Goal: Task Accomplishment & Management: Manage account settings

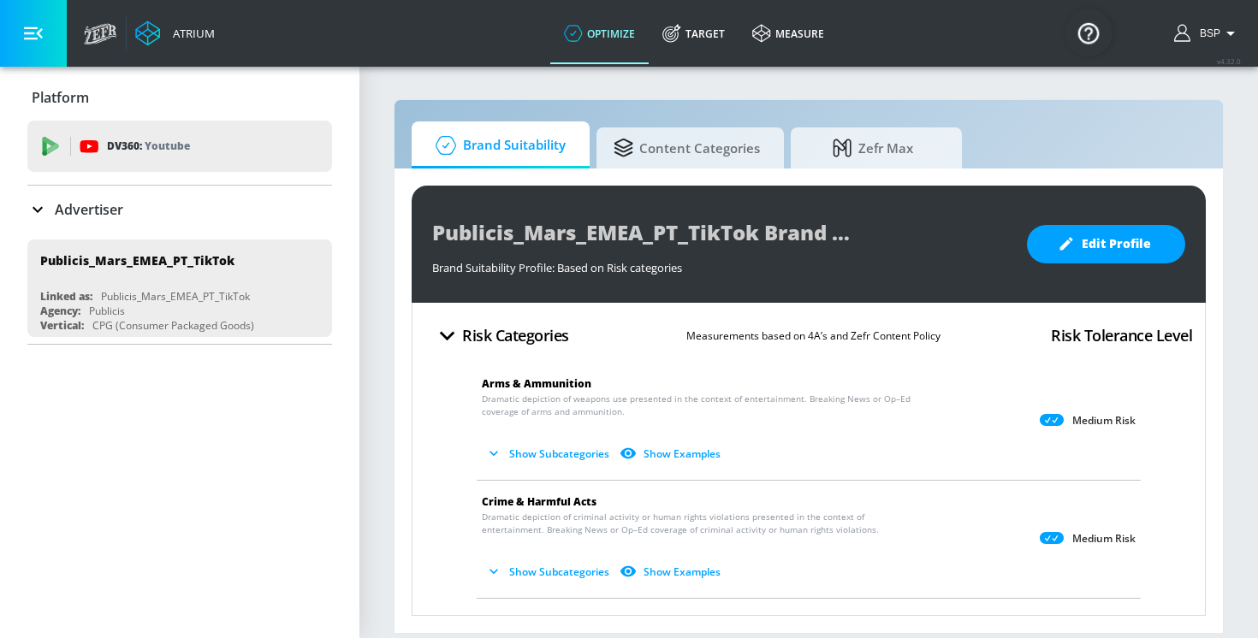
click at [520, 450] on button "Show Subcategories" at bounding box center [549, 454] width 134 height 28
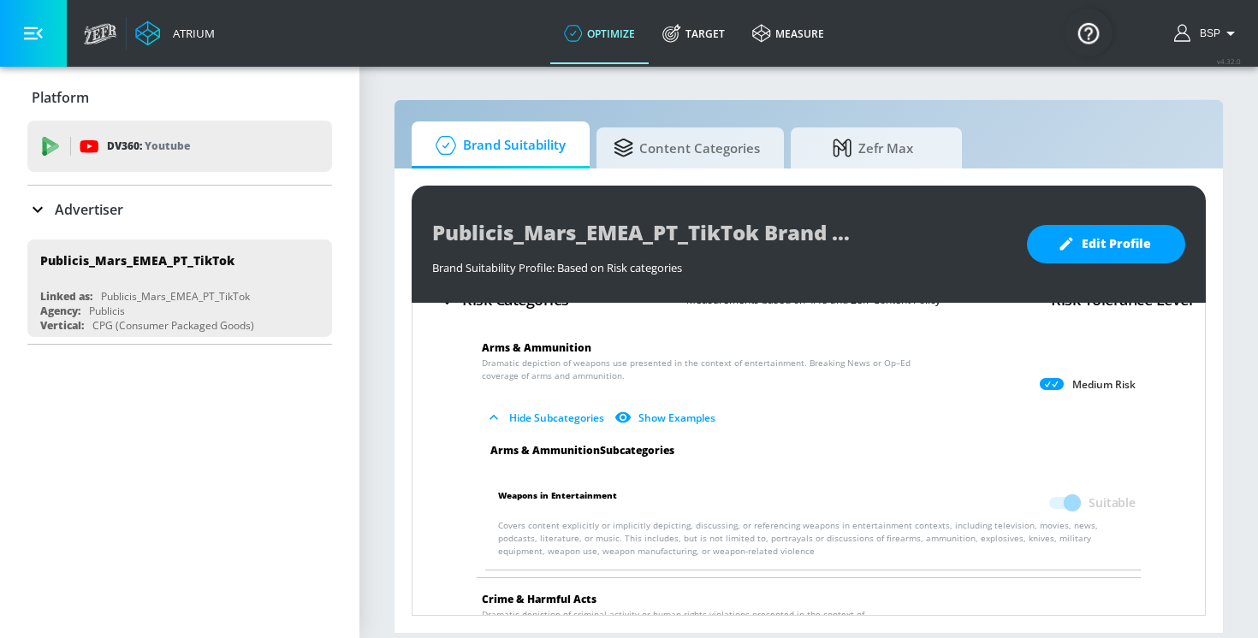
scroll to position [32, 0]
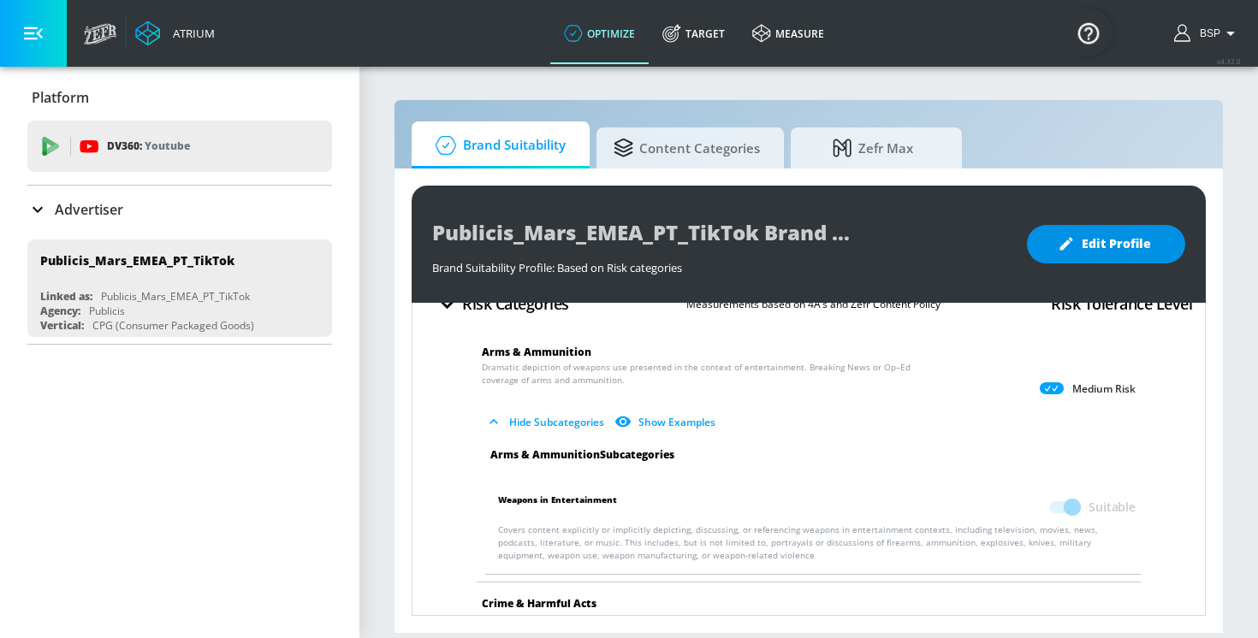
click at [1094, 255] on button "Edit Profile" at bounding box center [1106, 244] width 158 height 39
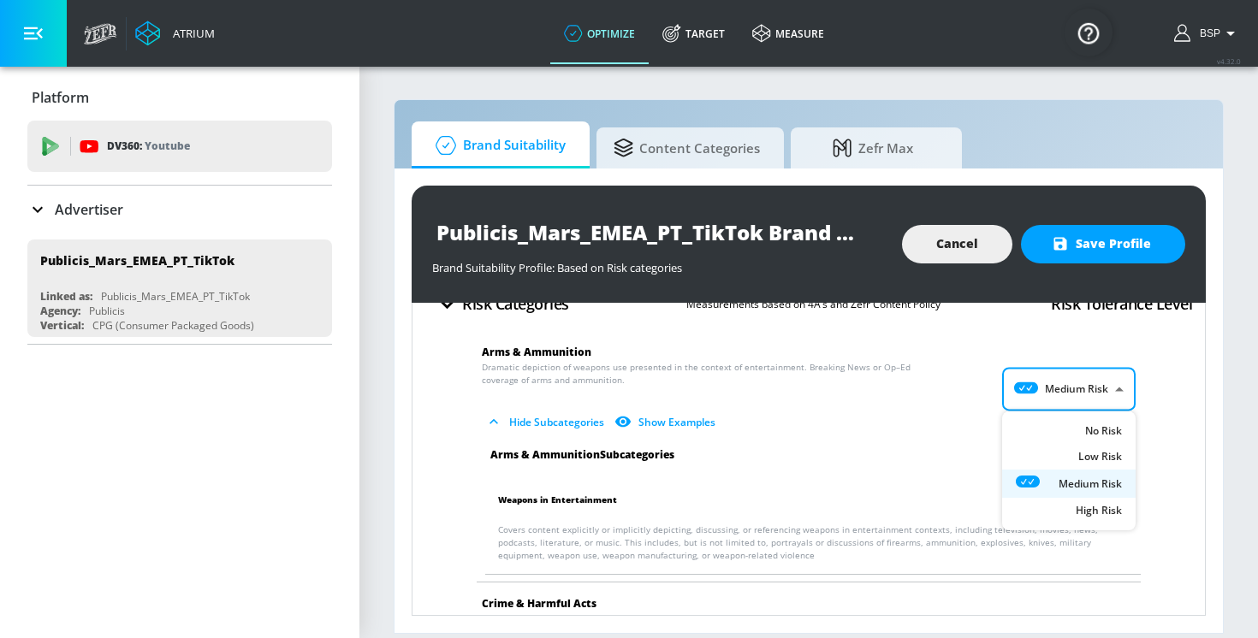
click at [1074, 389] on body "Atrium optimize Target measure optimize Target measure v 4.32.0 BSP Platform DV…" at bounding box center [629, 319] width 1258 height 638
click at [1067, 456] on div "Low Risk" at bounding box center [1069, 461] width 106 height 18
type input "LOW"
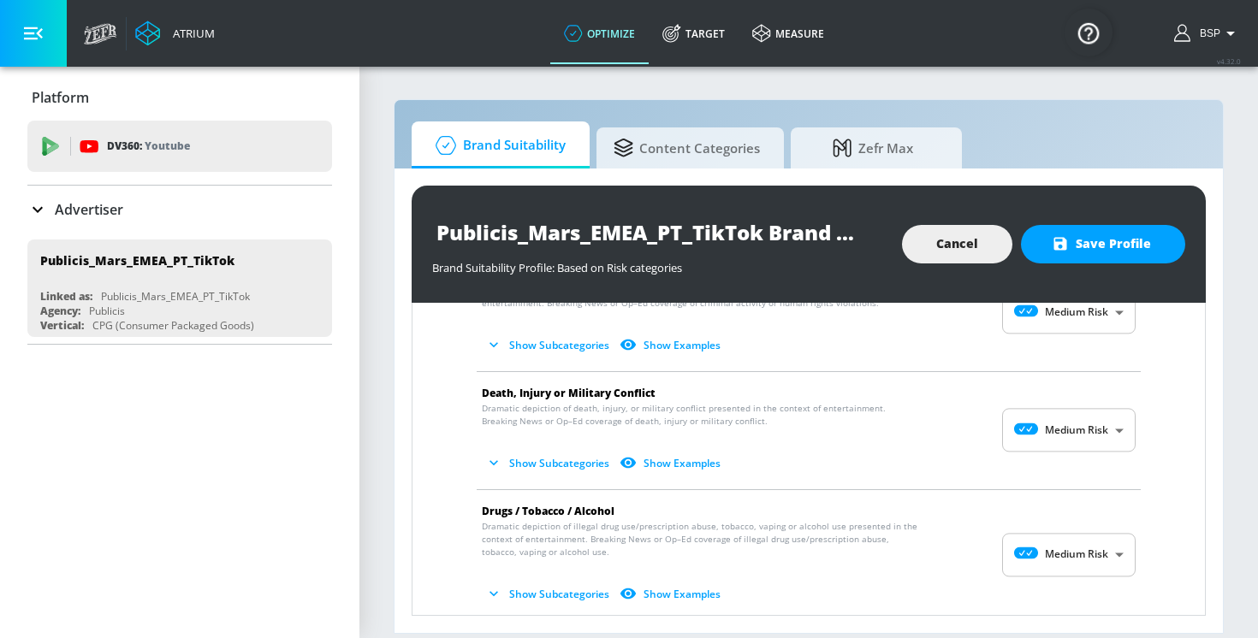
scroll to position [243, 0]
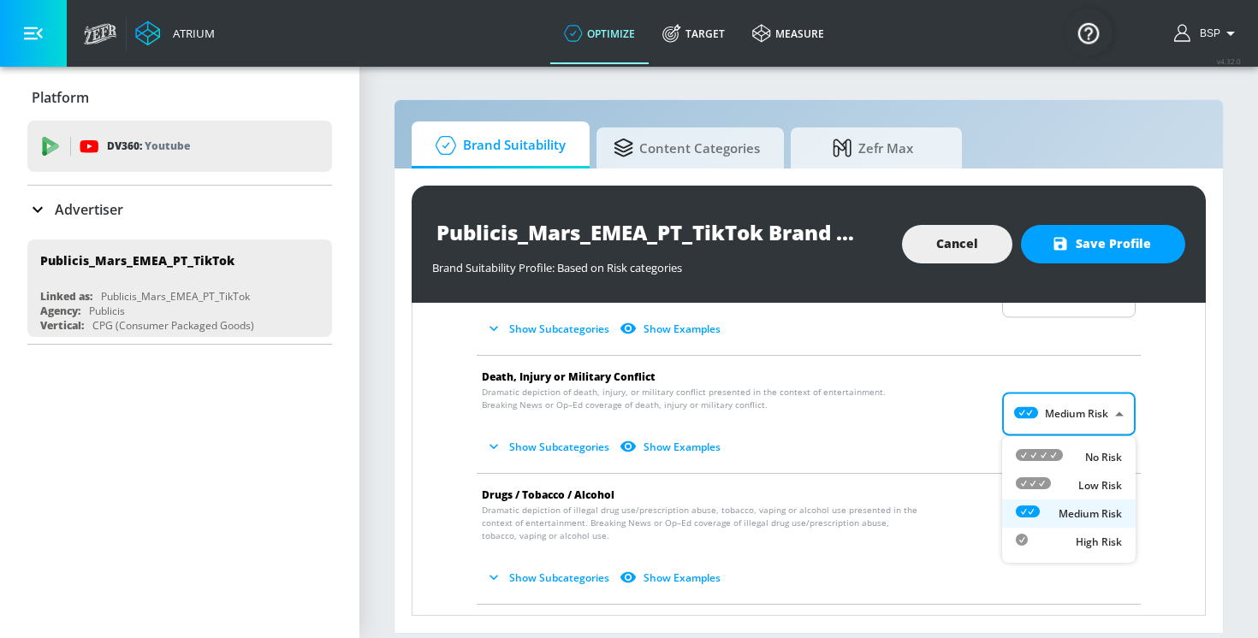
click at [1053, 425] on body "Atrium optimize Target measure optimize Target measure v 4.32.0 BSP Platform DV…" at bounding box center [629, 319] width 1258 height 638
click at [1057, 488] on div "Low Risk" at bounding box center [1069, 486] width 106 height 18
type input "LOW"
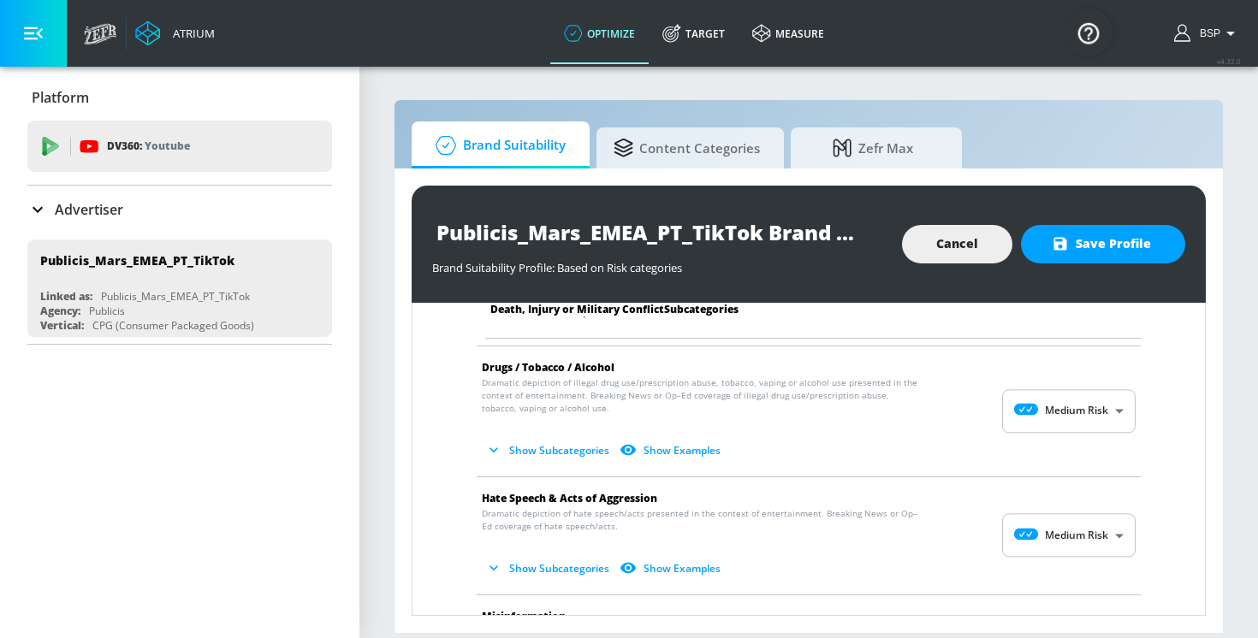
scroll to position [839, 0]
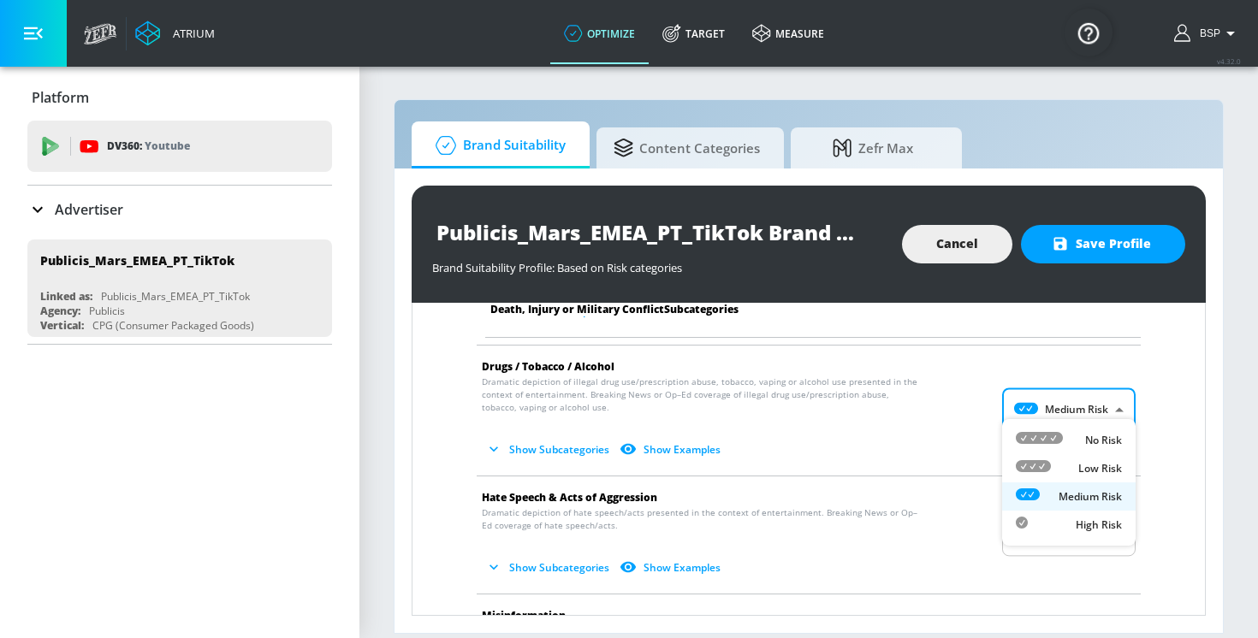
click at [1050, 397] on body "Atrium optimize Target measure optimize Target measure v 4.32.0 BSP Platform DV…" at bounding box center [629, 319] width 1258 height 638
click at [854, 345] on div at bounding box center [629, 319] width 1258 height 638
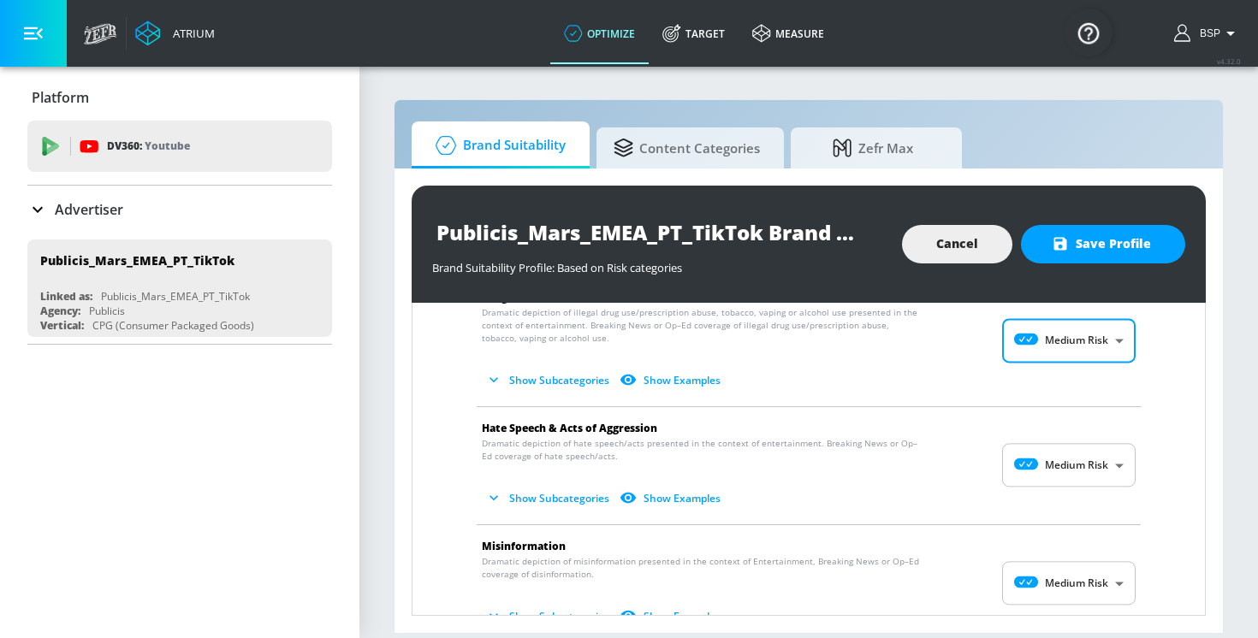
scroll to position [925, 0]
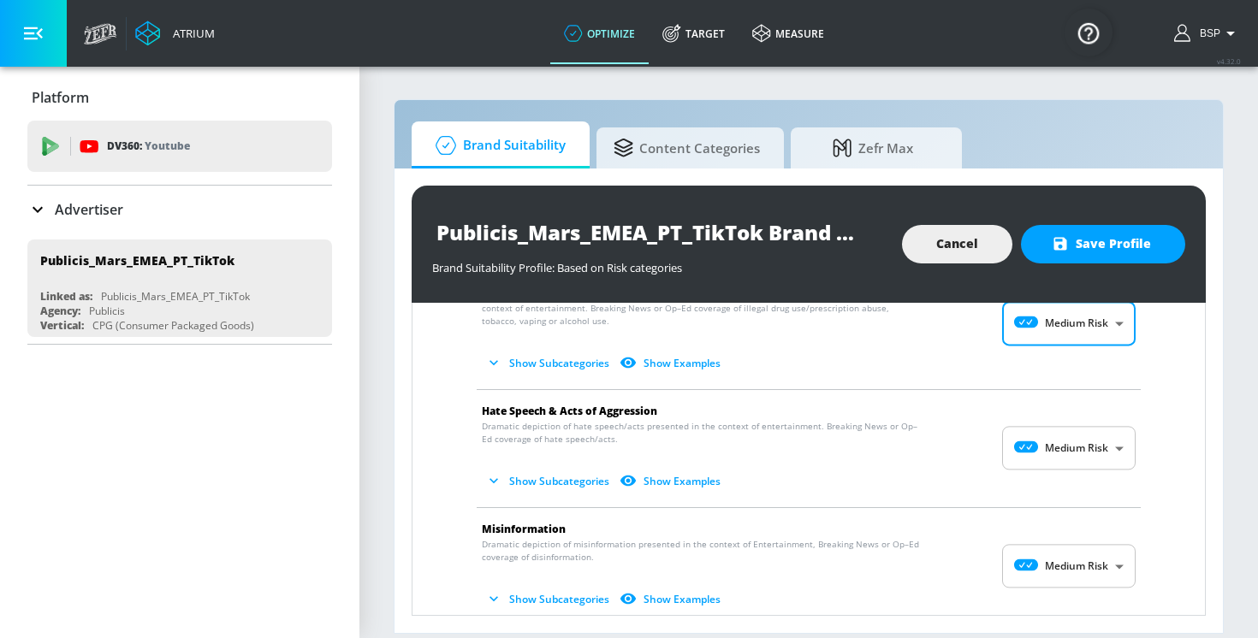
click at [1041, 436] on body "Atrium optimize Target measure optimize Target measure v 4.32.0 BSP Platform DV…" at bounding box center [629, 319] width 1258 height 638
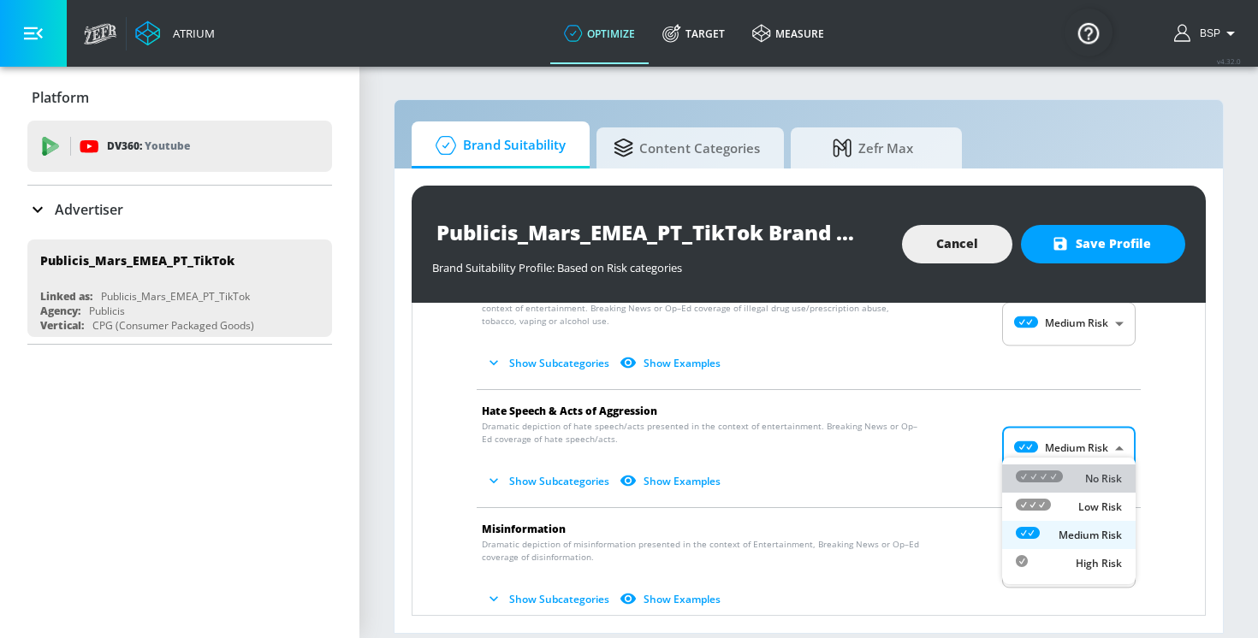
click at [1041, 472] on icon at bounding box center [1039, 477] width 47 height 12
type input "MINIMAL"
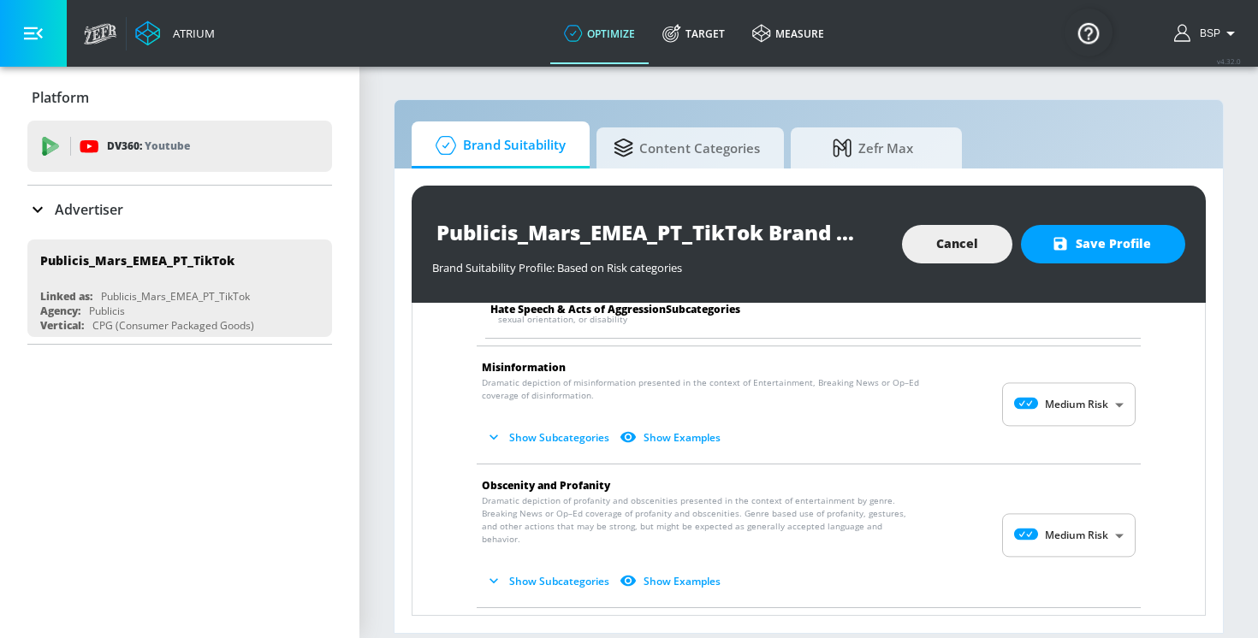
scroll to position [1219, 0]
click at [511, 426] on button "Show Subcategories" at bounding box center [549, 438] width 134 height 28
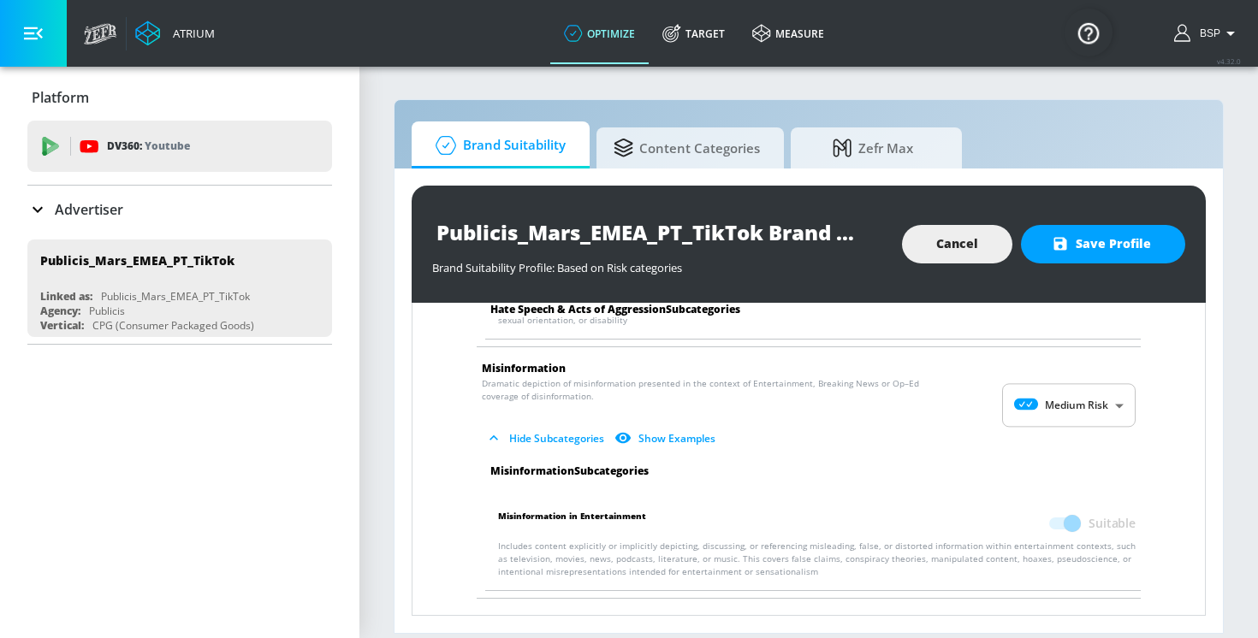
click at [1047, 401] on body "Atrium optimize Target measure optimize Target measure v 4.32.0 BSP Platform DV…" at bounding box center [629, 319] width 1258 height 638
click at [1047, 435] on icon at bounding box center [1039, 434] width 47 height 12
type input "MINIMAL"
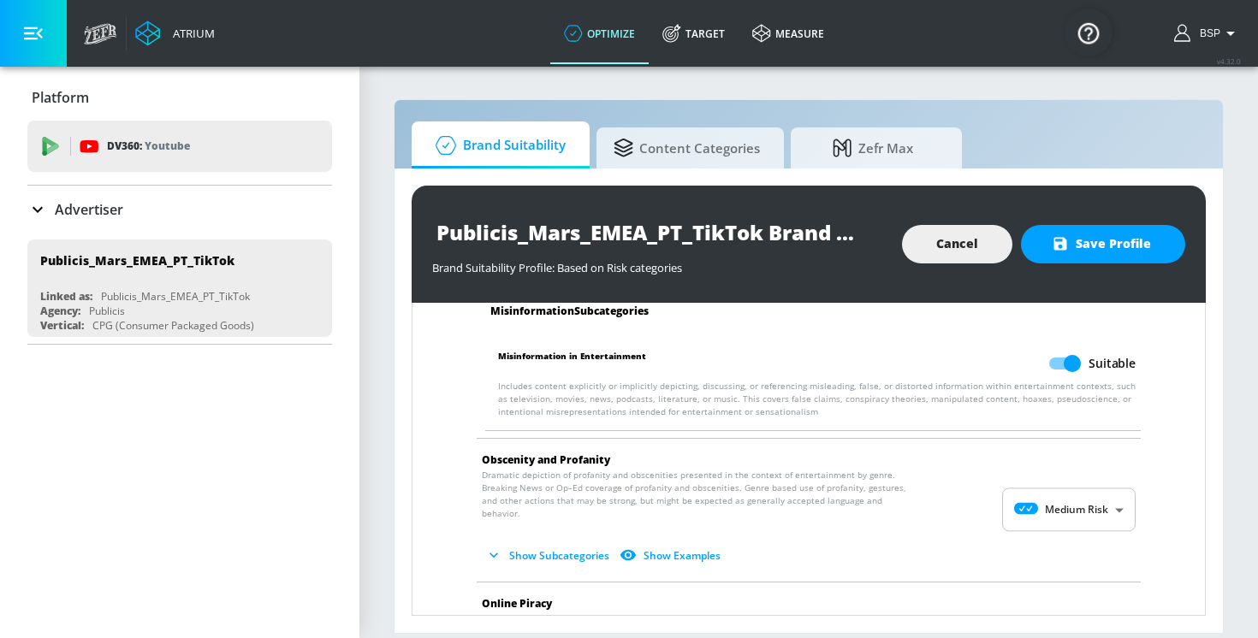
scroll to position [1411, 0]
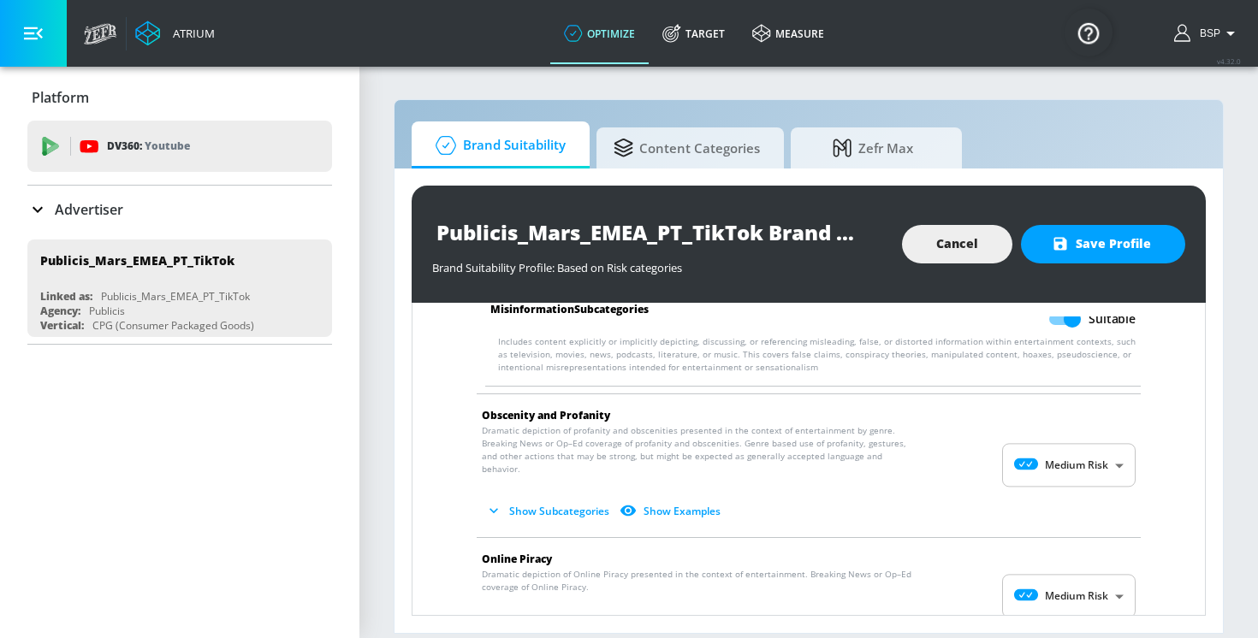
click at [535, 497] on button "Show Subcategories" at bounding box center [549, 511] width 134 height 28
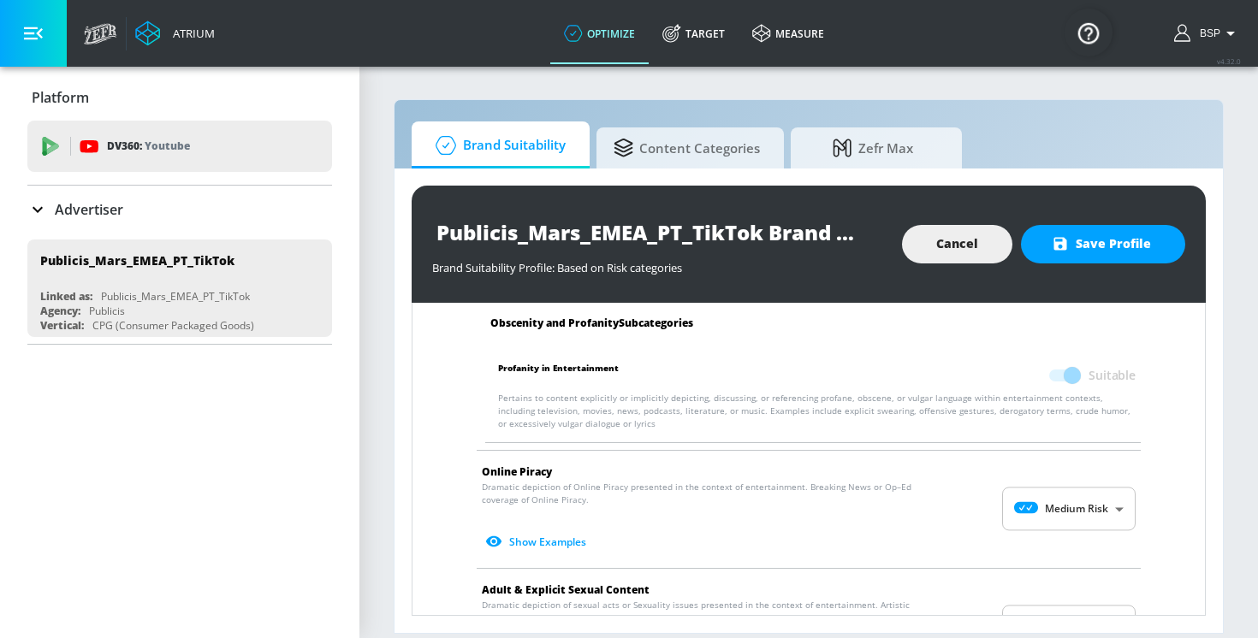
scroll to position [1665, 0]
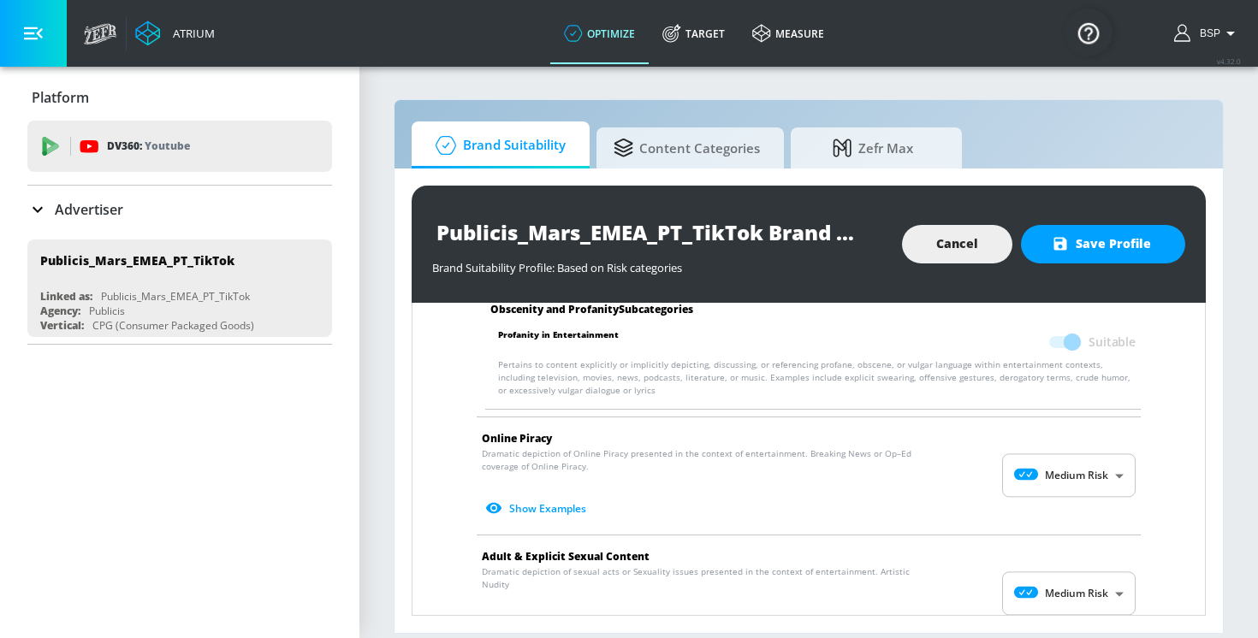
click at [1025, 450] on body "Atrium optimize Target measure optimize Target measure v 4.32.0 BSP Platform DV…" at bounding box center [629, 319] width 1258 height 638
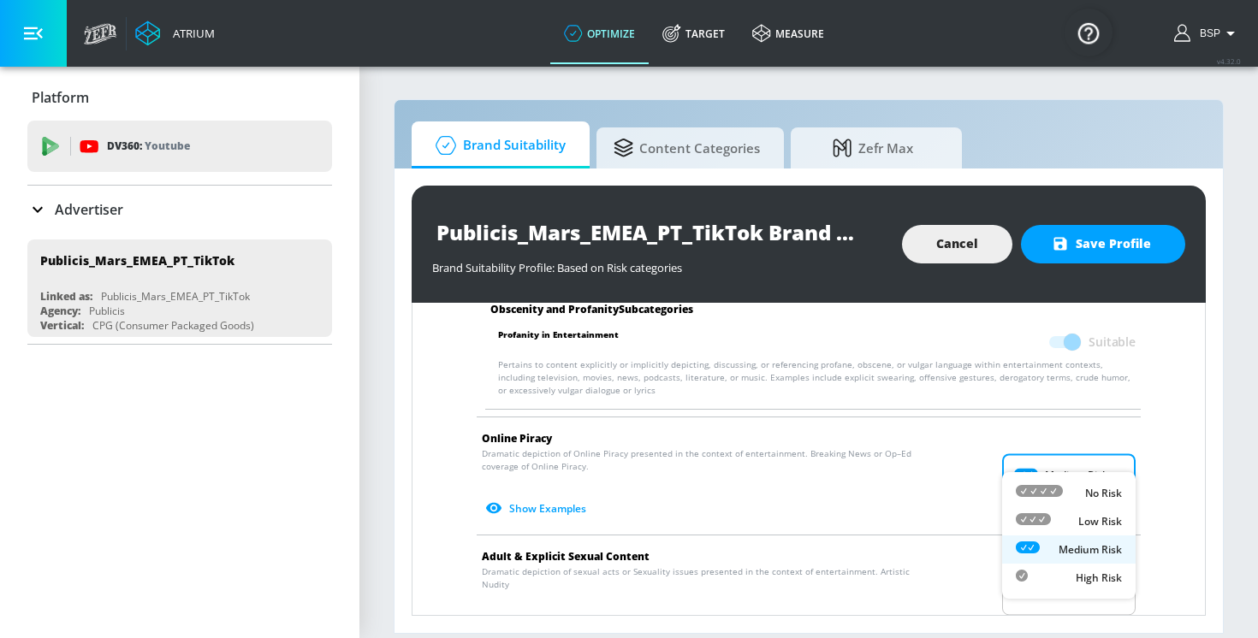
click at [1033, 489] on icon at bounding box center [1039, 491] width 47 height 12
type input "MINIMAL"
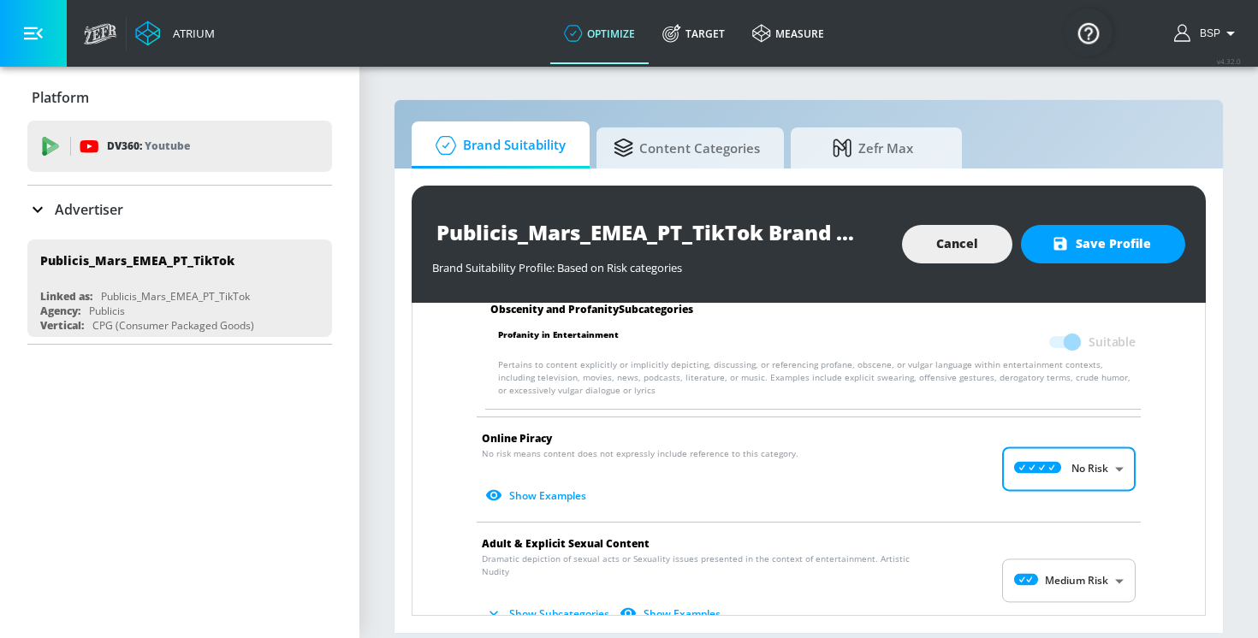
click at [1056, 552] on body "Atrium optimize Target measure optimize Target measure v 4.32.0 BSP Platform DV…" at bounding box center [629, 319] width 1258 height 638
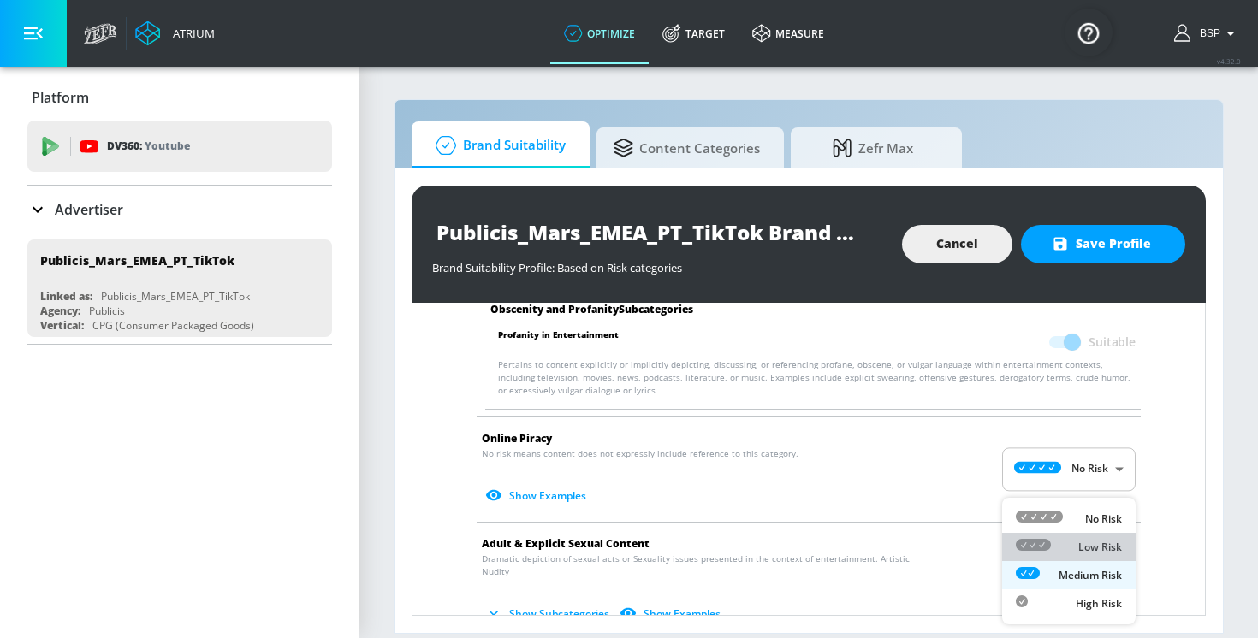
click at [1055, 541] on div "Low Risk" at bounding box center [1069, 547] width 106 height 18
type input "LOW"
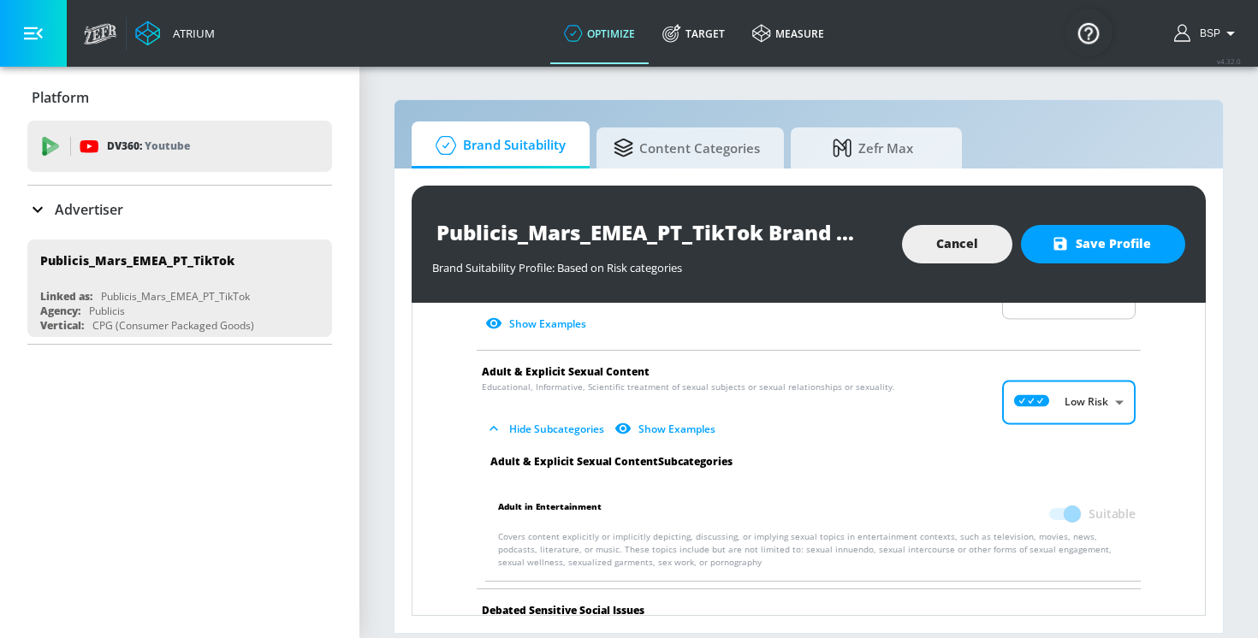
scroll to position [2015, 0]
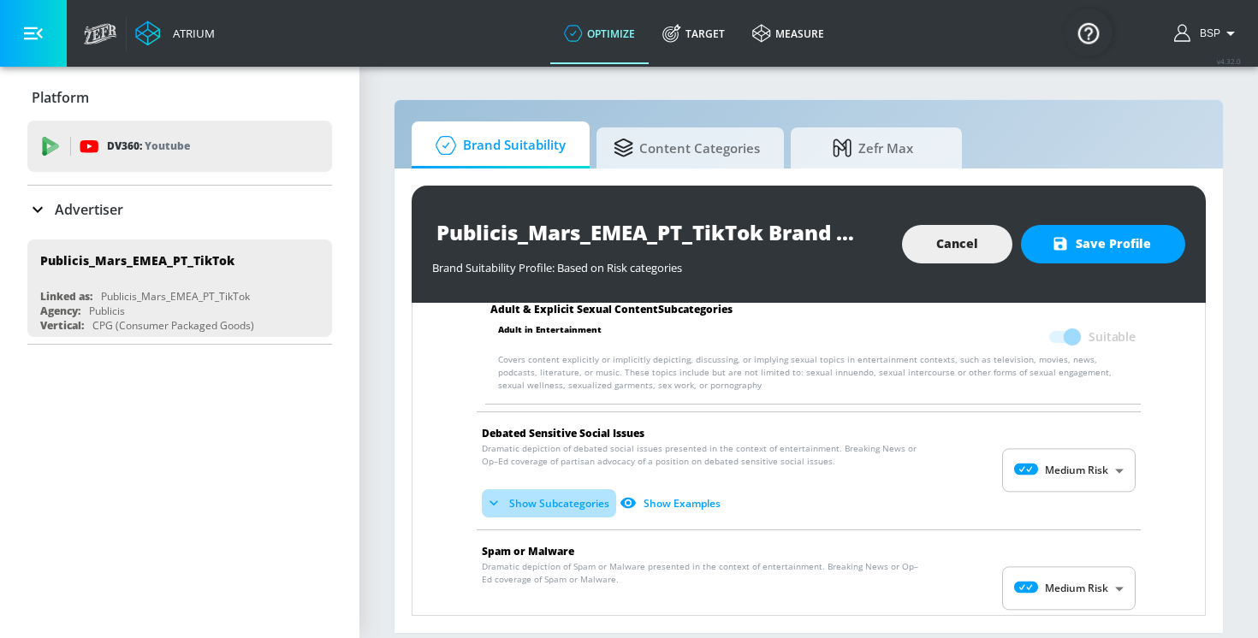
click at [555, 490] on button "Show Subcategories" at bounding box center [549, 504] width 134 height 28
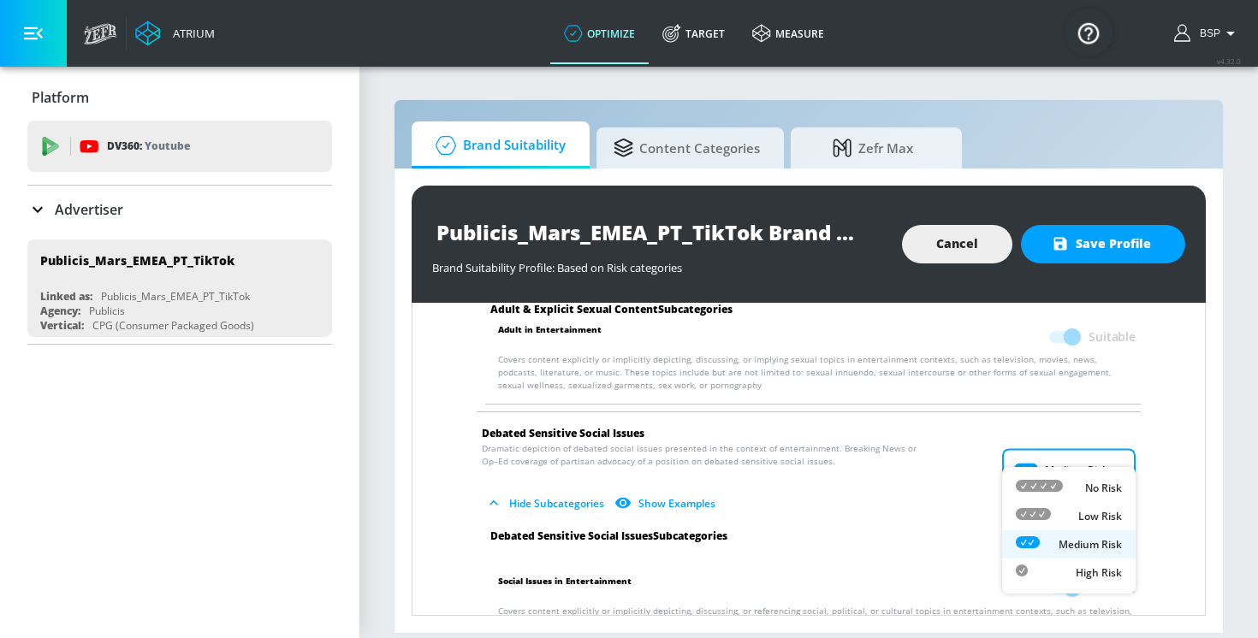
click at [1077, 449] on body "Atrium optimize Target measure optimize Target measure v 4.32.0 BSP Platform DV…" at bounding box center [629, 319] width 1258 height 638
click at [1076, 483] on div "No Risk" at bounding box center [1069, 488] width 106 height 18
type input "MINIMAL"
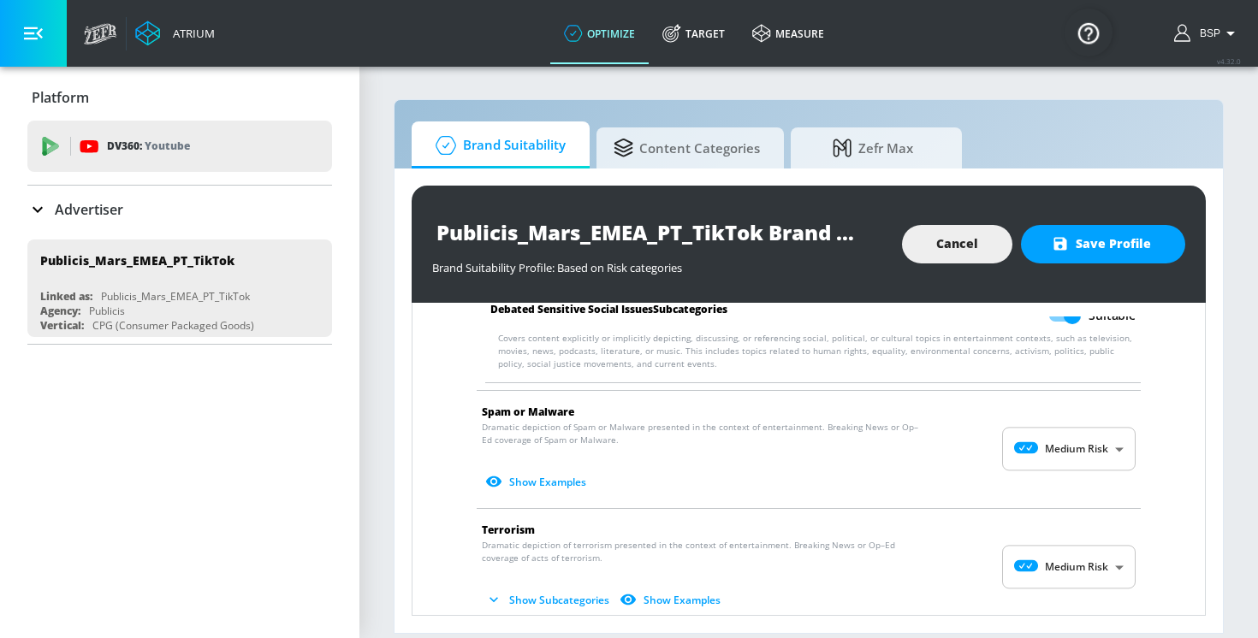
scroll to position [2317, 0]
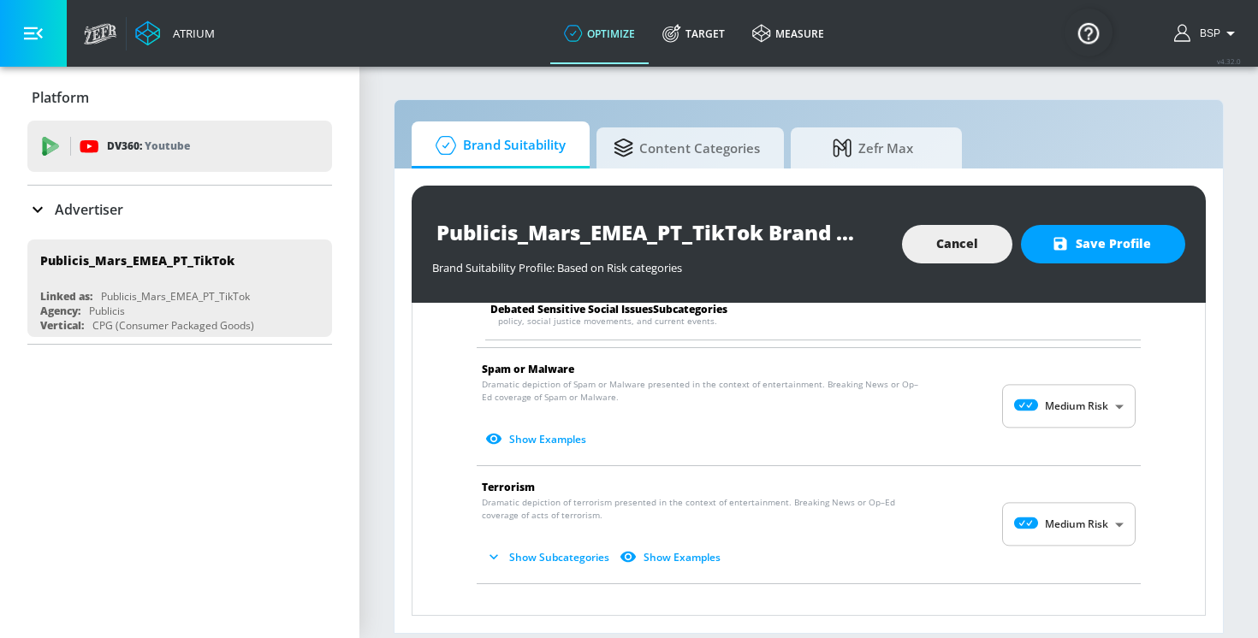
click at [1023, 372] on body "Atrium optimize Target measure optimize Target measure v 4.32.0 BSP Platform DV…" at bounding box center [629, 319] width 1258 height 638
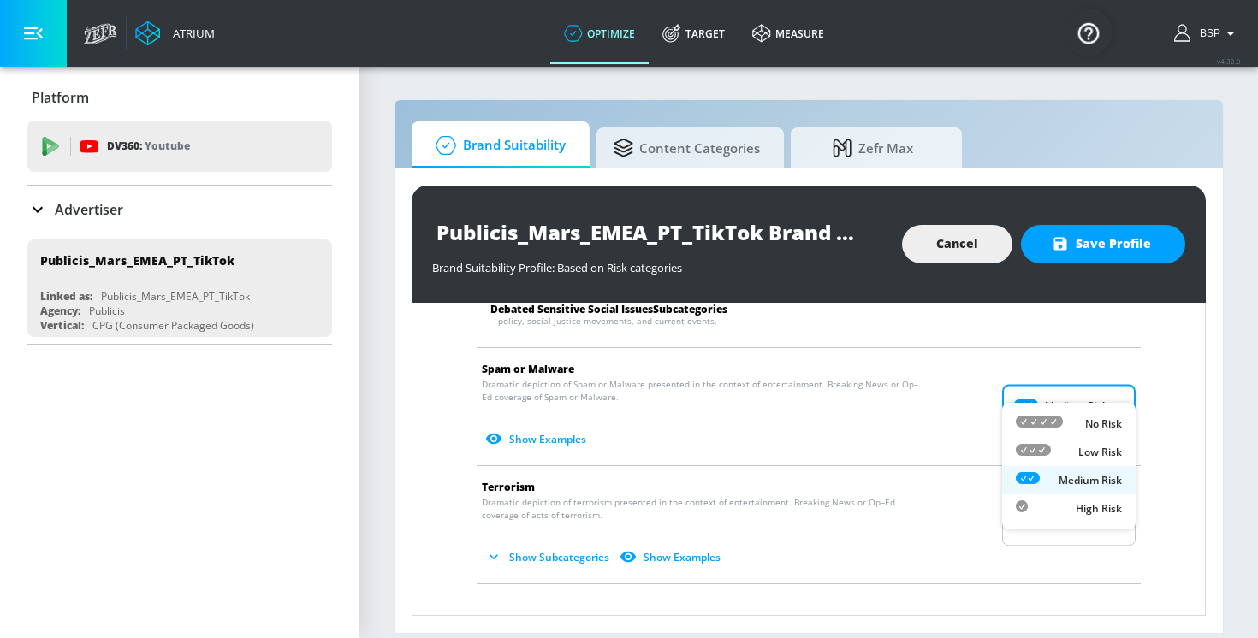
click at [1030, 412] on li "No Risk" at bounding box center [1069, 424] width 134 height 28
type input "MINIMAL"
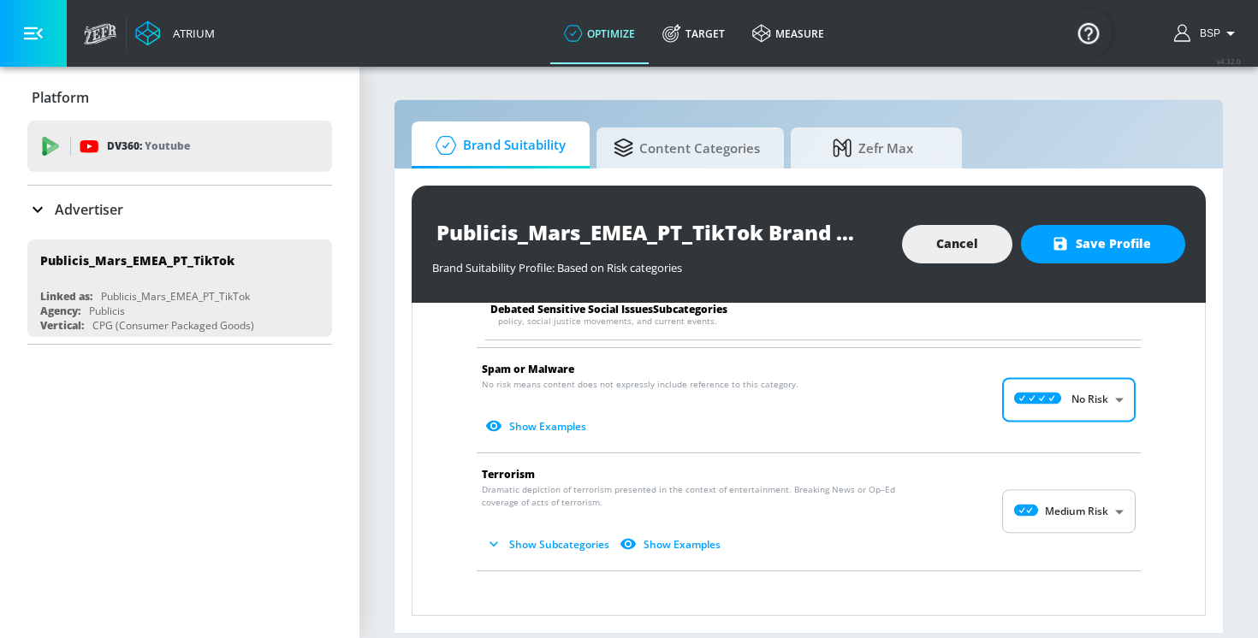
click at [1028, 491] on body "Atrium optimize Target measure optimize Target measure v 4.32.0 BSP Platform DV…" at bounding box center [629, 319] width 1258 height 638
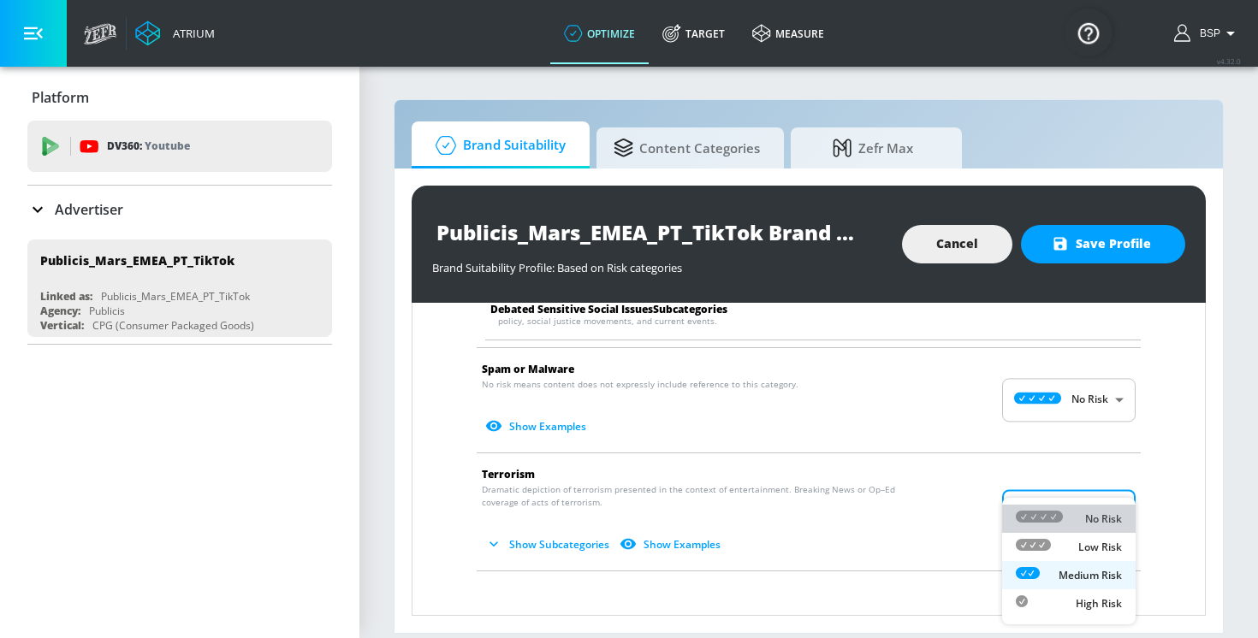
click at [1048, 508] on li "No Risk" at bounding box center [1069, 519] width 134 height 28
type input "MINIMAL"
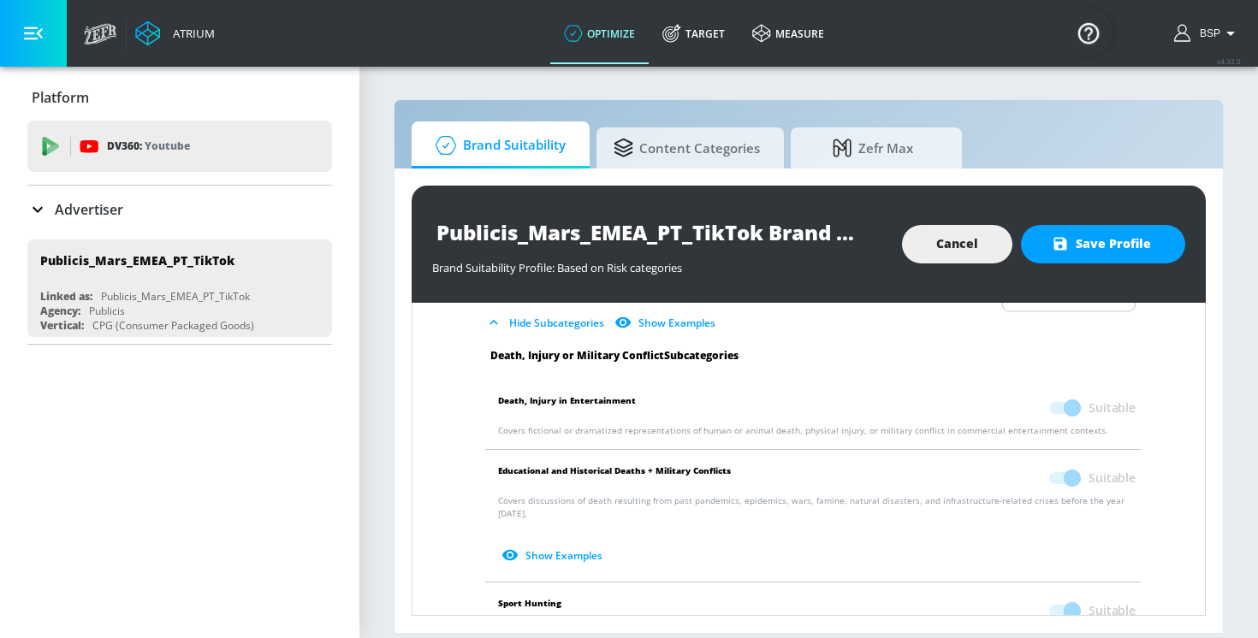
scroll to position [0, 0]
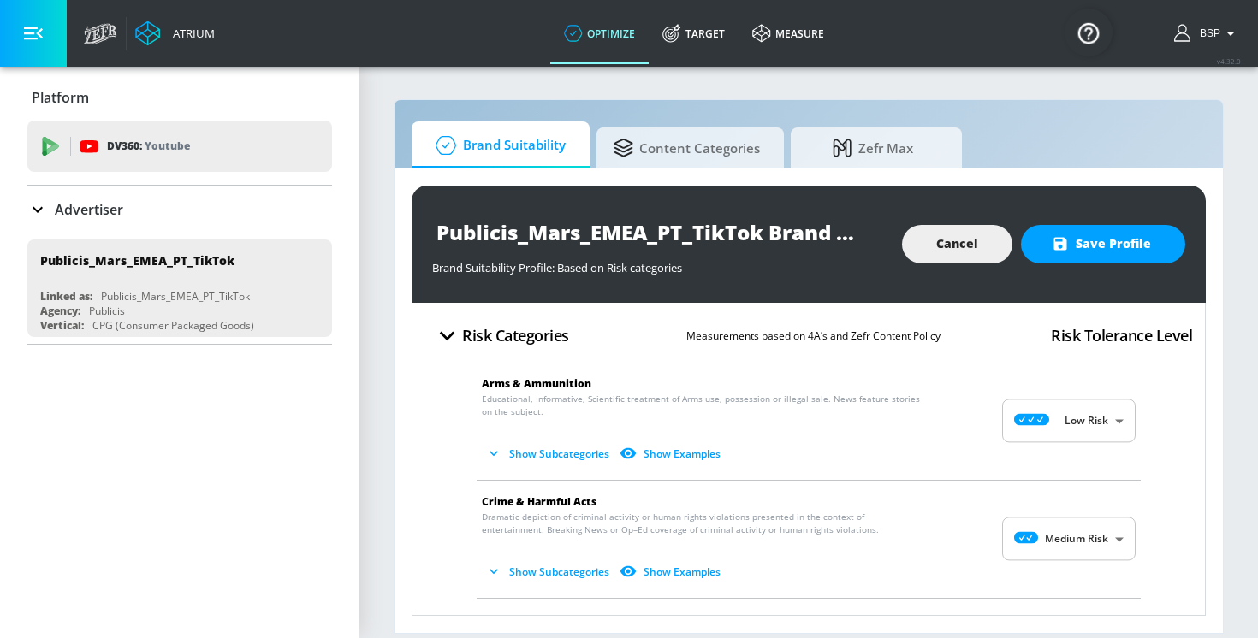
click at [569, 454] on button "Show Subcategories" at bounding box center [549, 454] width 134 height 28
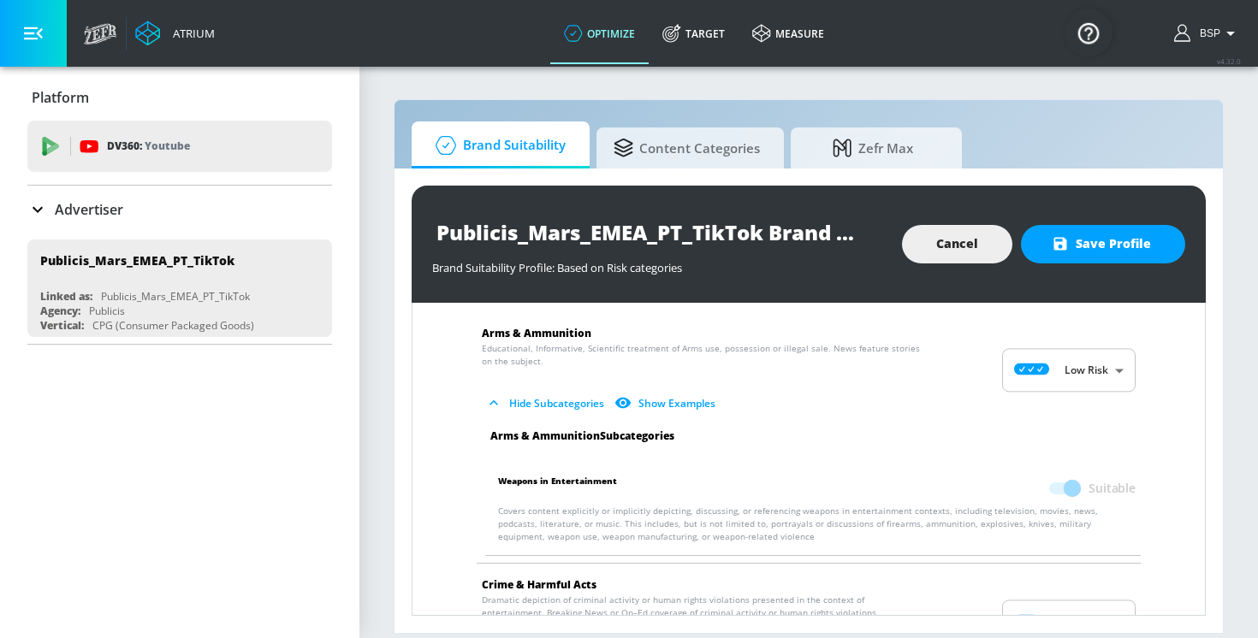
scroll to position [56, 0]
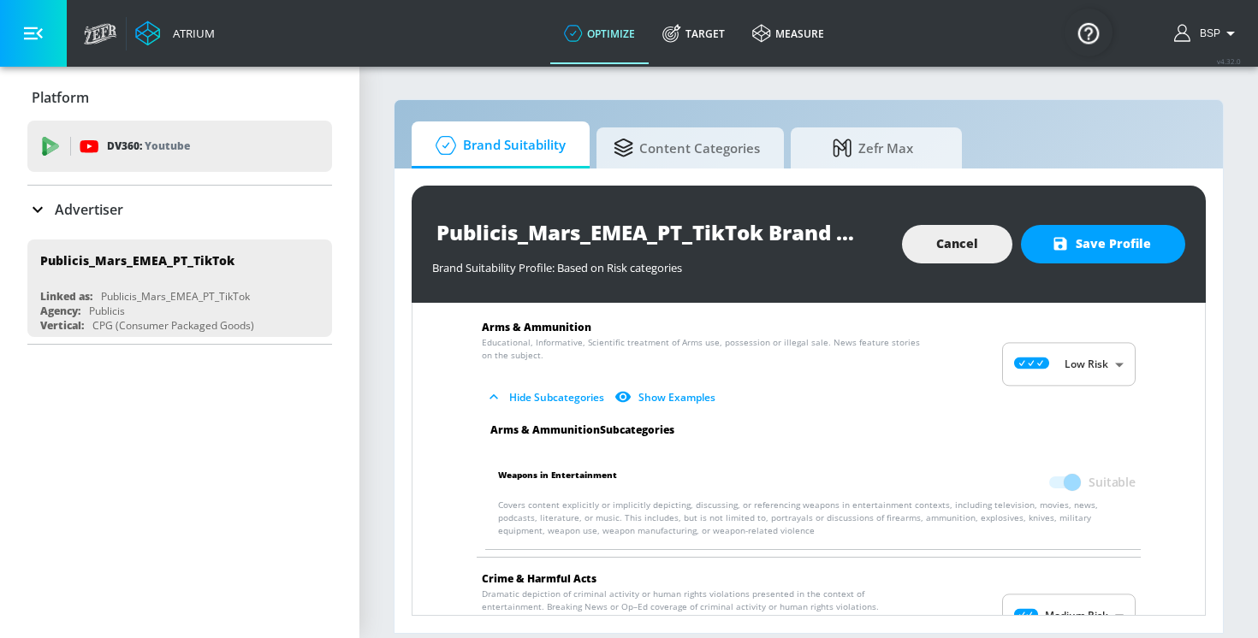
click at [1073, 487] on span at bounding box center [1063, 483] width 29 height 12
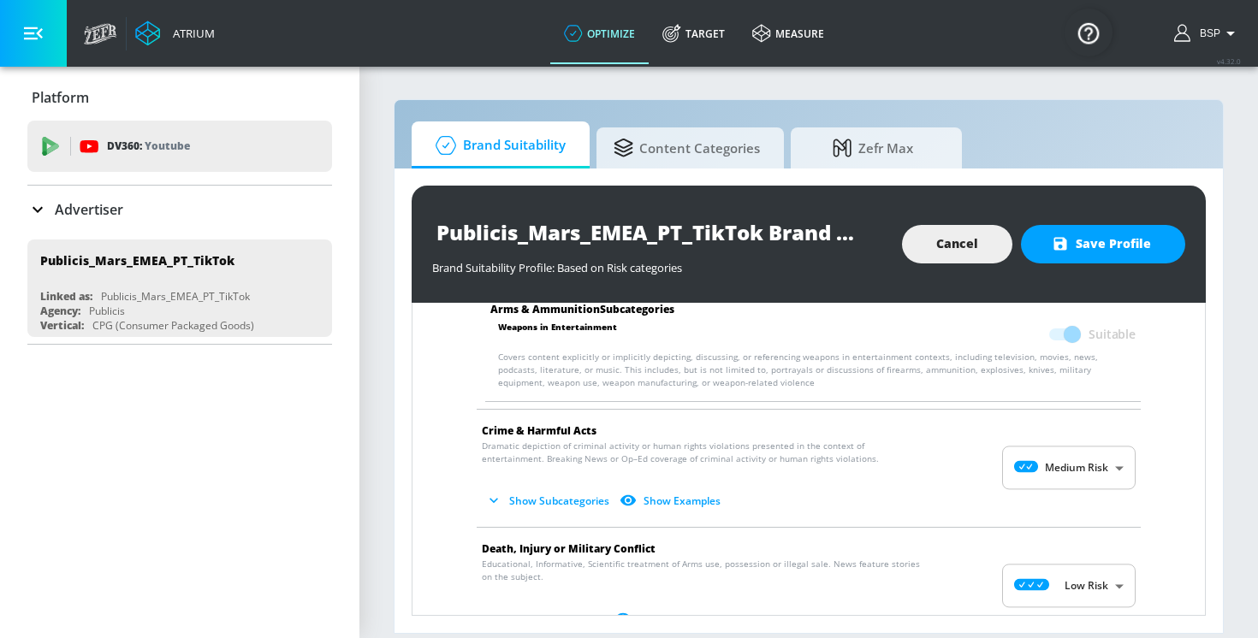
scroll to position [205, 0]
click at [492, 496] on icon "button" at bounding box center [493, 499] width 17 height 17
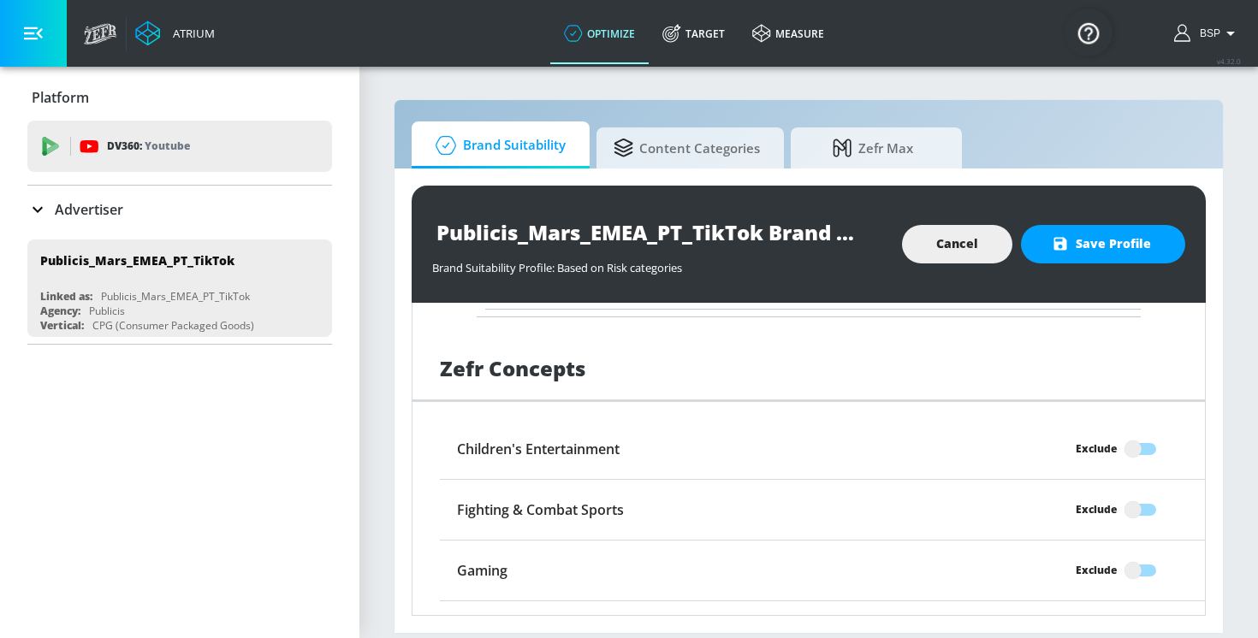
scroll to position [3113, 0]
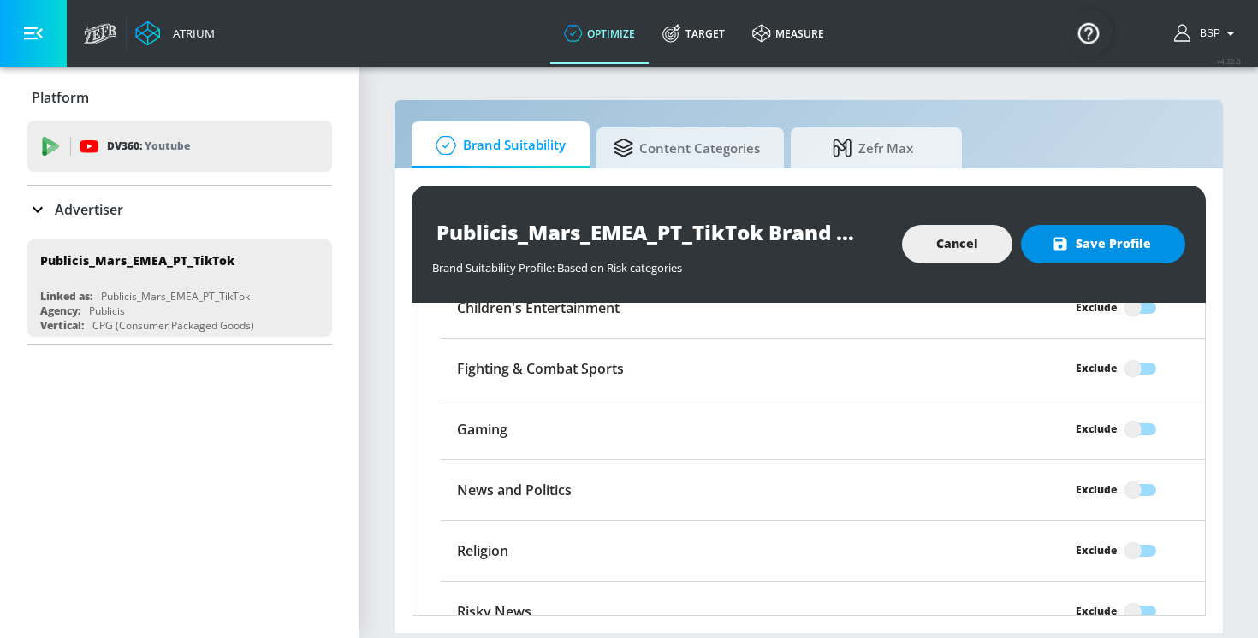
click at [1100, 247] on span "Save Profile" at bounding box center [1103, 244] width 96 height 21
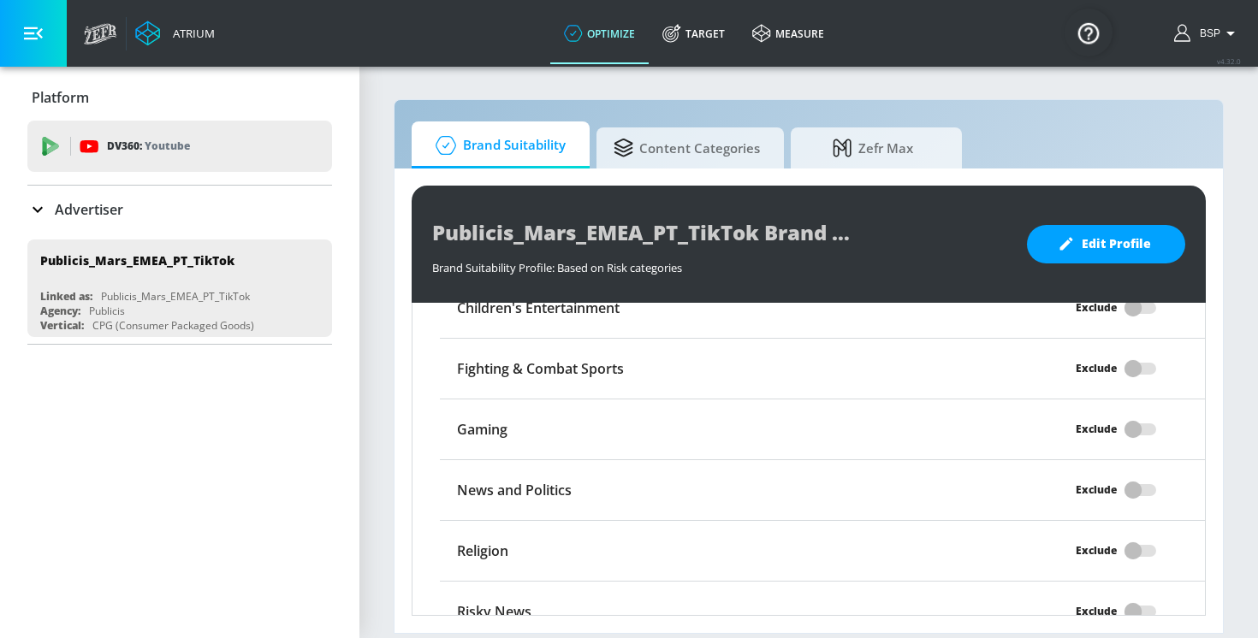
click at [34, 211] on icon at bounding box center [37, 209] width 21 height 21
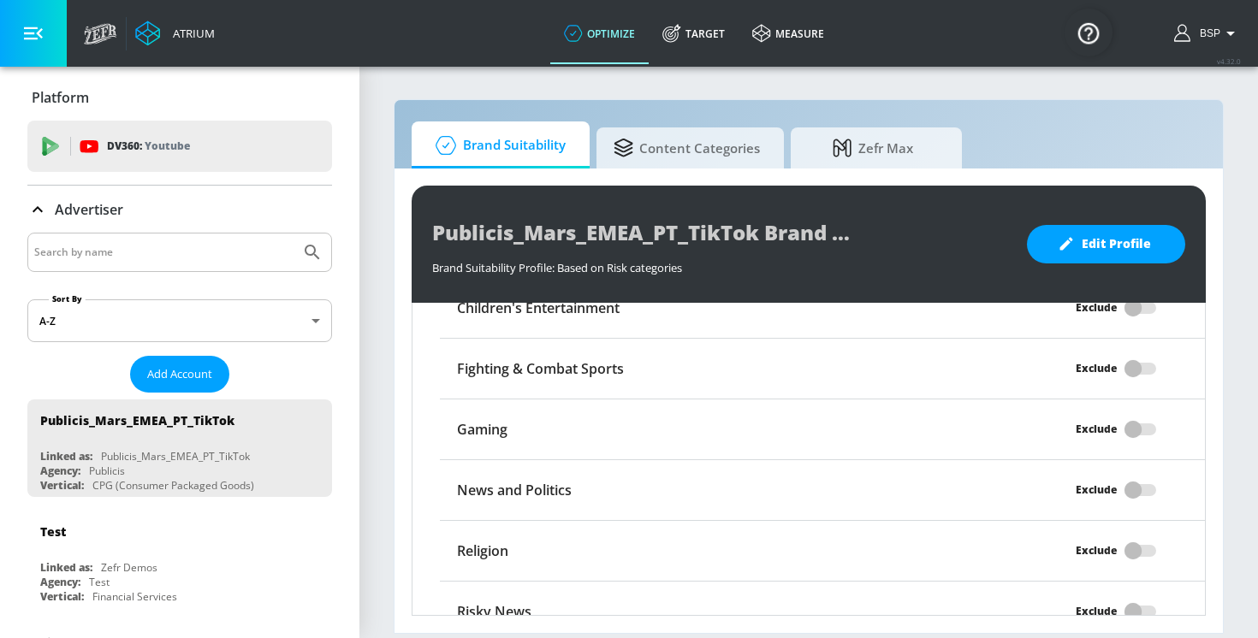
click at [82, 251] on input "Search by name" at bounding box center [163, 252] width 259 height 22
paste input "Publicis_Mars_EMEA_RO_TikTok"
type input "Publicis_Mars_EMEA_RO_TikTok"
drag, startPoint x: 195, startPoint y: 256, endPoint x: 16, endPoint y: 256, distance: 178.9
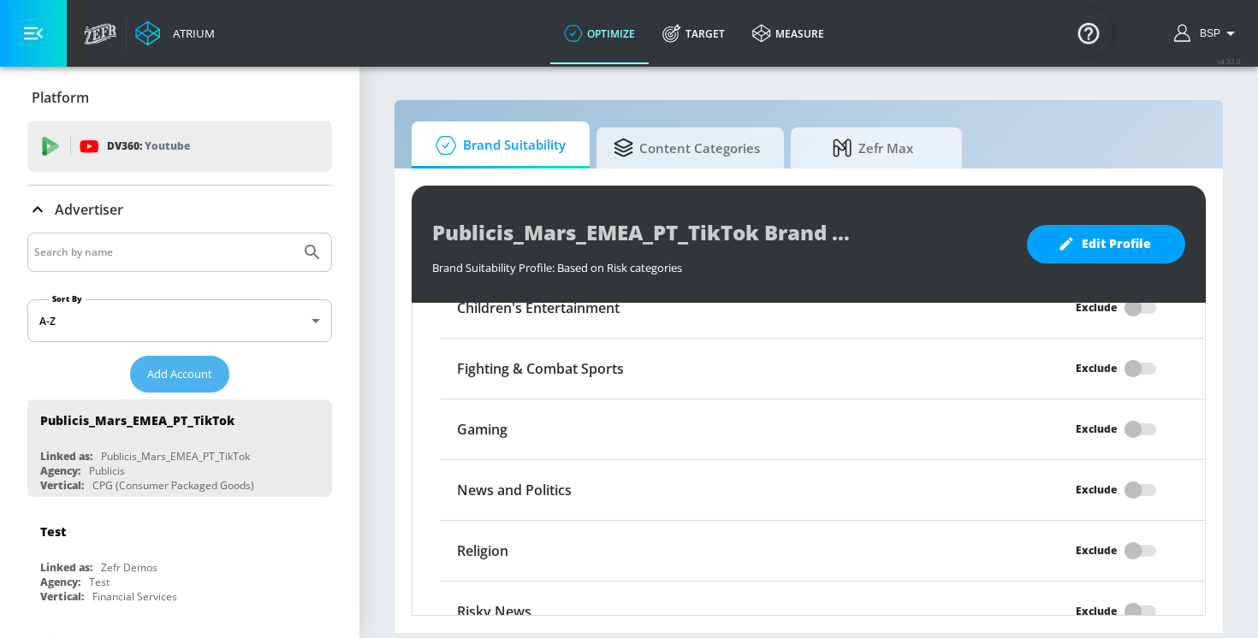
click at [177, 362] on button "Add Account" at bounding box center [179, 374] width 99 height 37
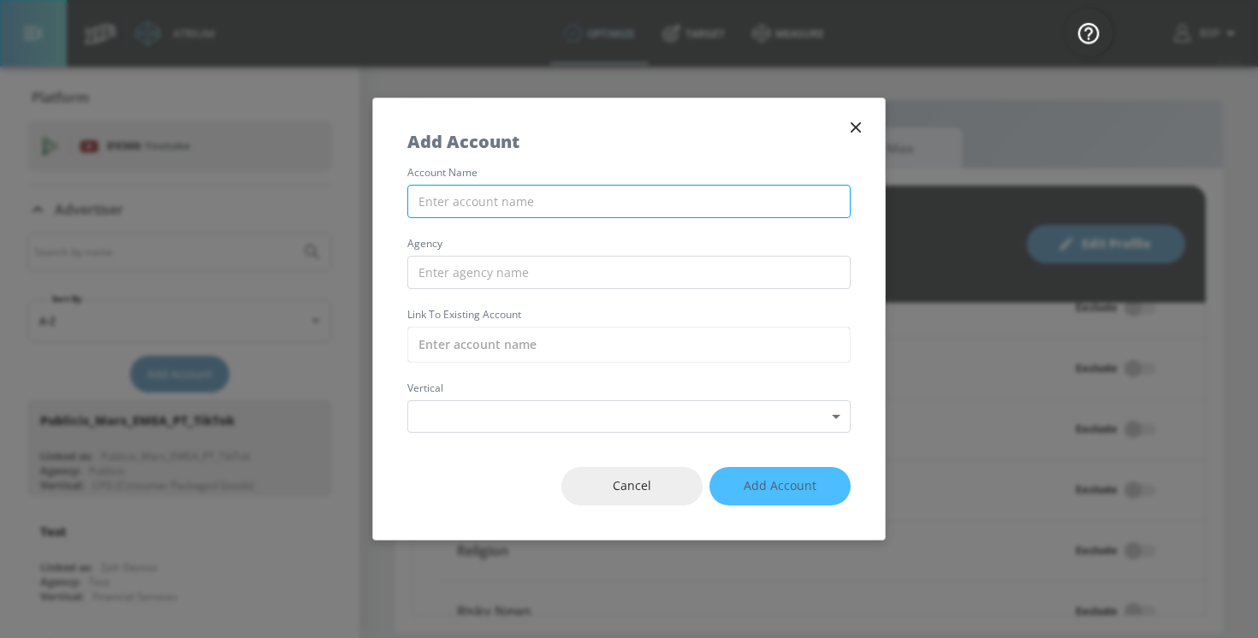
click at [446, 190] on input "text" at bounding box center [628, 201] width 443 height 33
paste input "Publicis_Mars_EMEA_RO_TikTok"
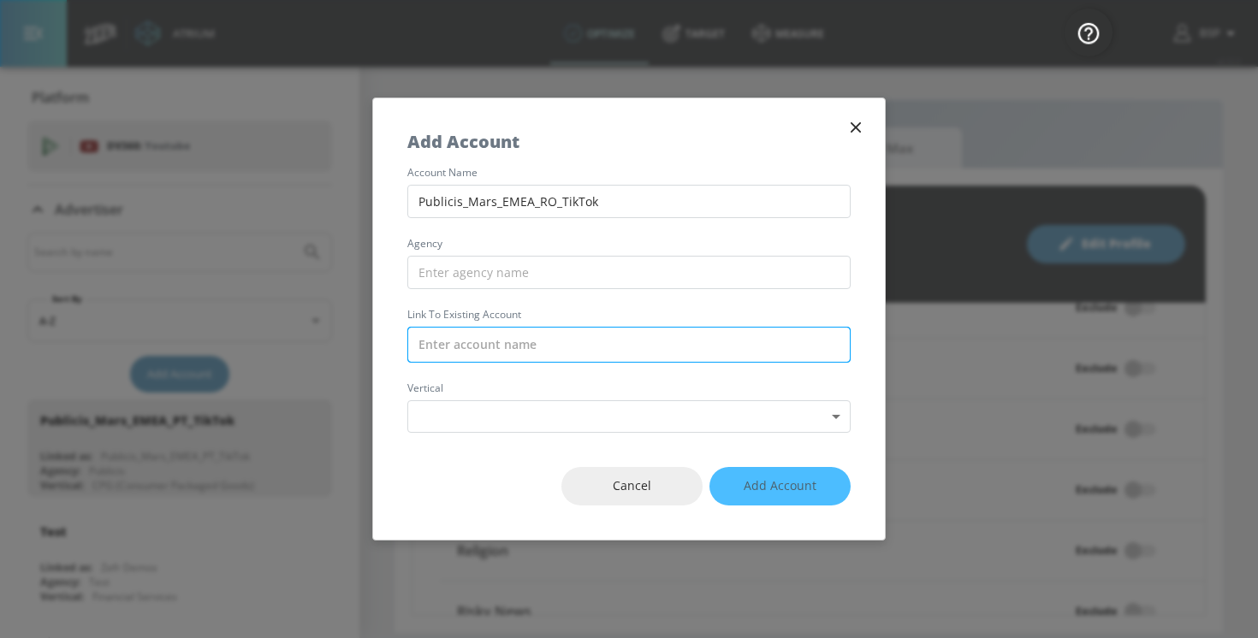
type input "Publicis_Mars_EMEA_RO_TikTok"
click at [455, 336] on input "text" at bounding box center [628, 345] width 443 height 36
paste input "Publicis_Mars_EMEA_RO_TikTok"
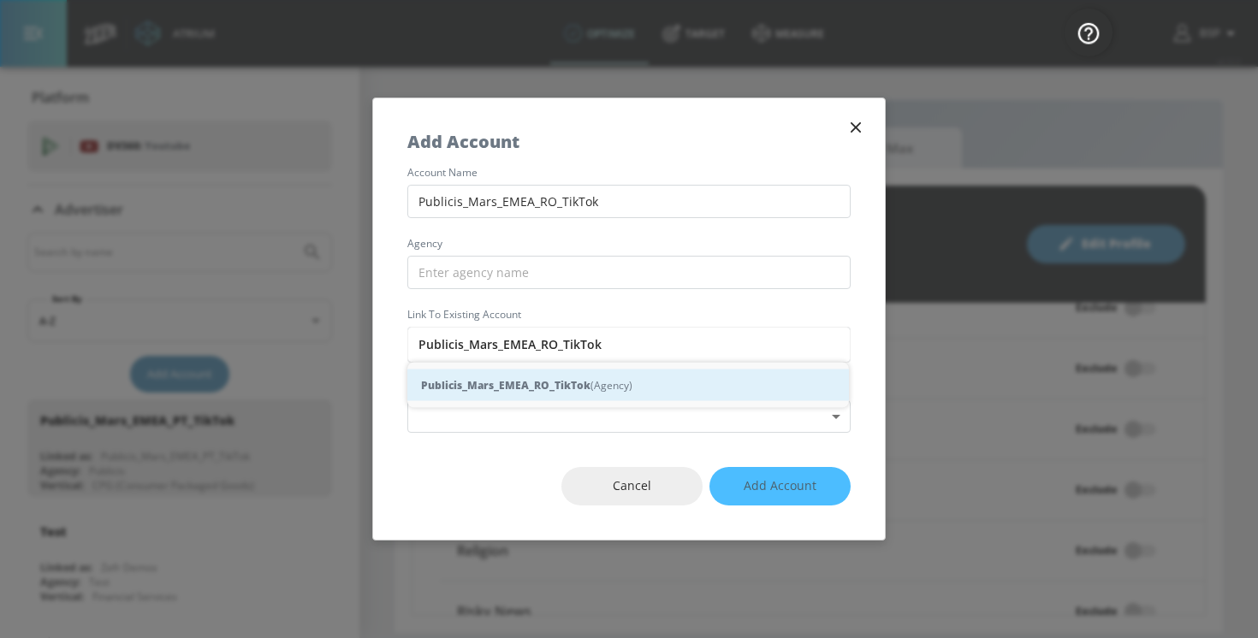
click at [485, 390] on strong "Publicis_Mars_EMEA_RO_TikTok" at bounding box center [505, 386] width 169 height 18
type input "Publicis_Mars_EMEA_RO_TikTok (Agency)"
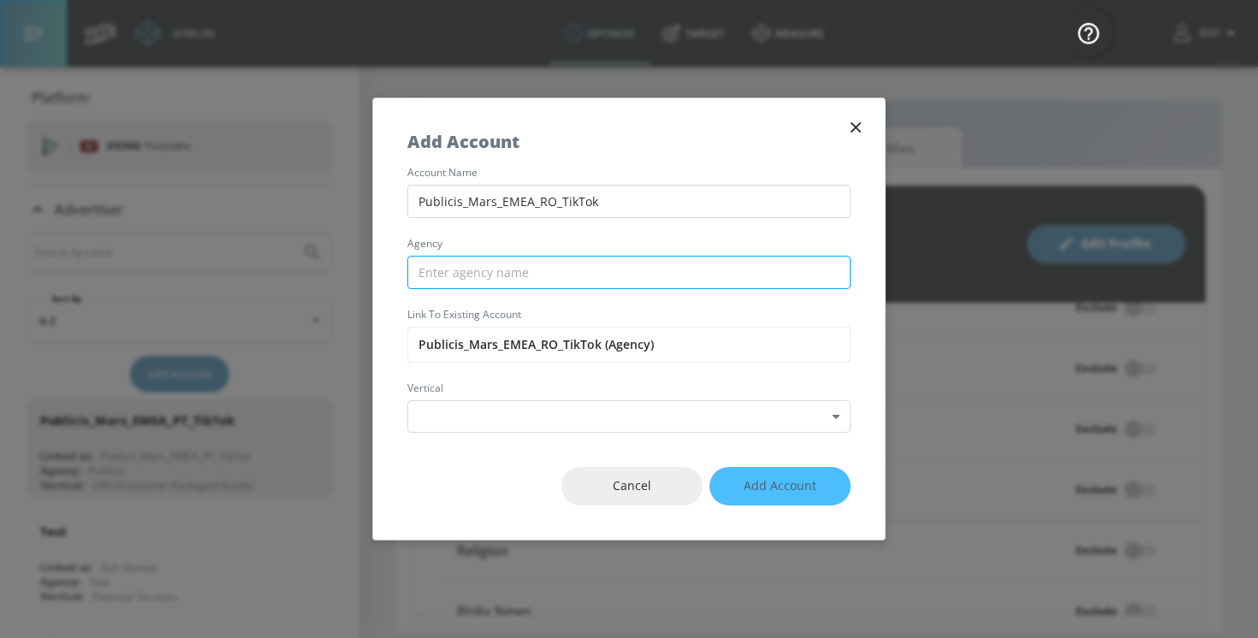
click at [469, 264] on input "text" at bounding box center [628, 272] width 443 height 33
paste input "Publicis_Mars_EMEA_RO_TikTok"
drag, startPoint x: 462, startPoint y: 269, endPoint x: 599, endPoint y: 268, distance: 136.9
click at [599, 268] on input "Publicis_Mars_EMEA_RO_TikTok" at bounding box center [628, 272] width 443 height 33
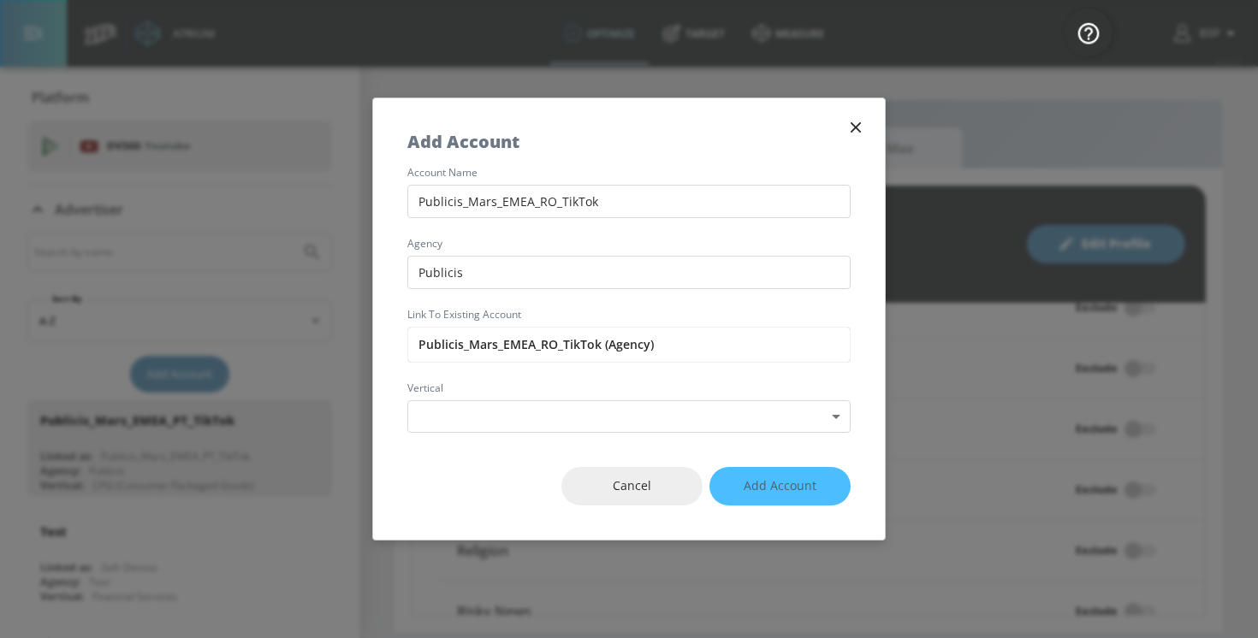
type input "Publicis"
click at [490, 433] on div "Cancel Add Account" at bounding box center [629, 486] width 512 height 107
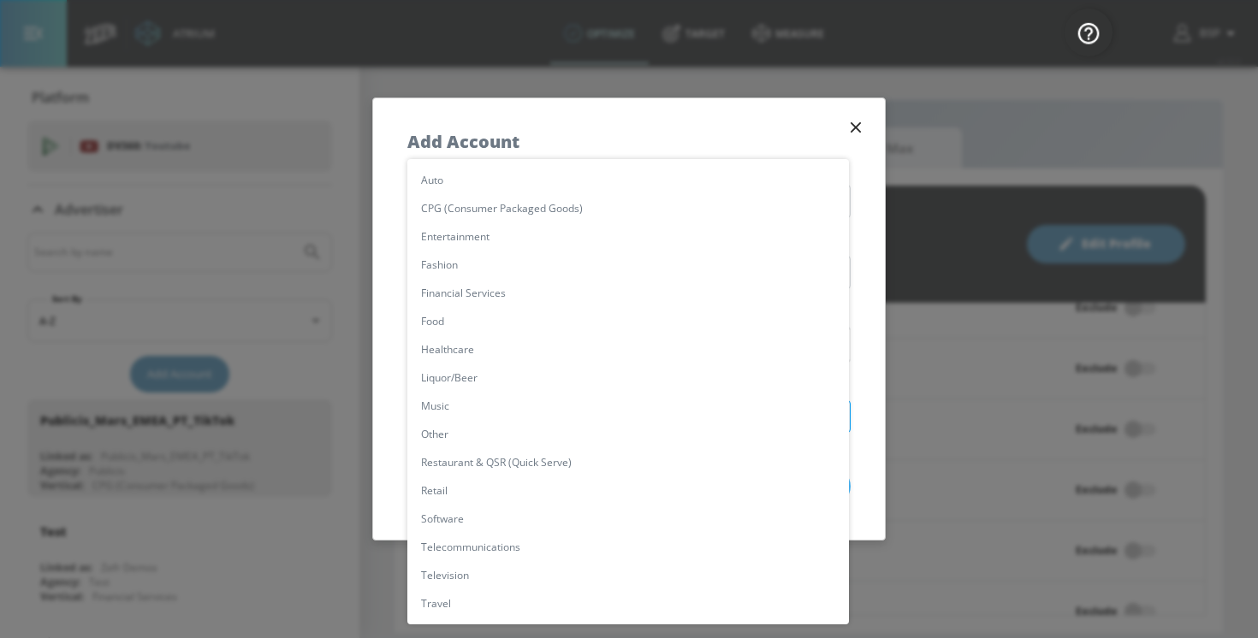
click at [490, 418] on body "Atrium optimize Target measure optimize Target measure v 4.32.0 BSP Platform DV…" at bounding box center [629, 319] width 1258 height 638
click at [504, 211] on li "CPG (Consumer Packaged Goods)" at bounding box center [628, 208] width 442 height 28
type input "[object Object]"
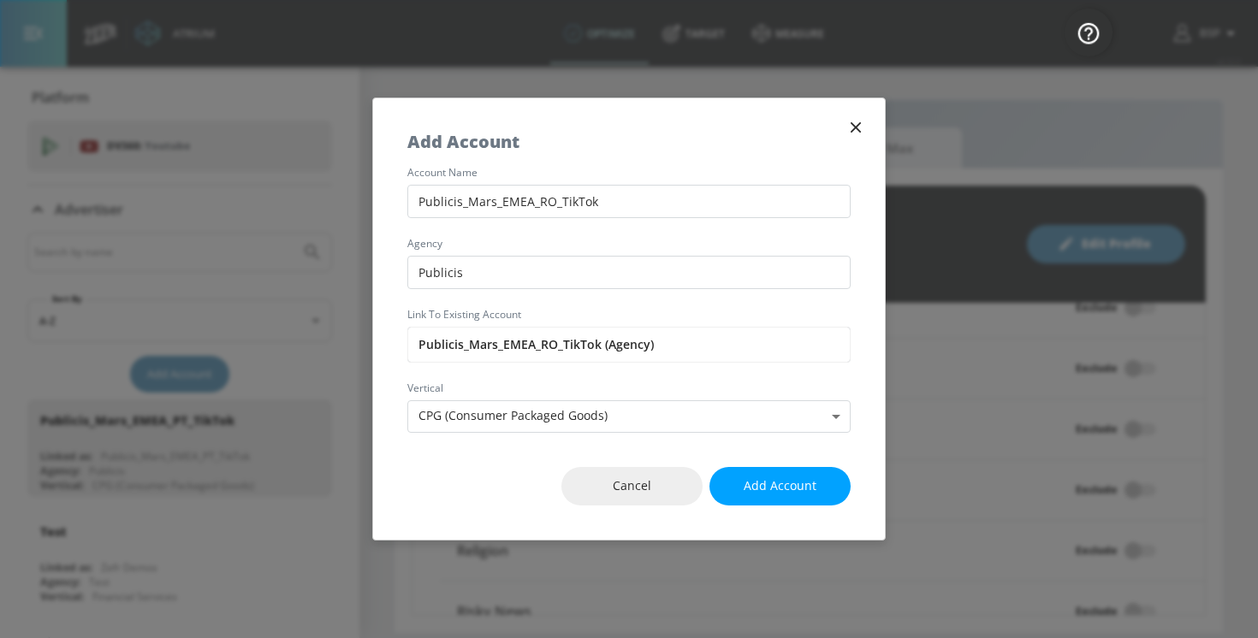
click at [573, 163] on div "Add Account" at bounding box center [629, 132] width 512 height 69
click at [780, 495] on span "Add Account" at bounding box center [780, 486] width 73 height 21
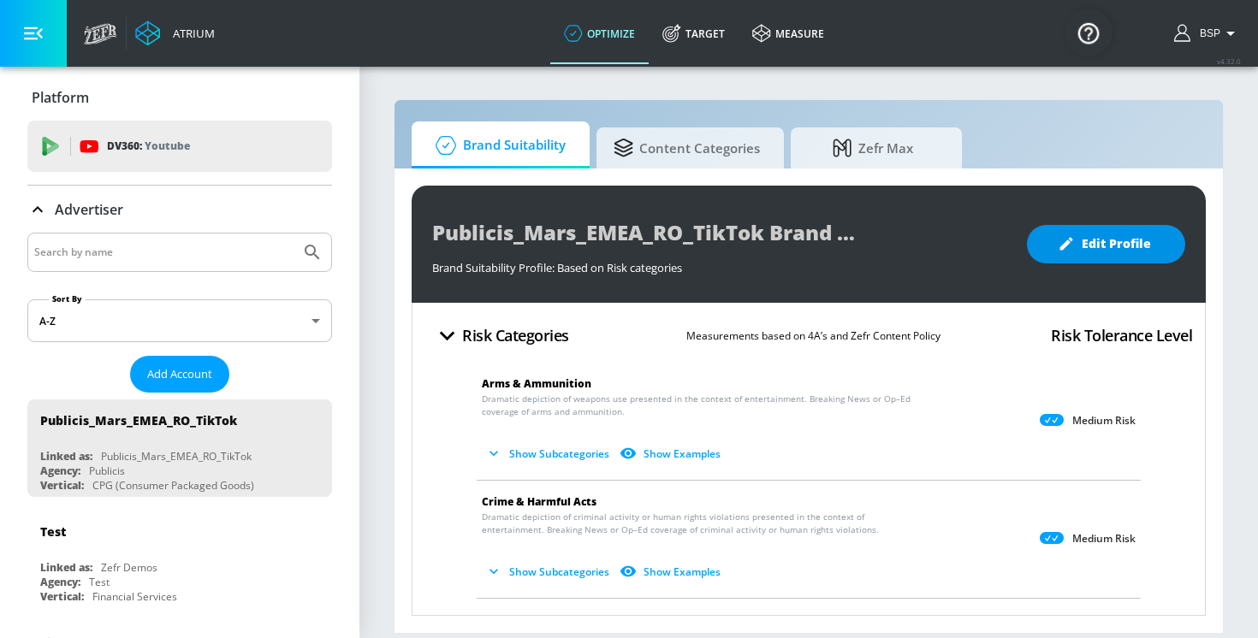
click at [1103, 228] on button "Edit Profile" at bounding box center [1106, 244] width 158 height 39
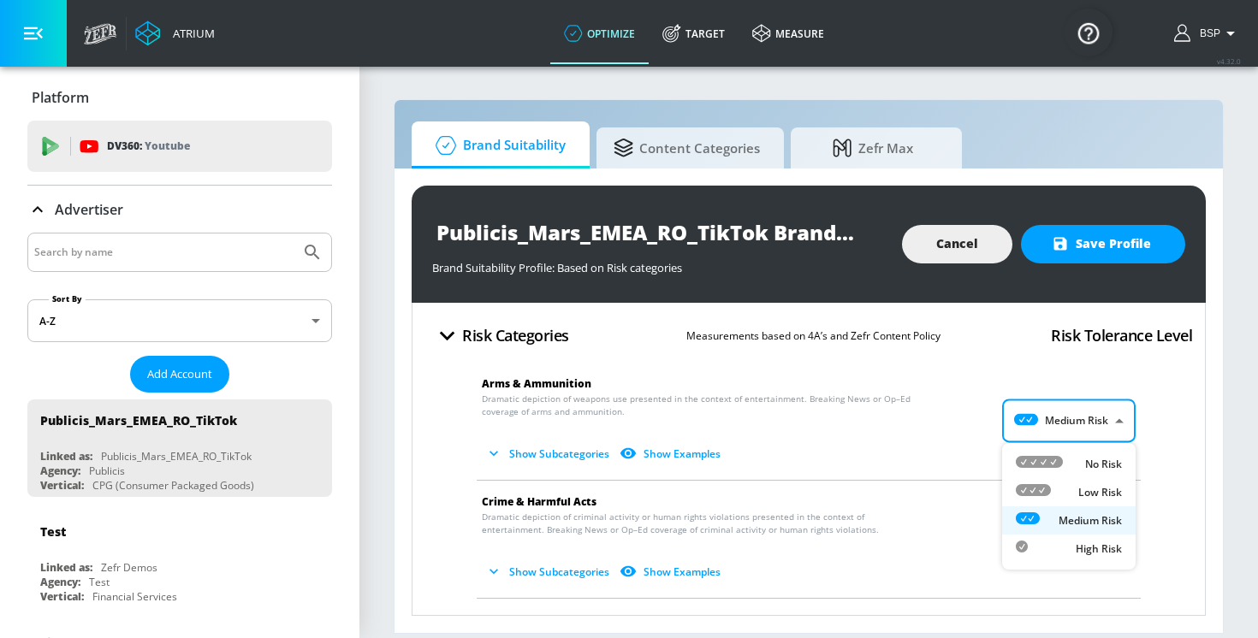
click at [1021, 415] on body "Atrium optimize Target measure optimize Target measure v 4.32.0 BSP Platform DV…" at bounding box center [629, 319] width 1258 height 638
click at [1035, 487] on icon at bounding box center [1033, 490] width 35 height 12
type input "LOW"
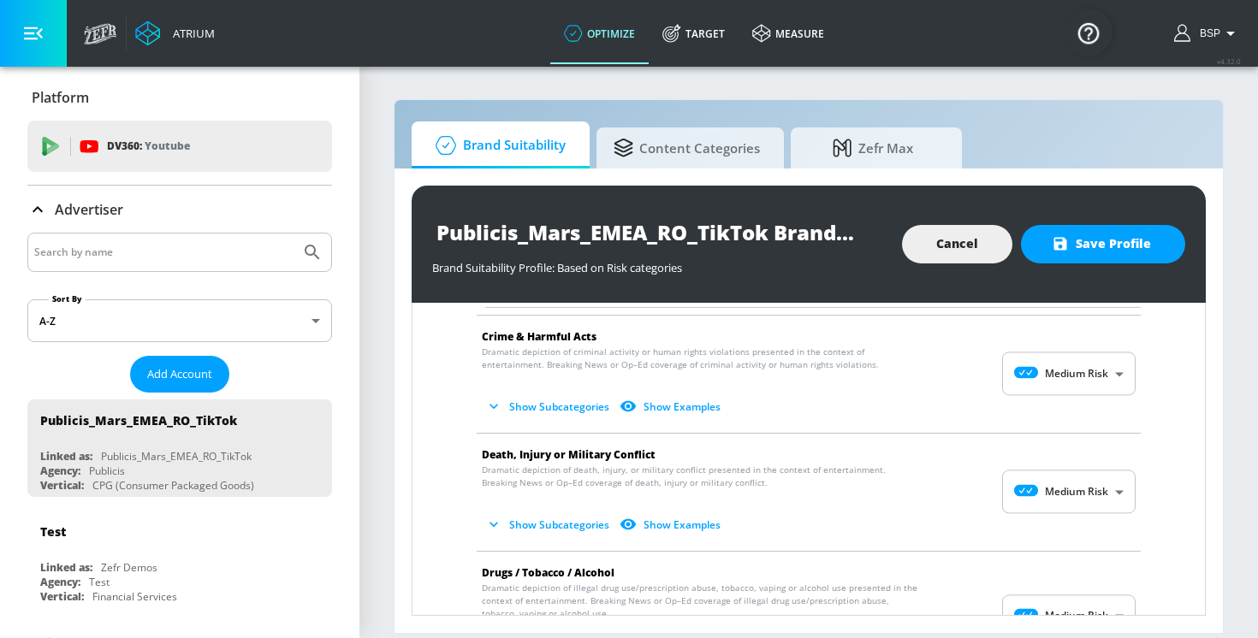
scroll to position [307, 0]
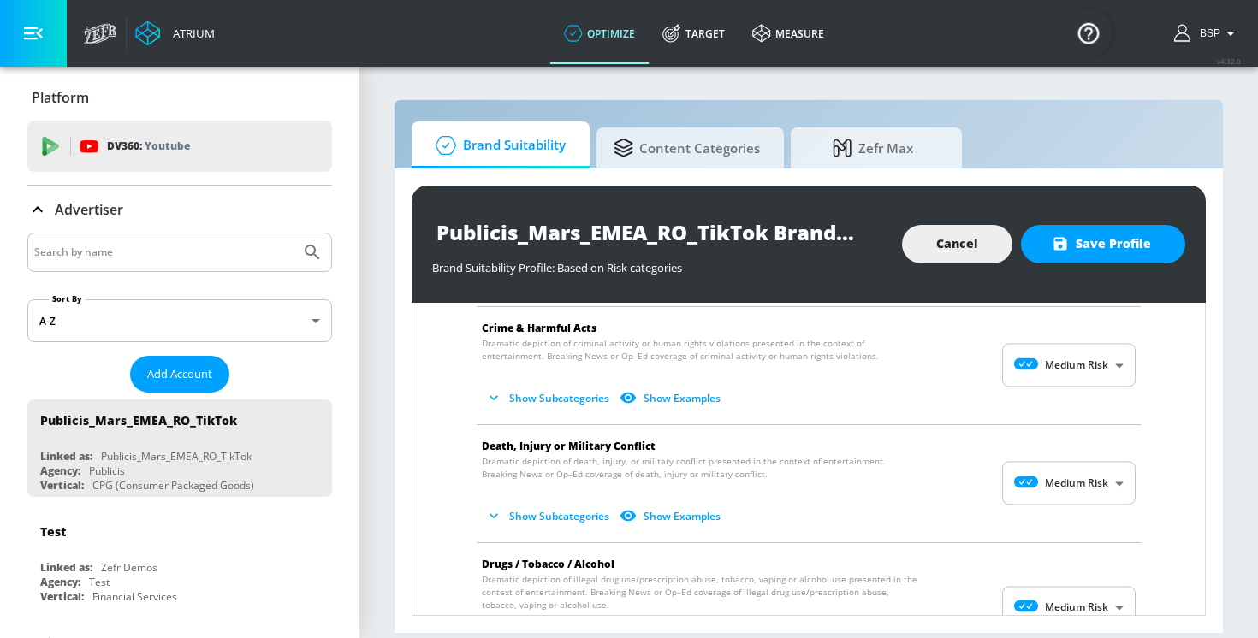
click at [1035, 488] on body "Atrium optimize Target measure optimize Target measure v 4.32.0 BSP Platform DV…" at bounding box center [629, 319] width 1258 height 638
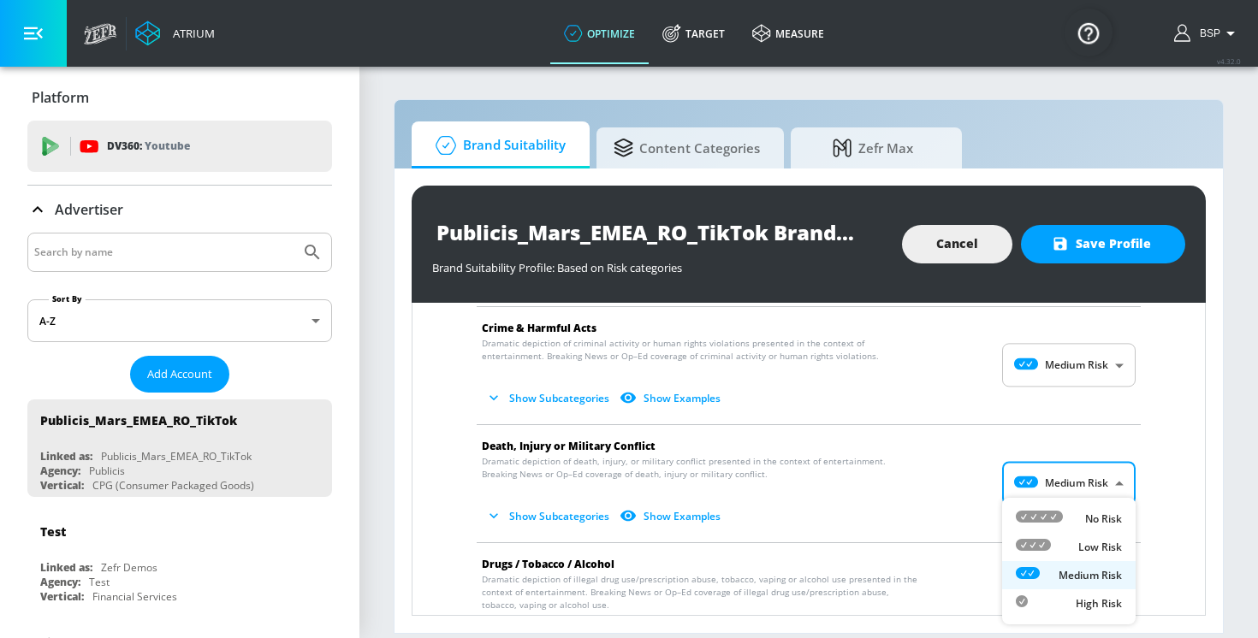
click at [1049, 546] on icon at bounding box center [1033, 545] width 35 height 12
type input "LOW"
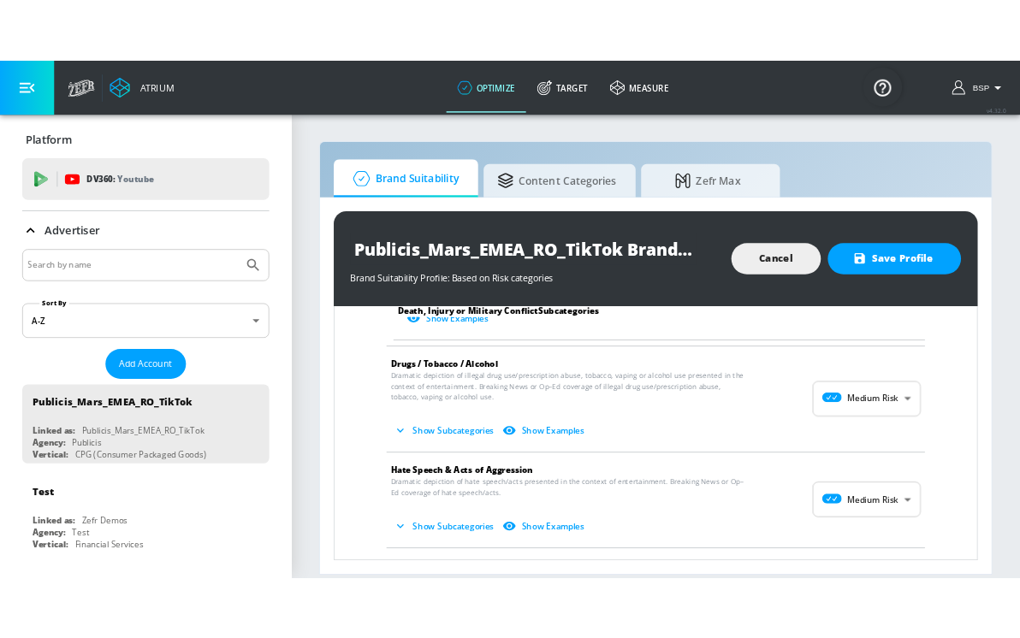
scroll to position [963, 0]
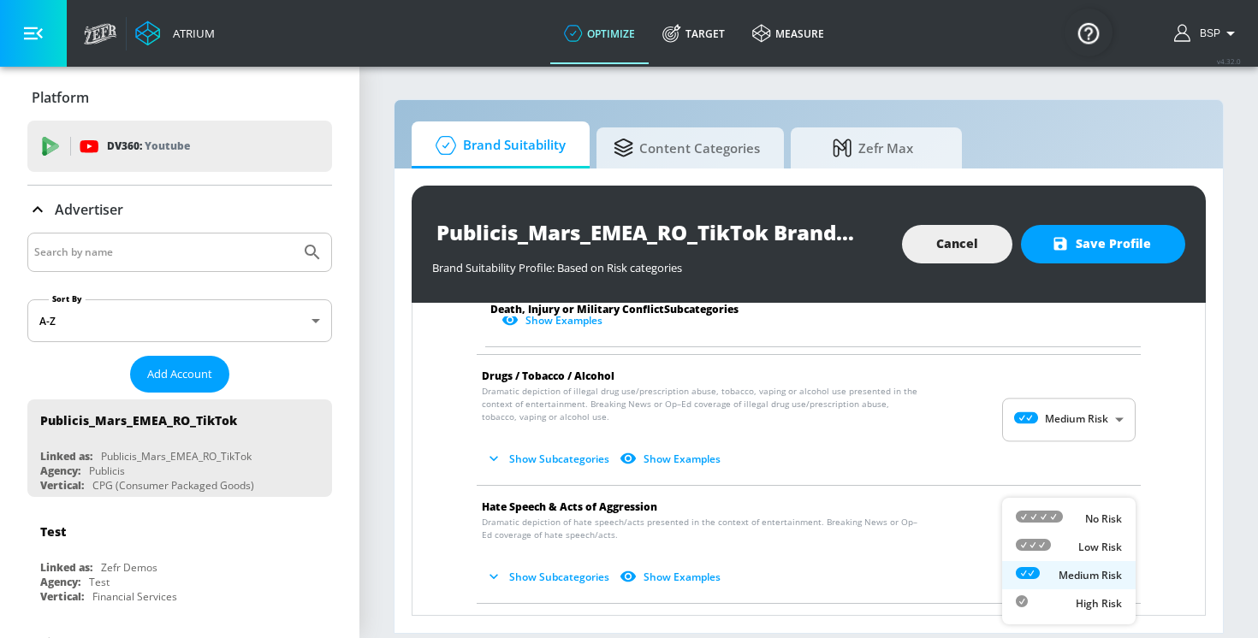
click at [1036, 536] on body "Atrium optimize Target measure optimize Target measure v 4.32.0 BSP Platform DV…" at bounding box center [629, 319] width 1258 height 638
click at [1041, 519] on icon at bounding box center [1039, 517] width 47 height 12
type input "MINIMAL"
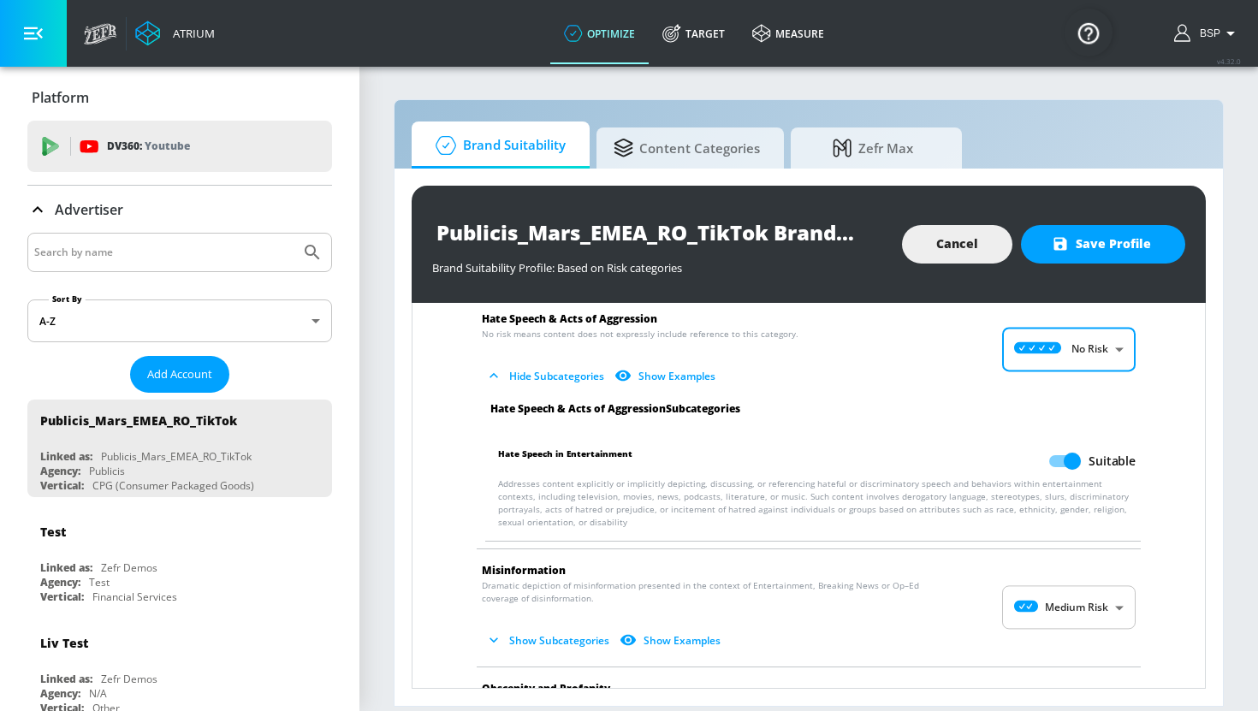
scroll to position [1152, 0]
click at [1066, 590] on body "Atrium optimize Target measure optimize Target measure v 4.32.0 BSP Platform DV…" at bounding box center [629, 355] width 1258 height 711
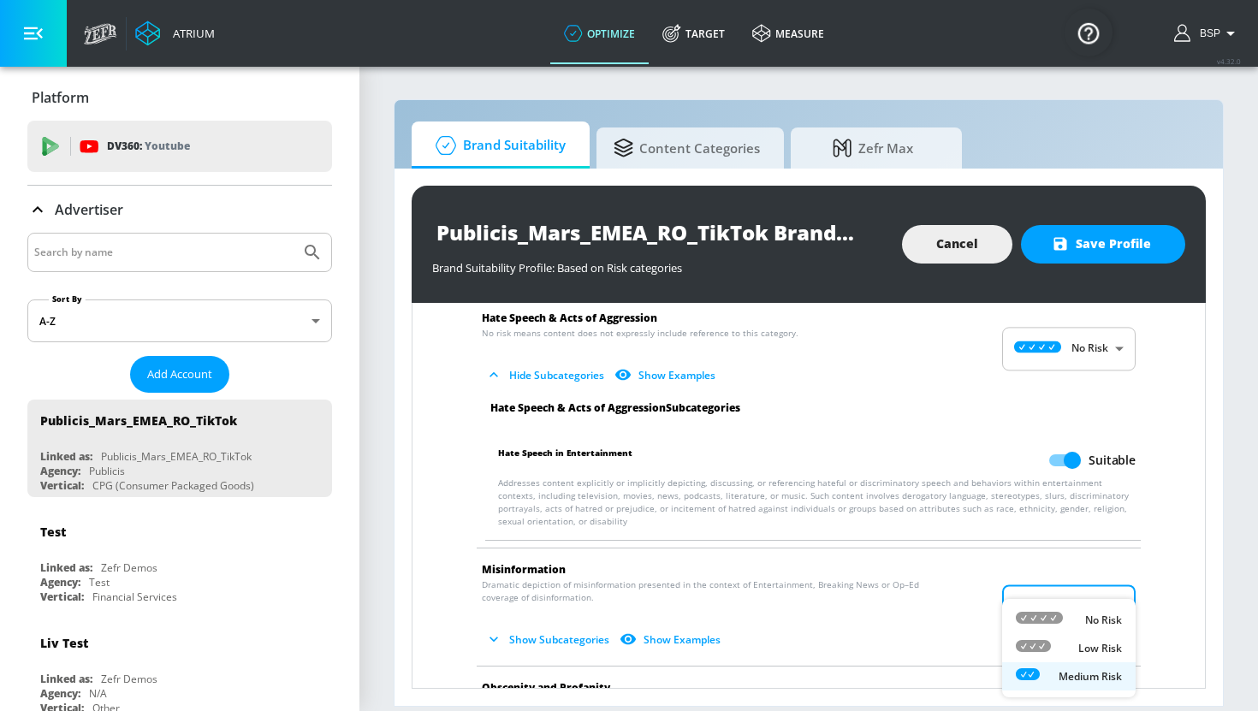
click at [1054, 624] on div at bounding box center [1039, 620] width 47 height 18
type input "MINIMAL"
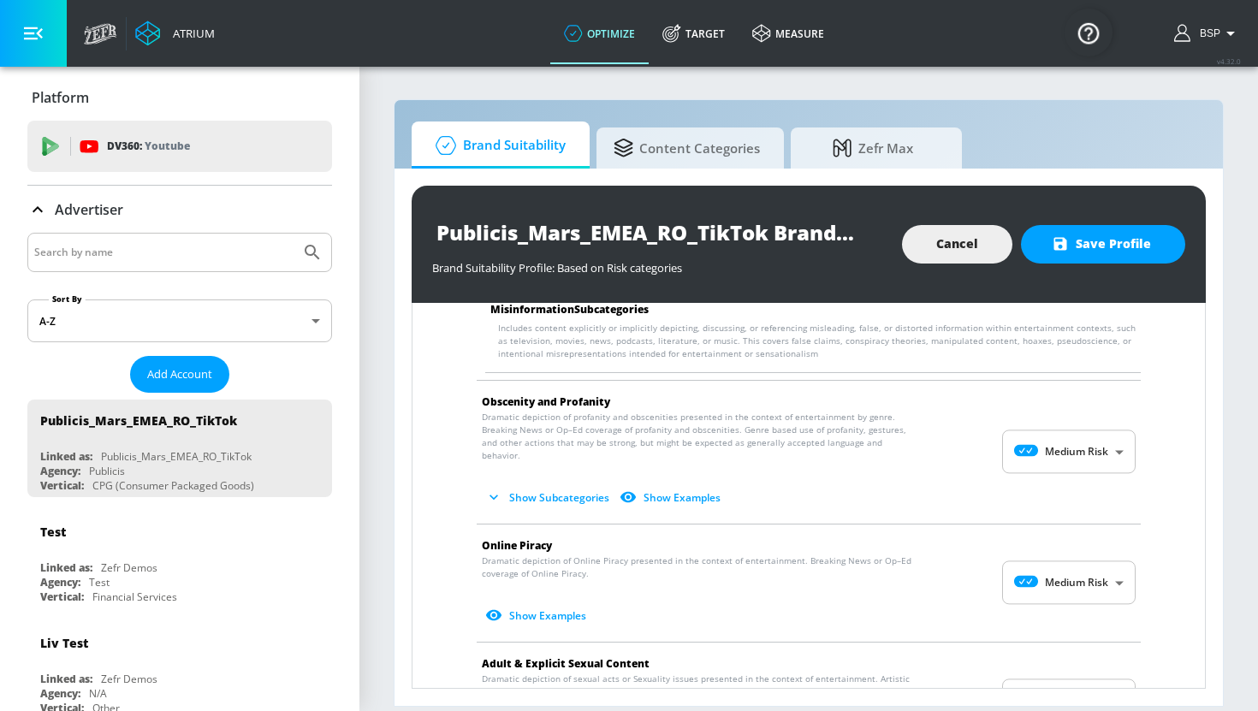
scroll to position [1589, 0]
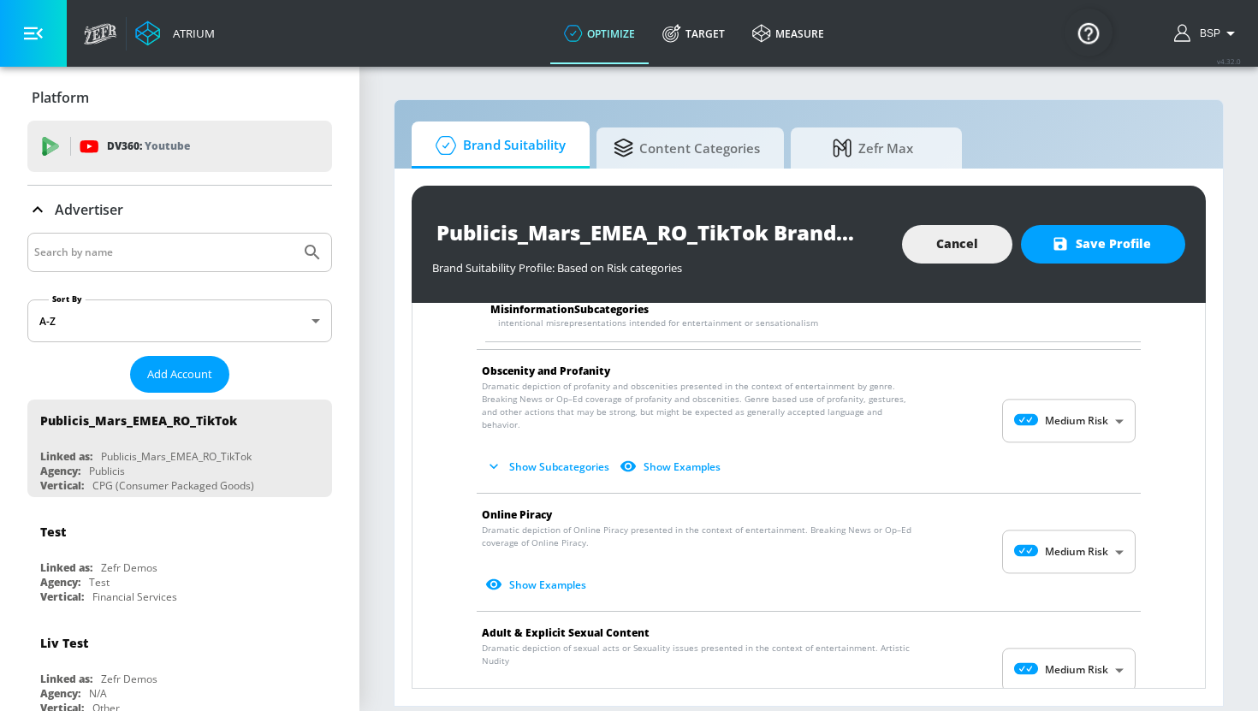
click at [1035, 537] on body "Atrium optimize Target measure optimize Target measure v 4.32.0 BSP Platform DV…" at bounding box center [629, 355] width 1258 height 711
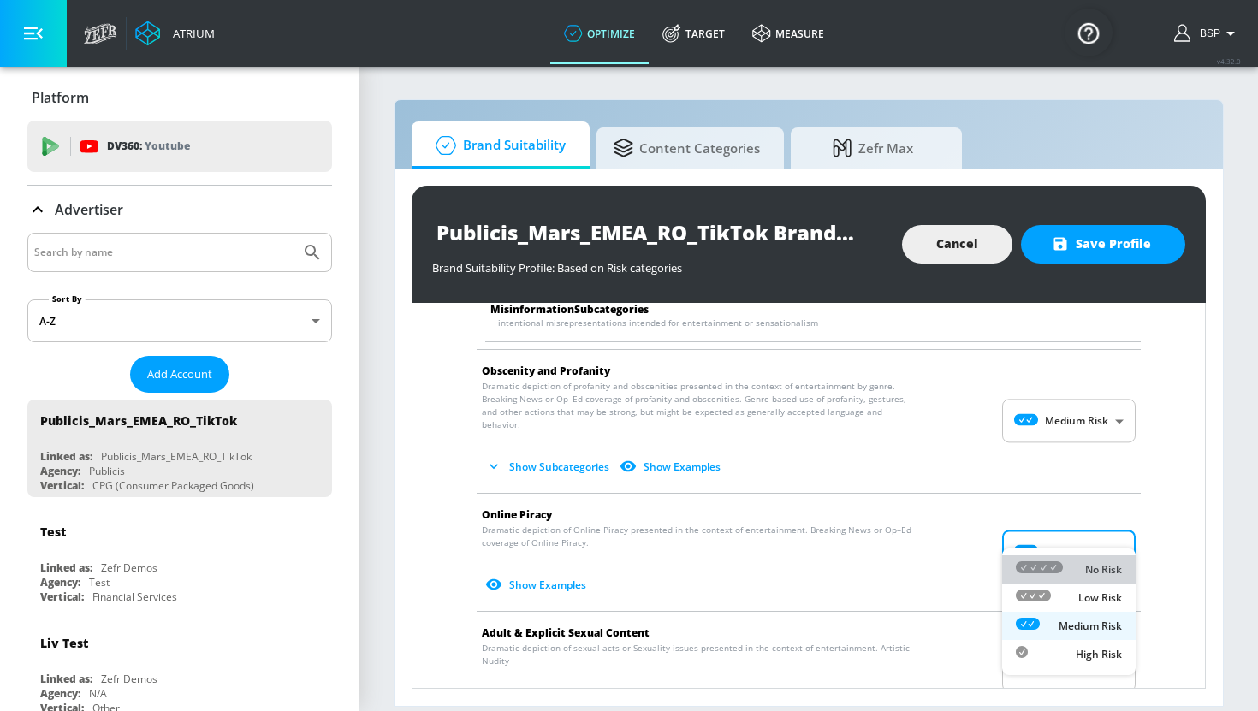
click at [1043, 569] on icon at bounding box center [1039, 567] width 47 height 12
type input "MINIMAL"
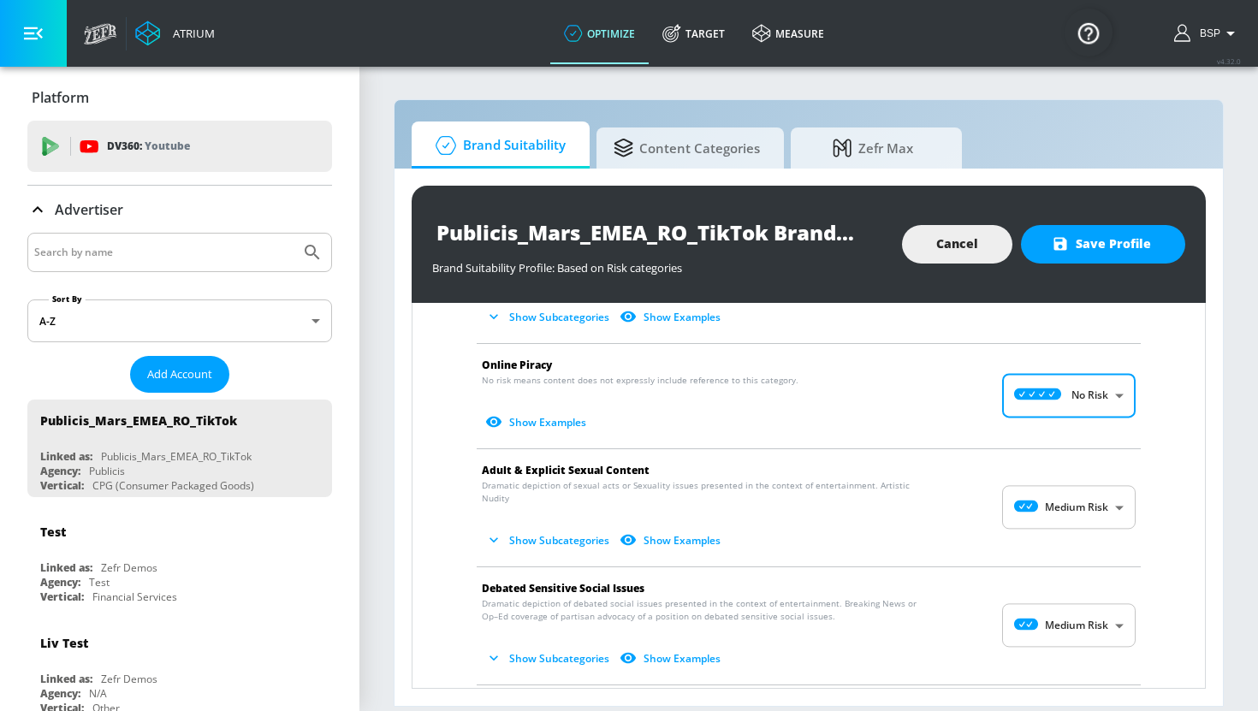
scroll to position [1745, 0]
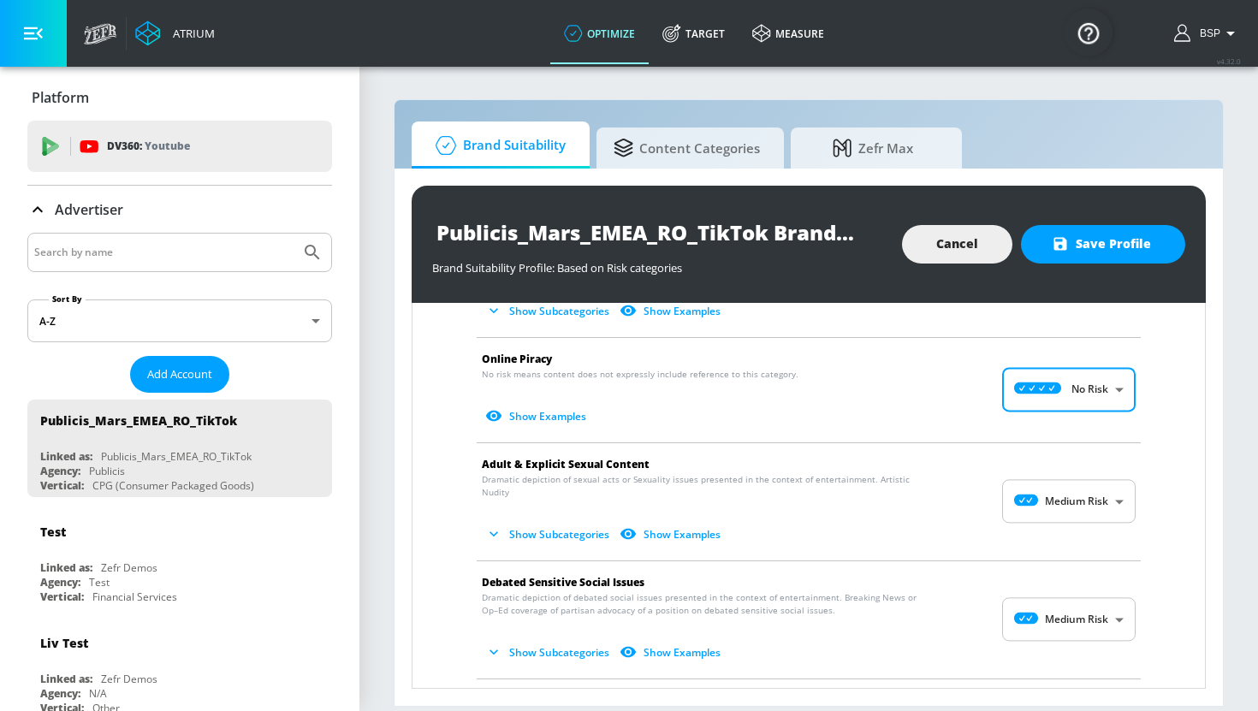
click at [1047, 470] on body "Atrium optimize Target measure optimize Target measure v 4.32.0 BSP Platform DV…" at bounding box center [629, 355] width 1258 height 711
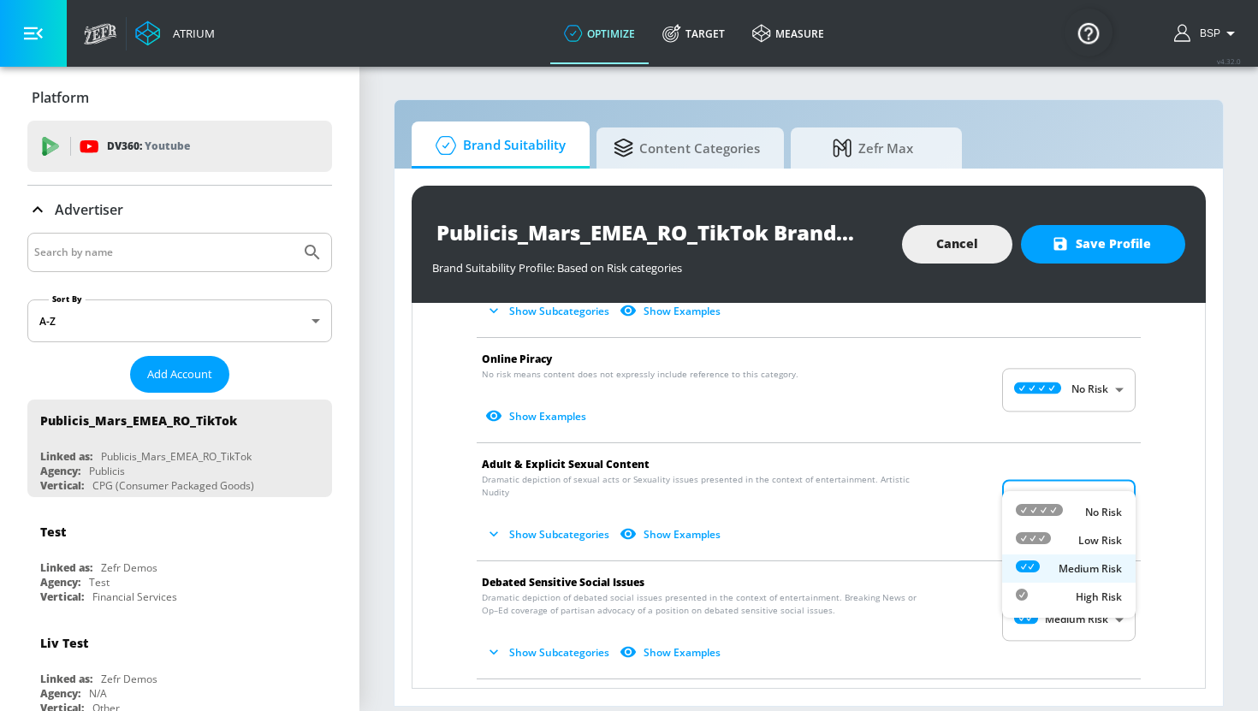
click at [1057, 531] on div "Low Risk" at bounding box center [1069, 540] width 106 height 18
type input "LOW"
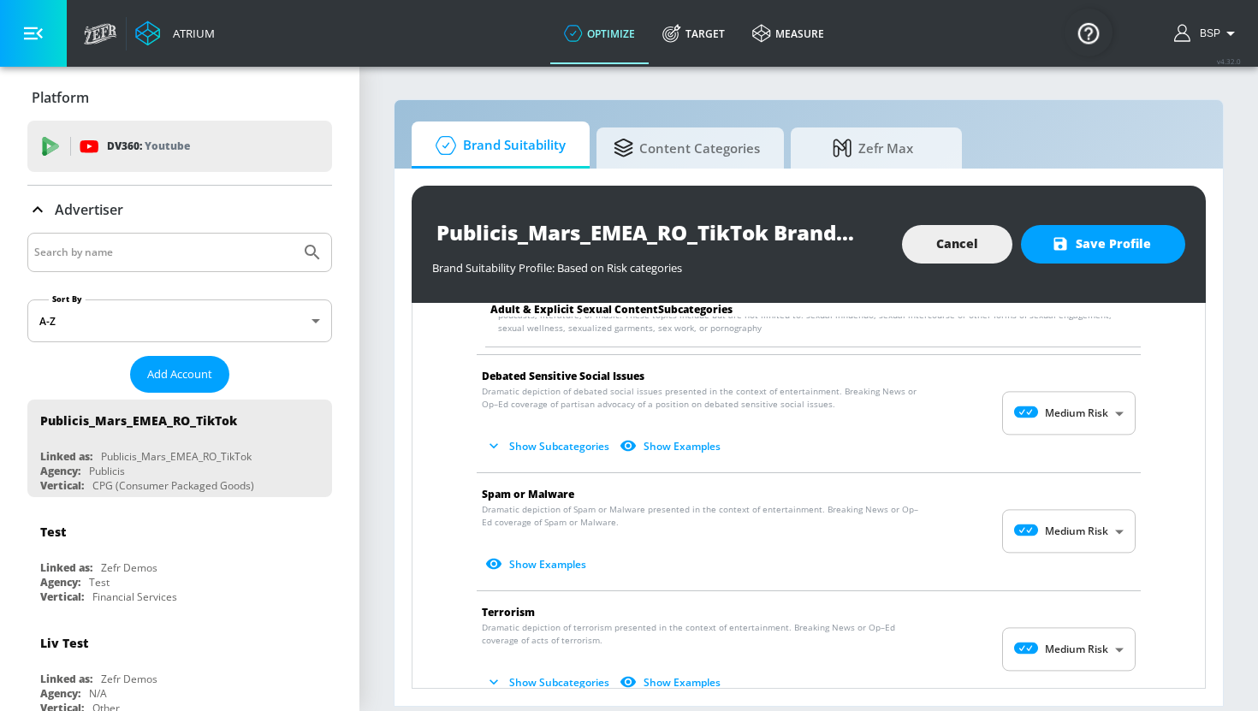
scroll to position [2075, 0]
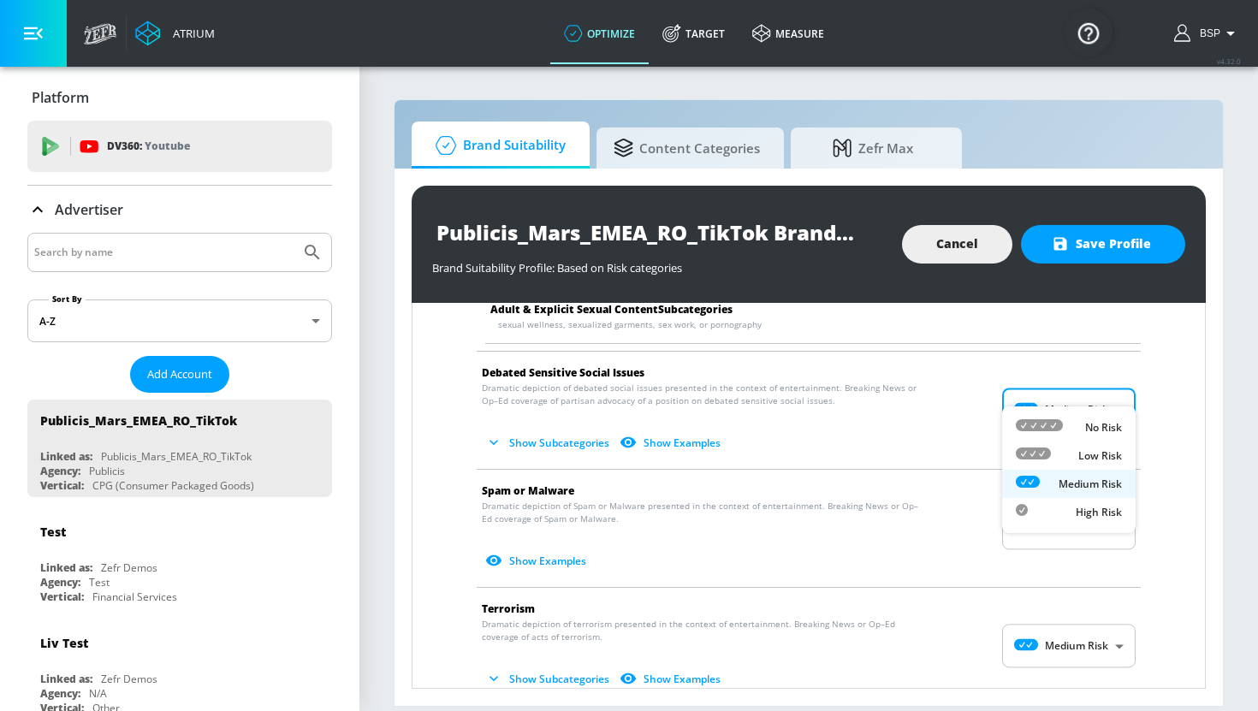
click at [1070, 379] on body "Atrium optimize Target measure optimize Target measure v 4.32.0 BSP Platform DV…" at bounding box center [629, 355] width 1258 height 711
click at [1059, 419] on icon at bounding box center [1039, 425] width 47 height 12
type input "MINIMAL"
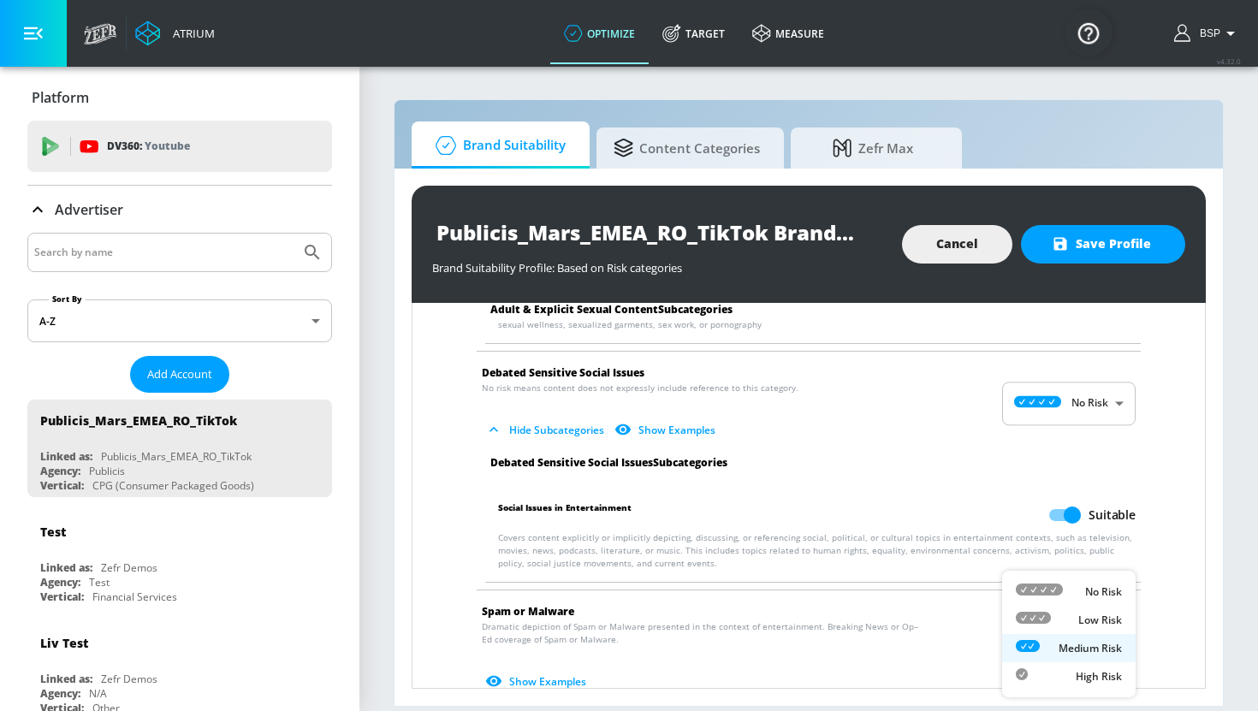
click at [1044, 626] on body "Atrium optimize Target measure optimize Target measure v 4.32.0 BSP Platform DV…" at bounding box center [629, 355] width 1258 height 711
click at [1044, 599] on div at bounding box center [1039, 592] width 47 height 18
type input "MINIMAL"
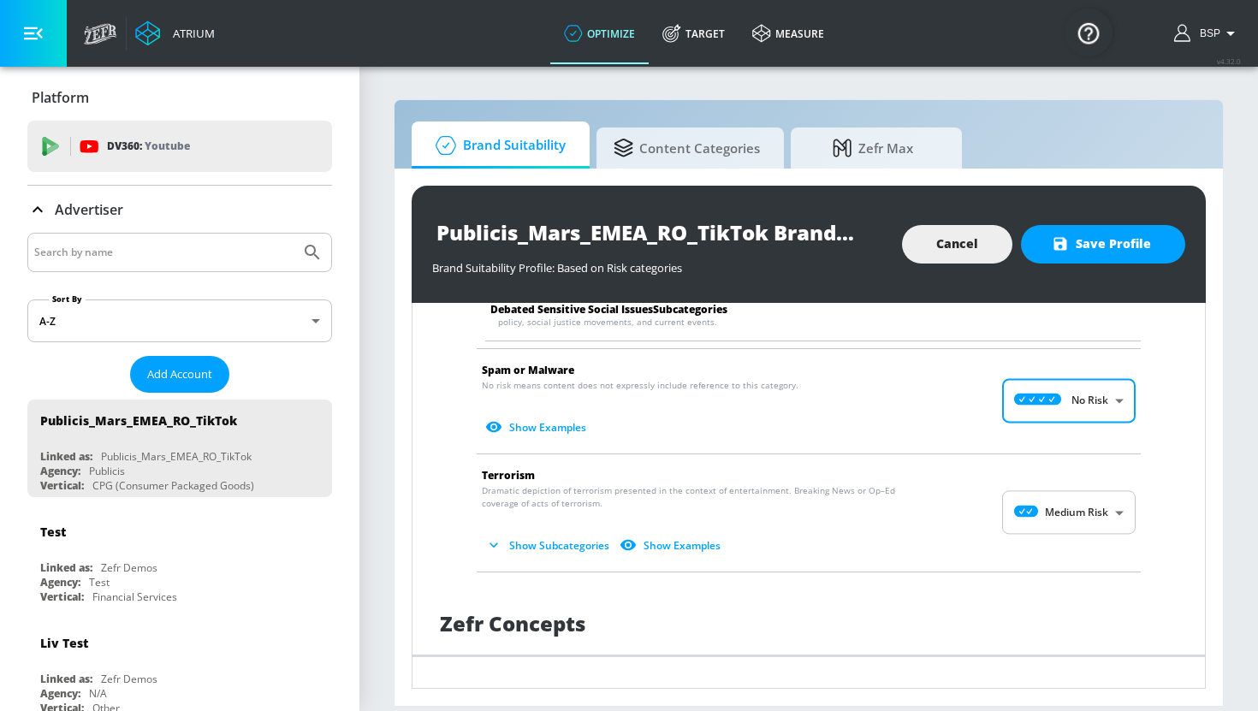
scroll to position [2330, 0]
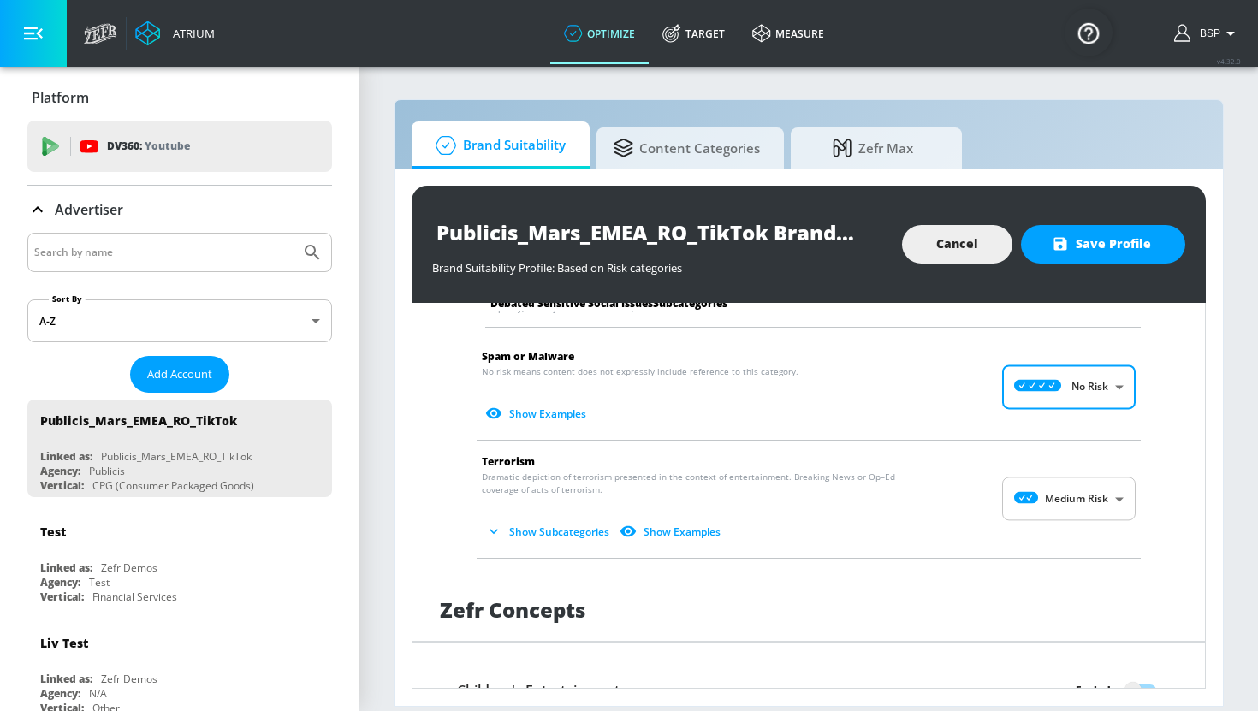
click at [1046, 484] on body "Atrium optimize Target measure optimize Target measure v 4.32.0 BSP Platform DV…" at bounding box center [629, 355] width 1258 height 711
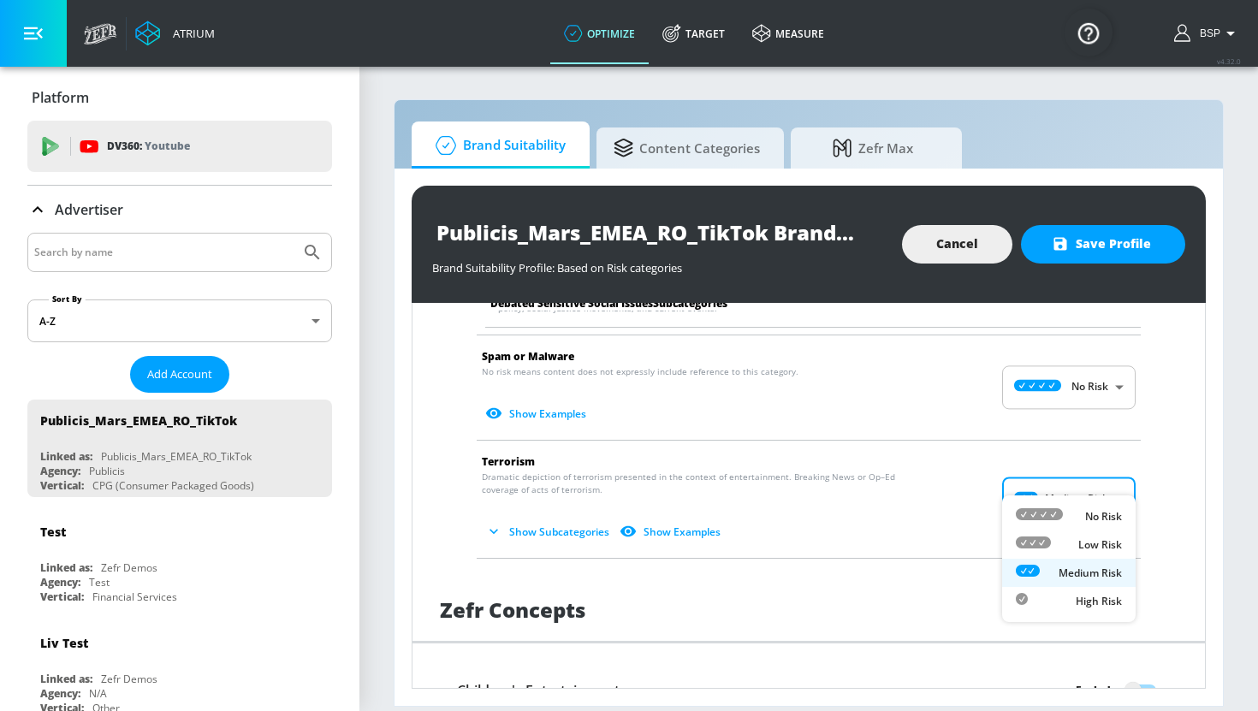
click at [1048, 515] on icon at bounding box center [1039, 514] width 47 height 12
type input "MINIMAL"
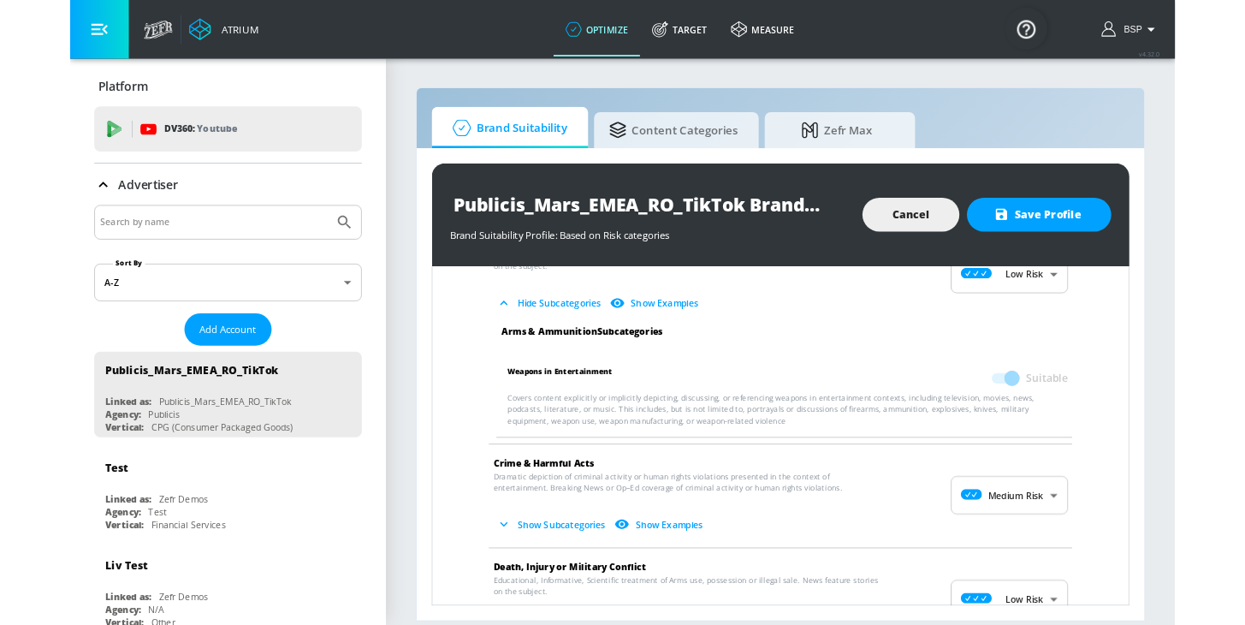
scroll to position [0, 0]
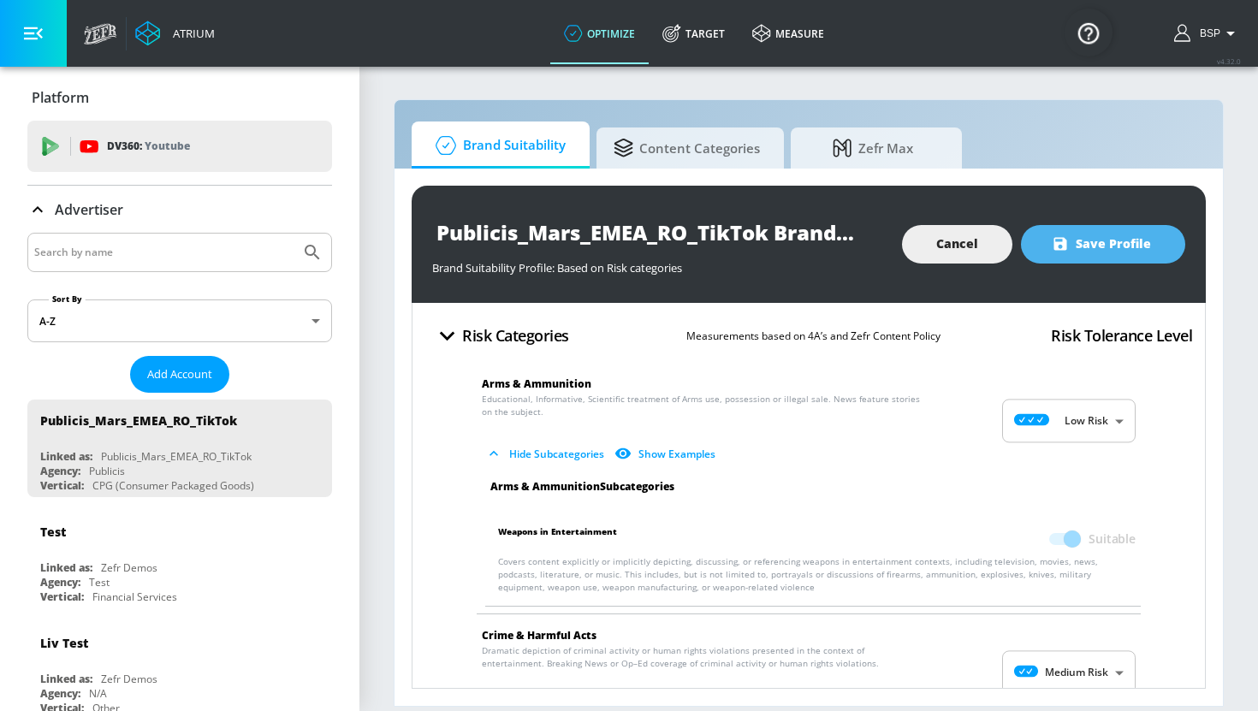
click at [1079, 253] on span "Save Profile" at bounding box center [1103, 244] width 96 height 21
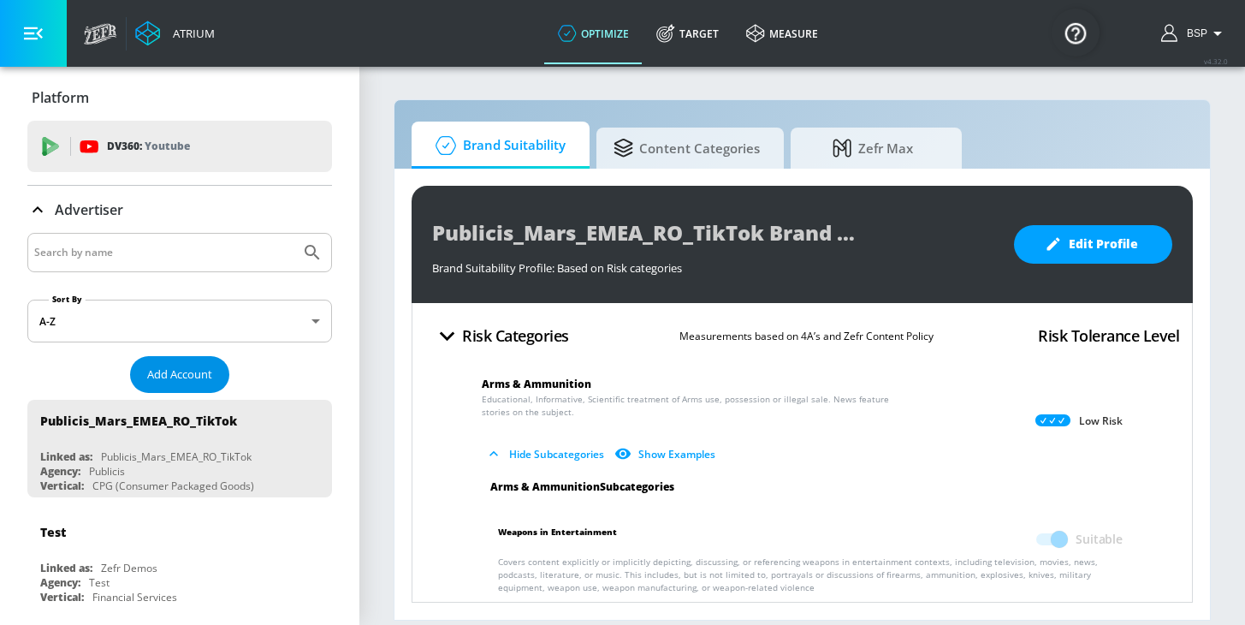
click at [192, 371] on span "Add Account" at bounding box center [179, 375] width 65 height 20
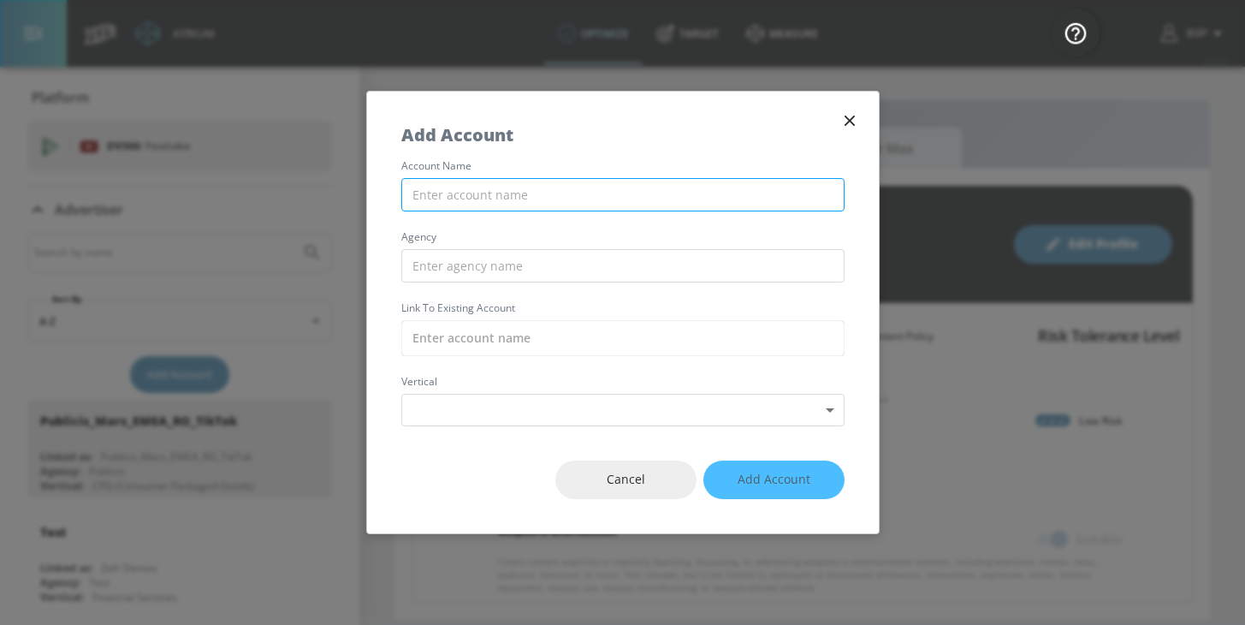
click at [570, 206] on input "text" at bounding box center [622, 194] width 443 height 33
paste input "Publicis_Mars_EMEA_SE_TikTok"
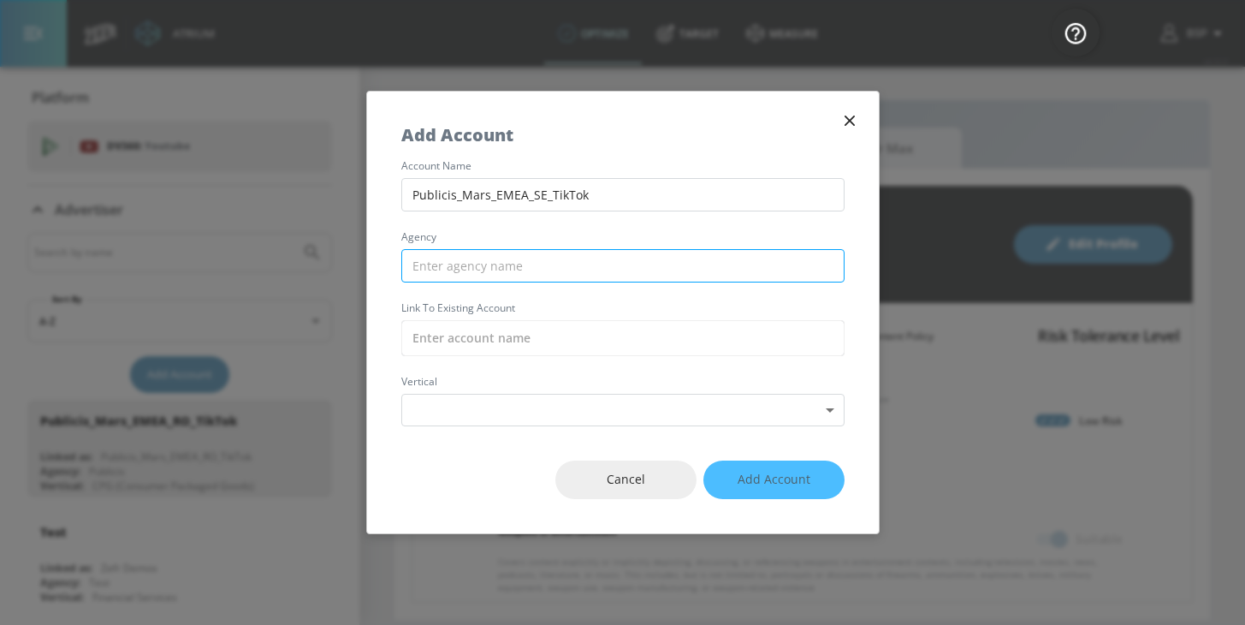
type input "Publicis_Mars_EMEA_SE_TikTok"
click at [551, 276] on input "text" at bounding box center [622, 265] width 443 height 33
paste input "Publicis_Mars_EMEA_SE_TikTok"
drag, startPoint x: 454, startPoint y: 262, endPoint x: 649, endPoint y: 262, distance: 194.3
click at [649, 262] on input "Publicis_Mars_EMEA_SE_TikTok" at bounding box center [622, 265] width 443 height 33
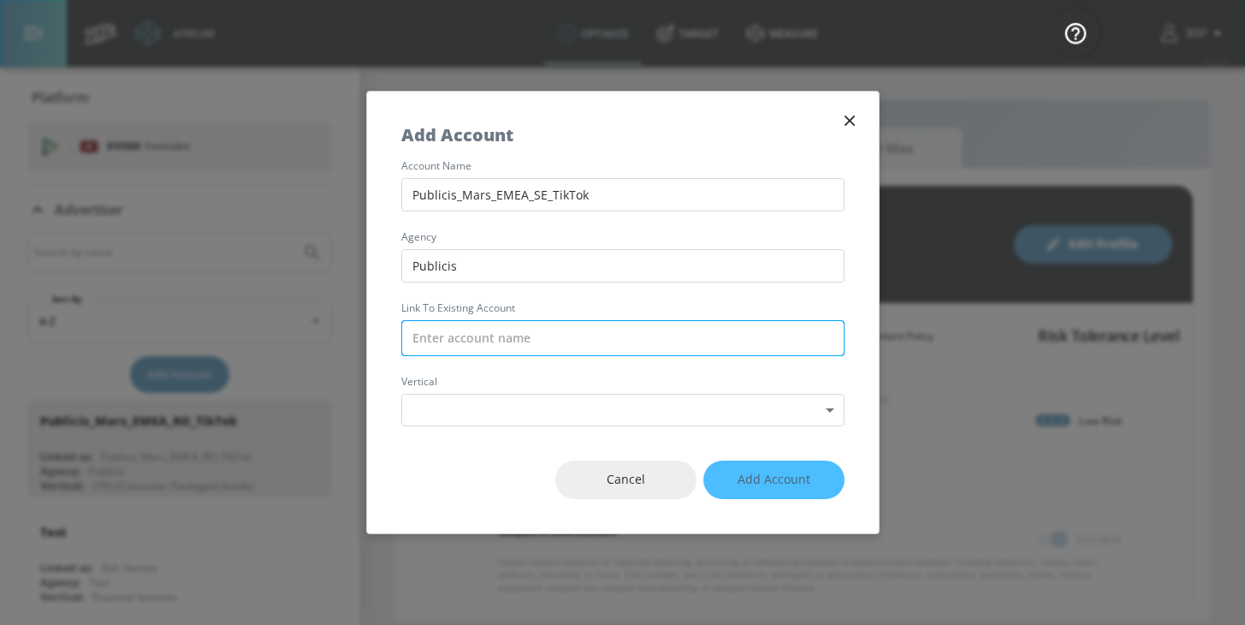
type input "Publicis"
click at [516, 341] on input "text" at bounding box center [622, 338] width 443 height 36
paste input "Publicis_Mars_EMEA_SE_TikTok"
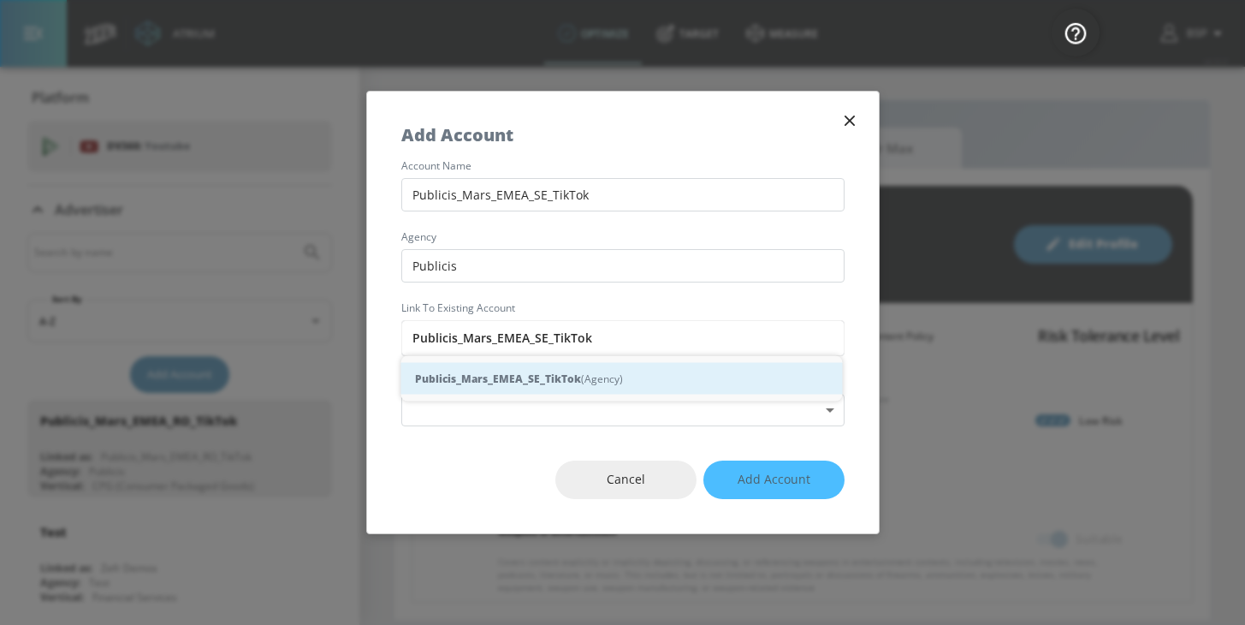
click at [521, 373] on strong "Publicis_Mars_EMEA_SE_TikTok" at bounding box center [498, 379] width 166 height 18
type input "Publicis_Mars_EMEA_SE_TikTok (Agency)"
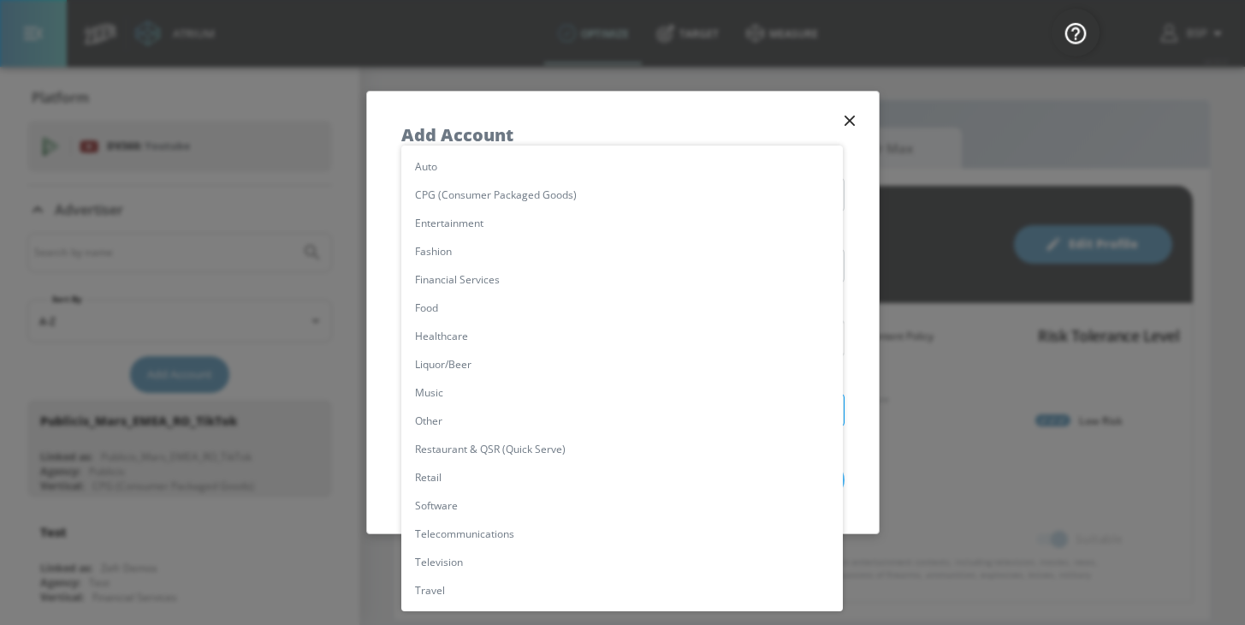
click at [507, 418] on body "Atrium optimize Target measure optimize Target measure v 4.32.0 BSP Platform DV…" at bounding box center [622, 312] width 1245 height 625
click at [496, 195] on li "CPG (Consumer Packaged Goods)" at bounding box center [622, 195] width 442 height 28
type input "[object Object]"
click at [602, 397] on body "Atrium optimize Target measure optimize Target measure v 4.32.0 BSP Platform DV…" at bounding box center [622, 312] width 1245 height 625
click at [568, 199] on li "CPG (Consumer Packaged Goods)" at bounding box center [622, 195] width 442 height 28
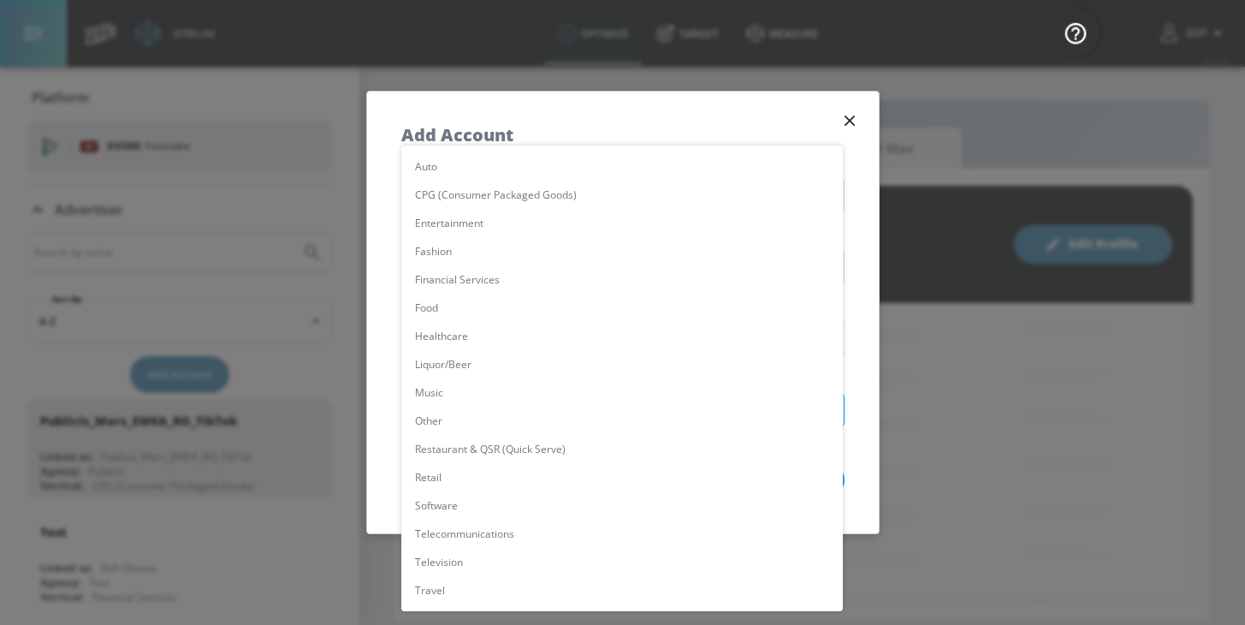
click at [670, 409] on body "Atrium optimize Target measure optimize Target measure v 4.32.0 BSP Platform DV…" at bounding box center [622, 312] width 1245 height 625
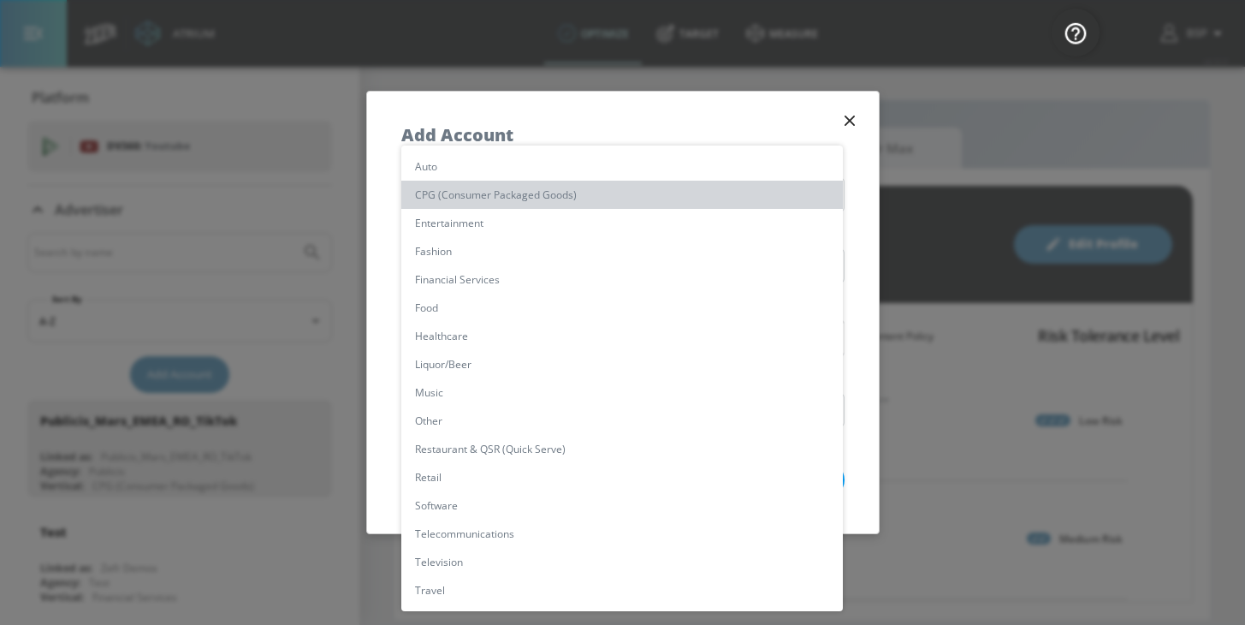
click at [572, 190] on li "CPG (Consumer Packaged Goods)" at bounding box center [622, 195] width 442 height 28
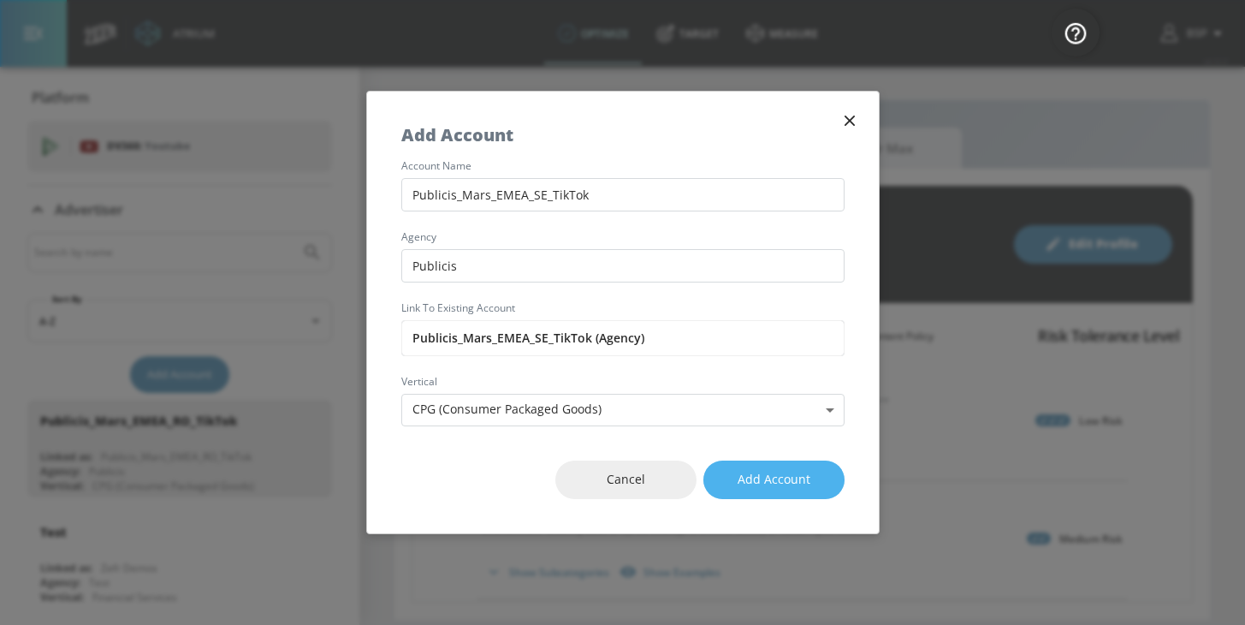
click at [769, 486] on span "Add Account" at bounding box center [774, 479] width 73 height 21
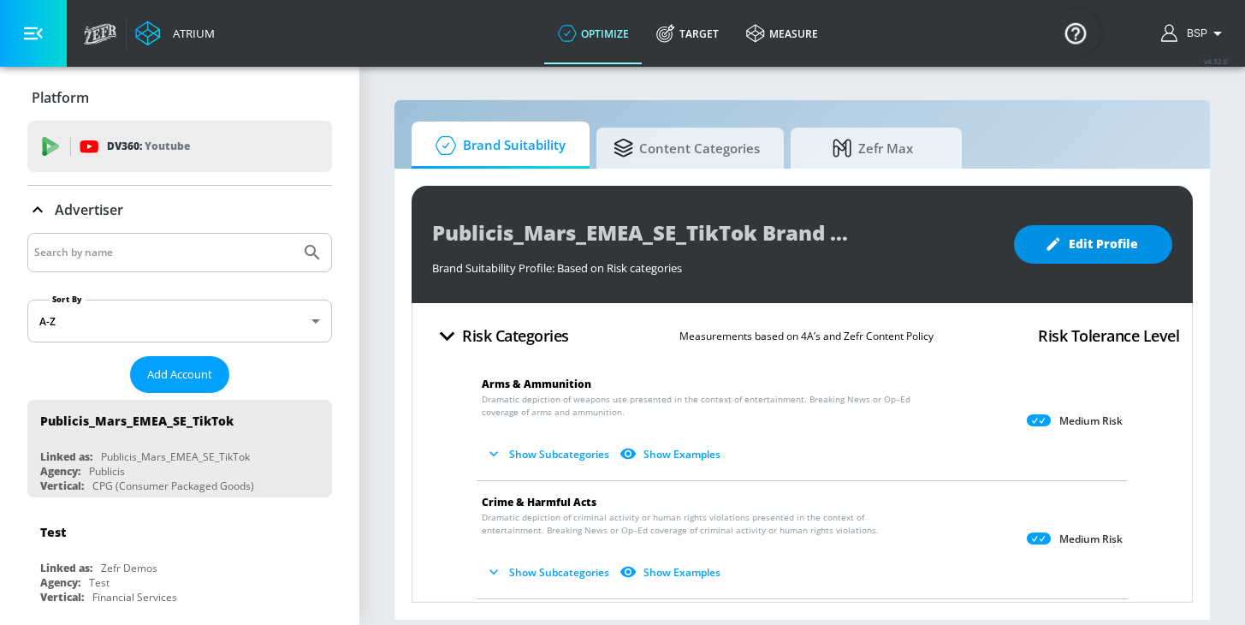
click at [1052, 259] on button "Edit Profile" at bounding box center [1093, 244] width 158 height 39
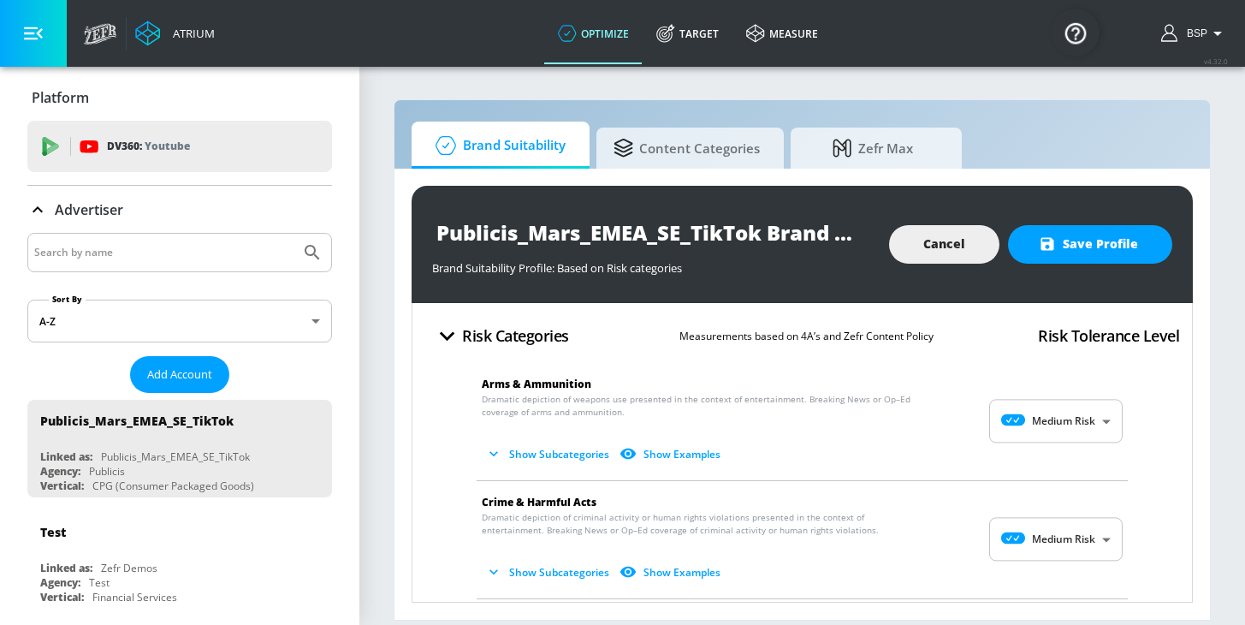
click at [1075, 424] on body "Atrium optimize Target measure optimize Target measure v 4.32.0 BSP Platform DV…" at bounding box center [622, 312] width 1245 height 625
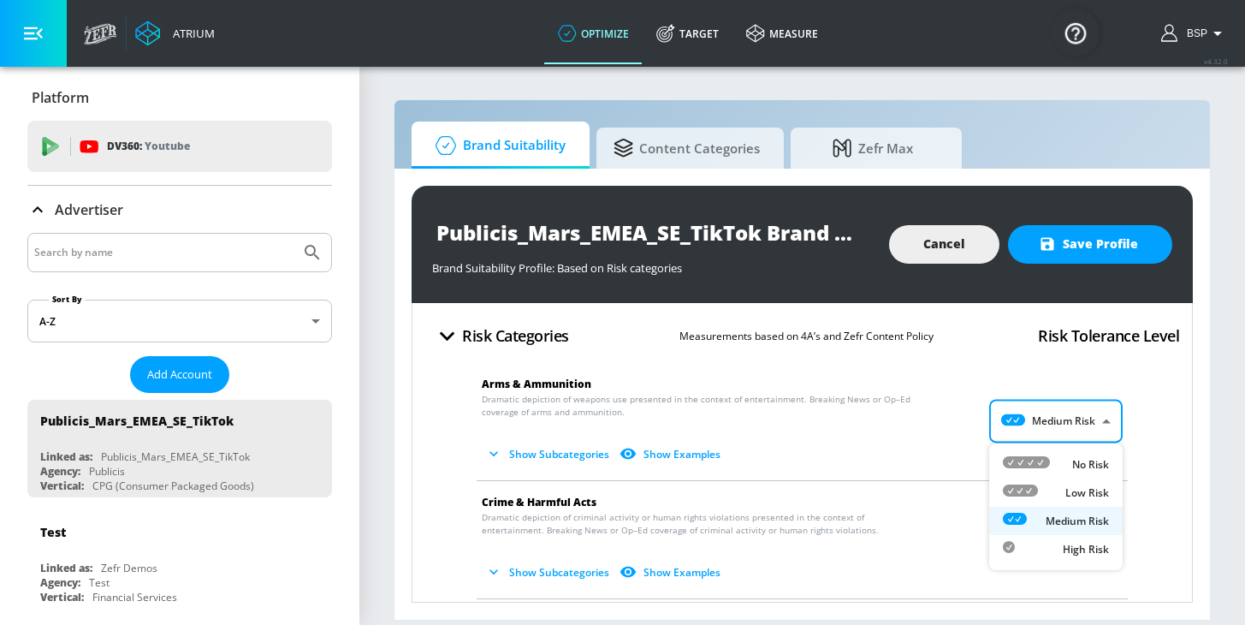
click at [1075, 488] on p "Low Risk" at bounding box center [1087, 492] width 44 height 15
type input "LOW"
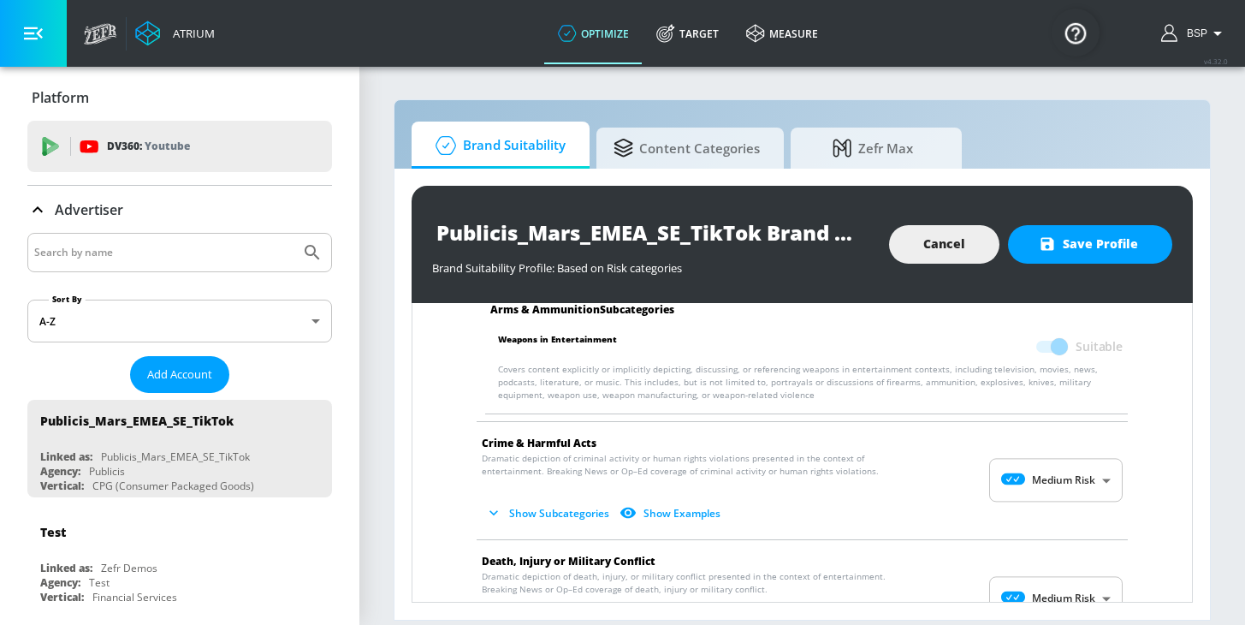
scroll to position [327, 0]
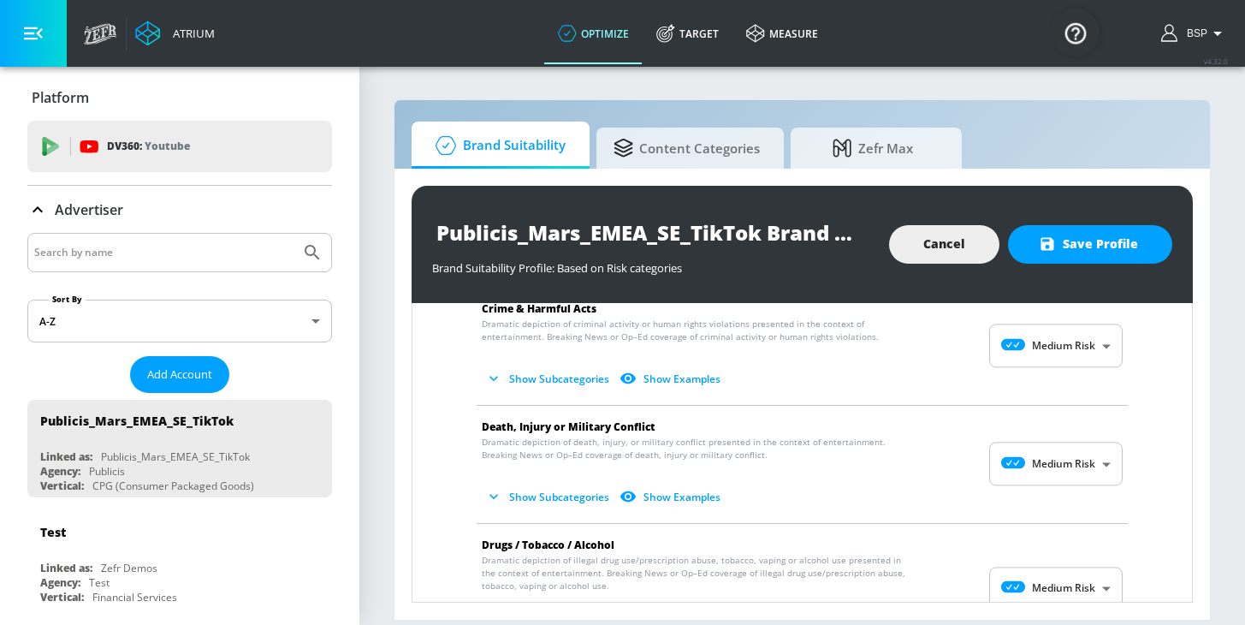
click at [1035, 472] on body "Atrium optimize Target measure optimize Target measure v 4.32.0 BSP Platform DV…" at bounding box center [622, 312] width 1245 height 625
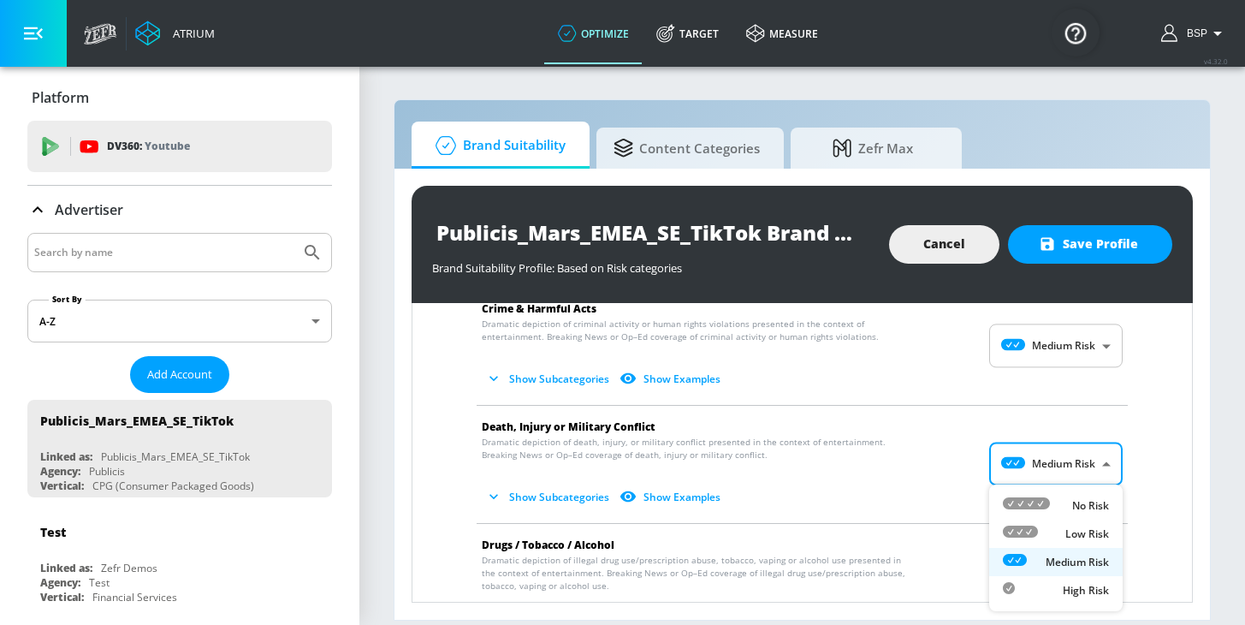
click at [1036, 530] on icon at bounding box center [1020, 531] width 35 height 12
type input "LOW"
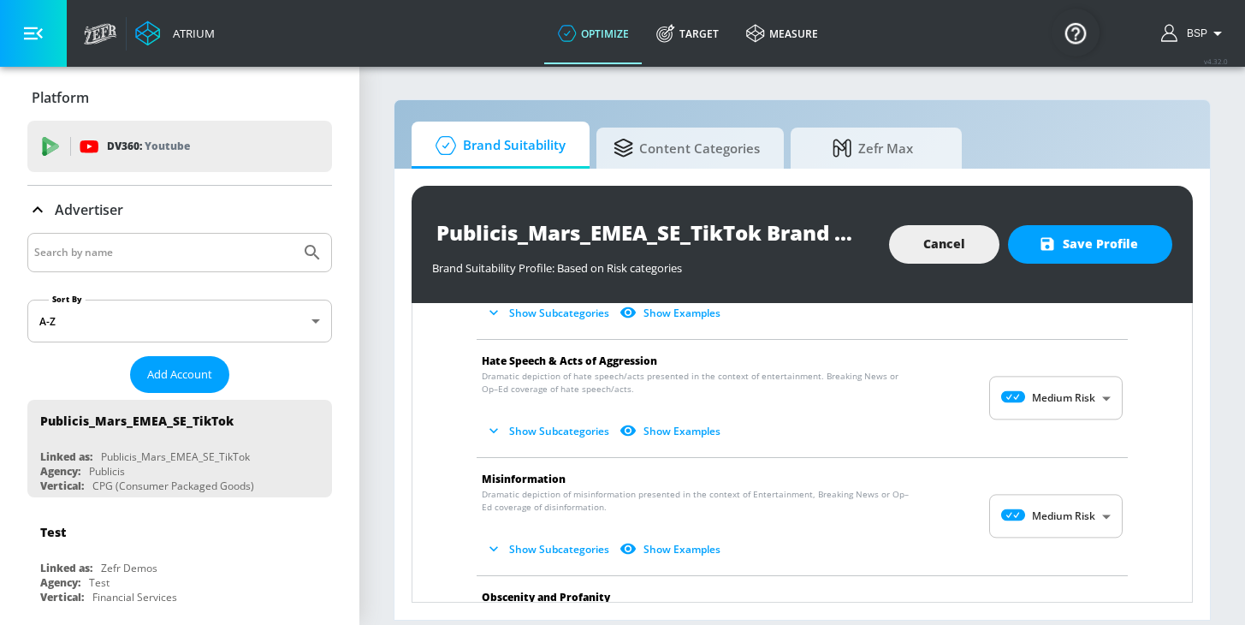
scroll to position [1115, 0]
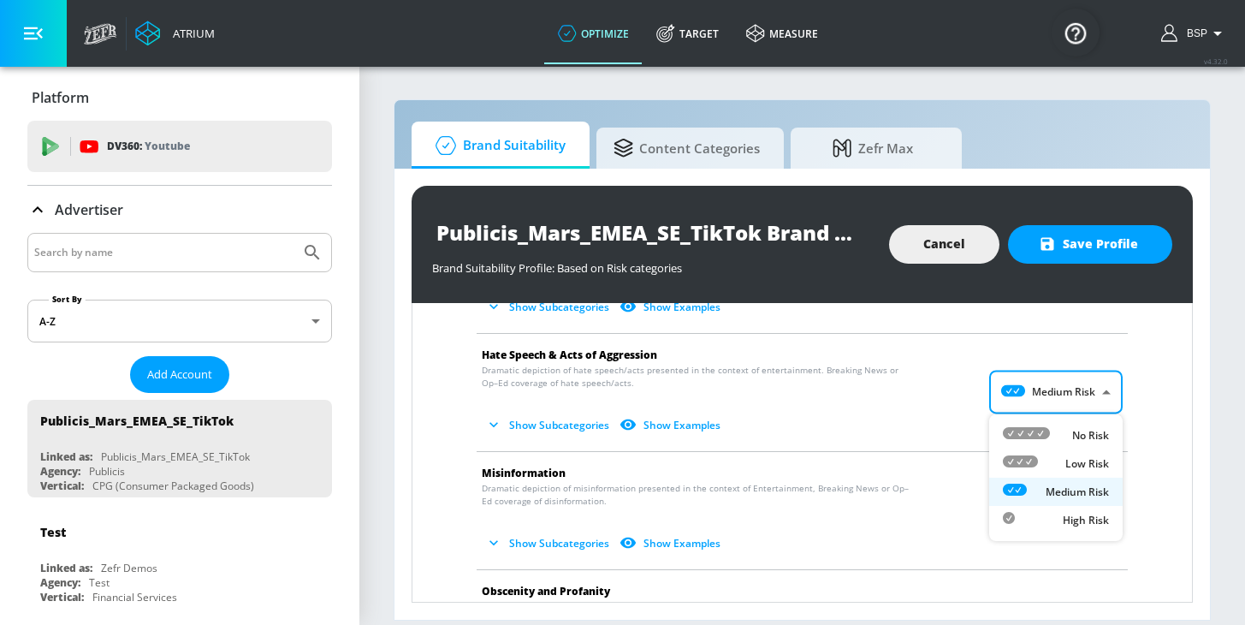
click at [1016, 389] on body "Atrium optimize Target measure optimize Target measure v 4.32.0 BSP Platform DV…" at bounding box center [622, 312] width 1245 height 625
click at [1036, 428] on icon at bounding box center [1026, 433] width 47 height 12
type input "MINIMAL"
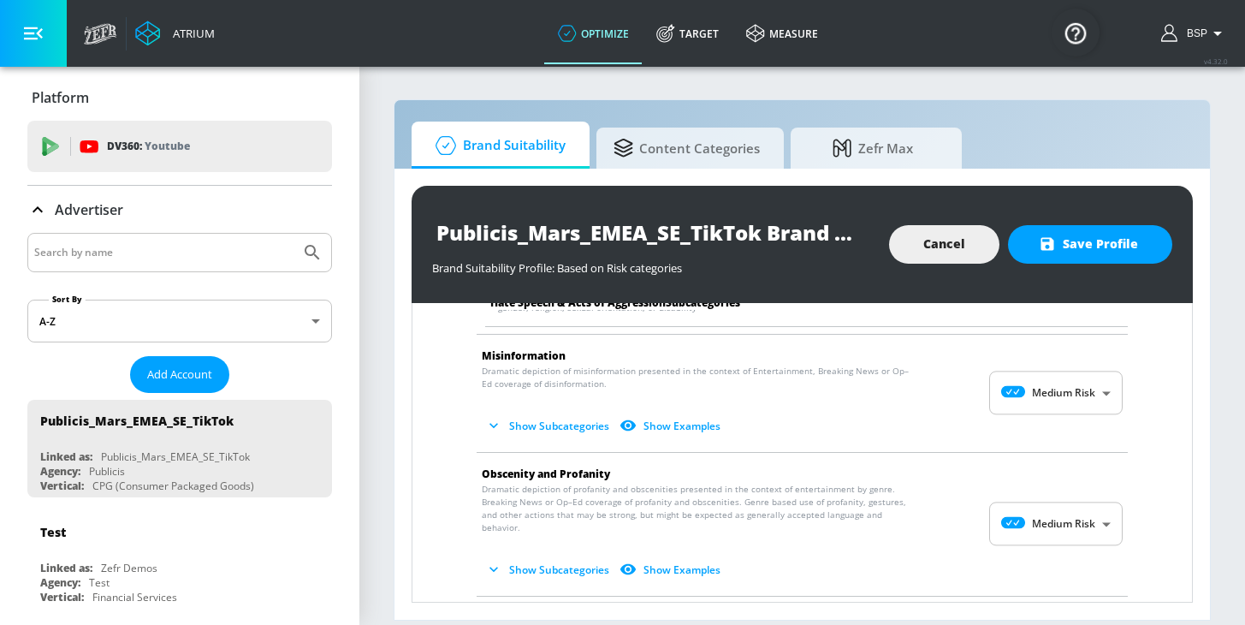
scroll to position [1370, 0]
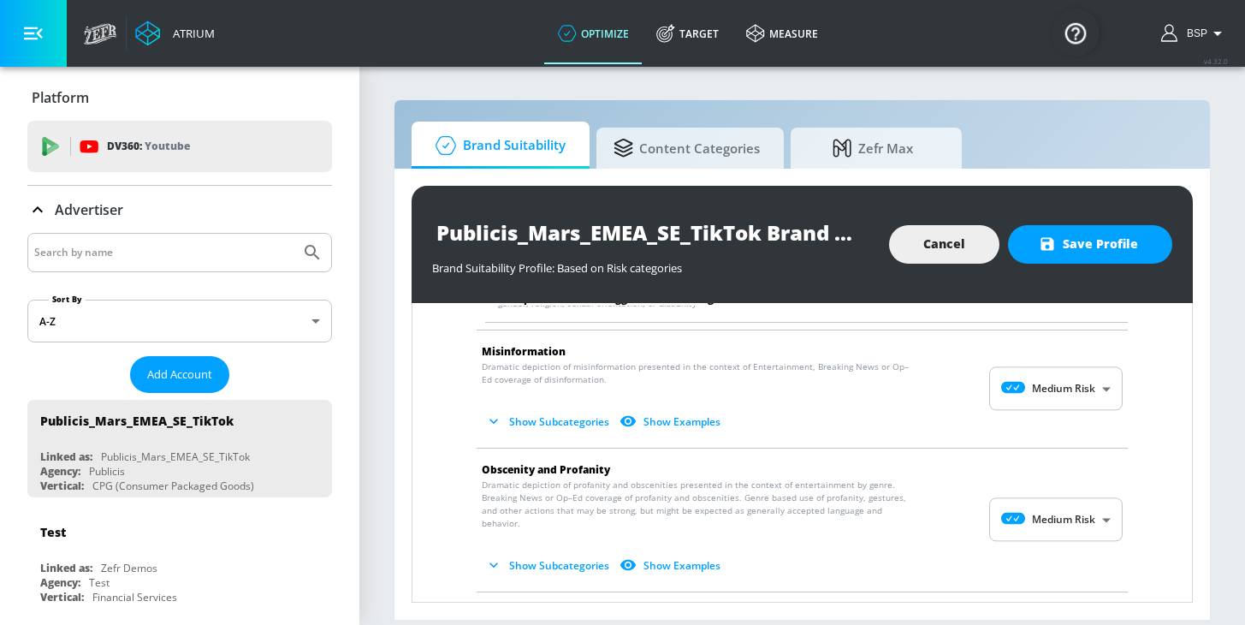
click at [1046, 386] on body "Atrium optimize Target measure optimize Target measure v 4.32.0 BSP Platform DV…" at bounding box center [622, 312] width 1245 height 625
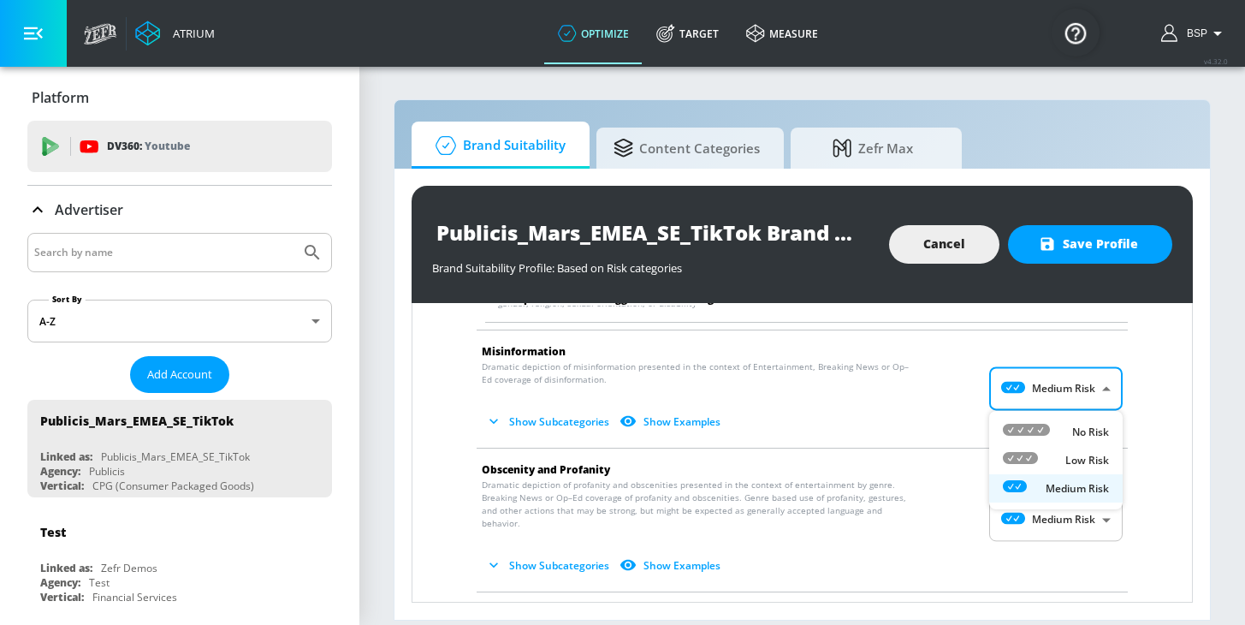
click at [1050, 419] on li "No Risk" at bounding box center [1056, 432] width 134 height 28
type input "MINIMAL"
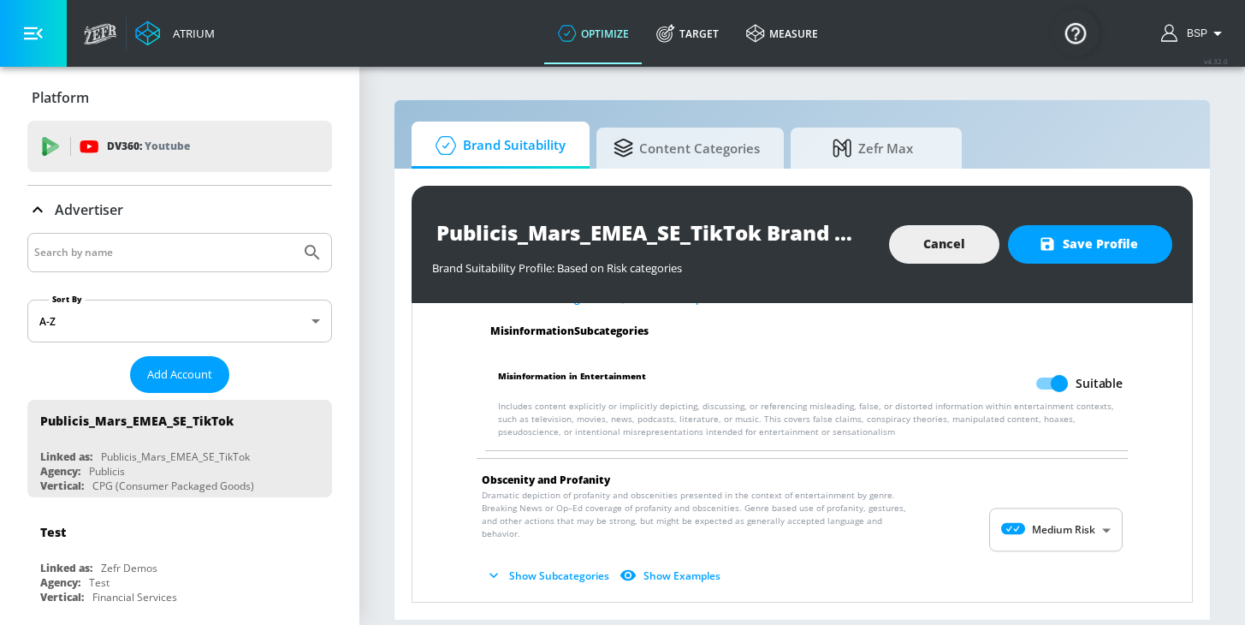
scroll to position [1600, 0]
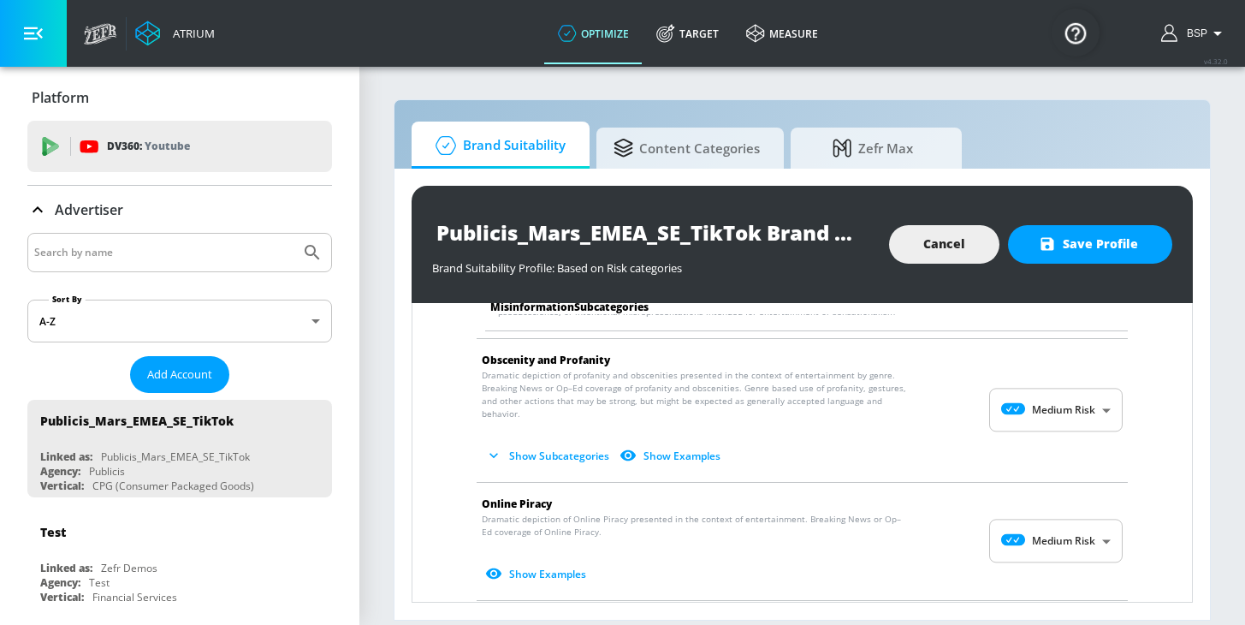
click at [1061, 391] on body "Atrium optimize Target measure optimize Target measure v 4.32.0 BSP Platform DV…" at bounding box center [622, 312] width 1245 height 625
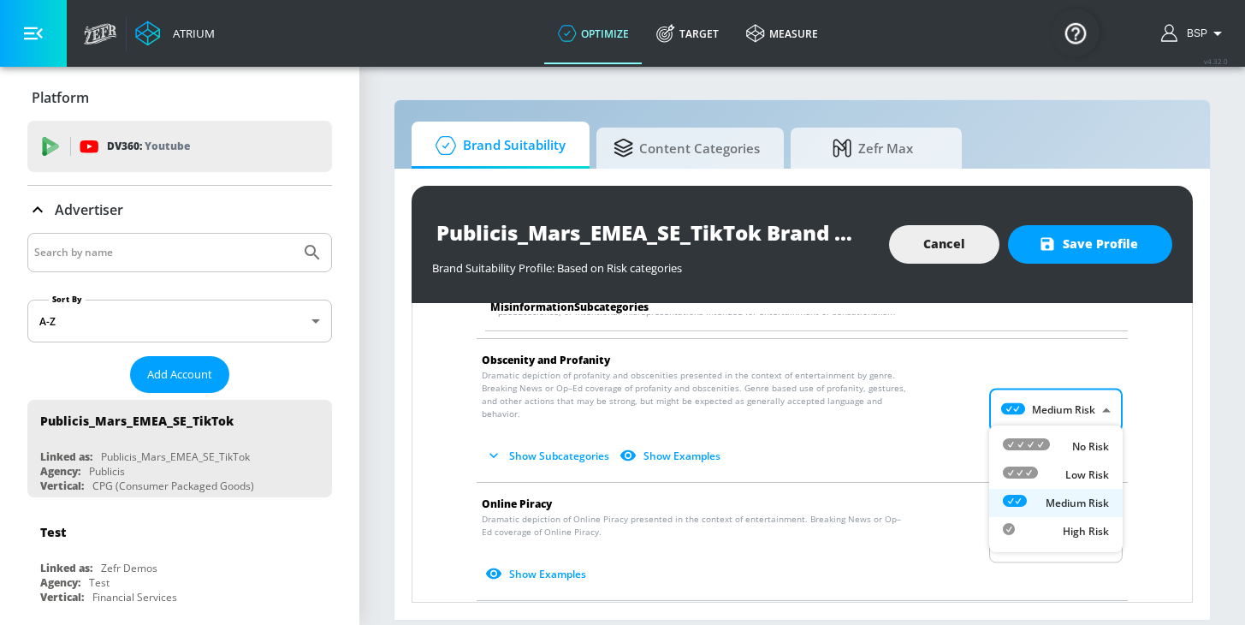
click at [453, 385] on div at bounding box center [622, 312] width 1245 height 625
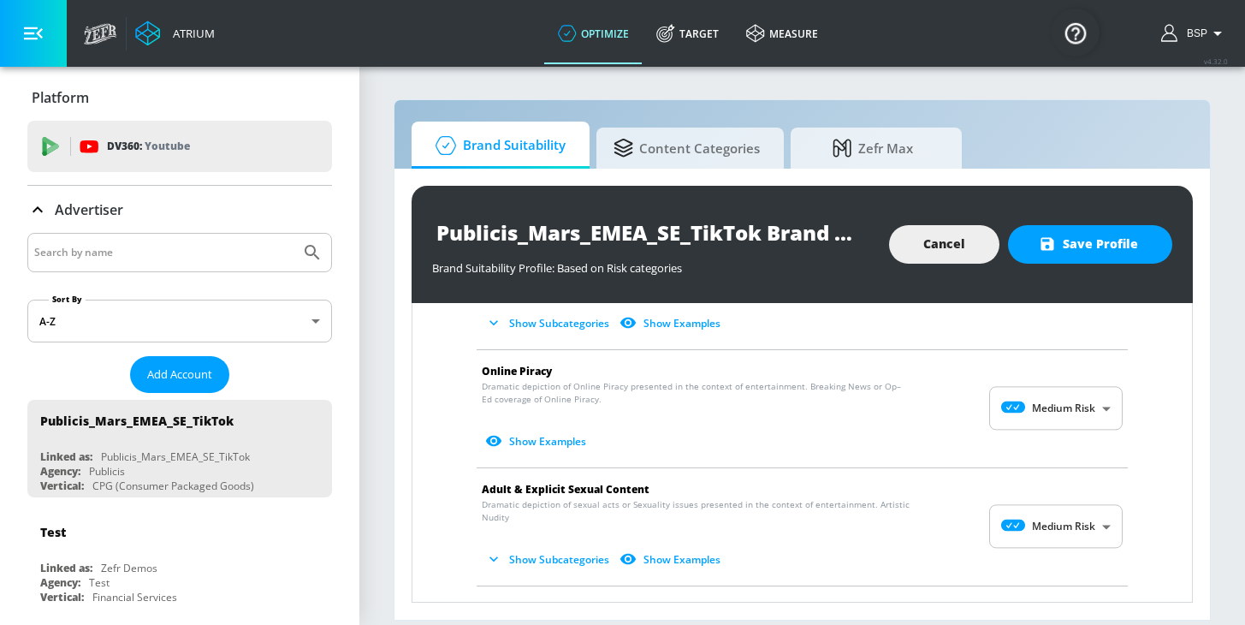
scroll to position [1745, 0]
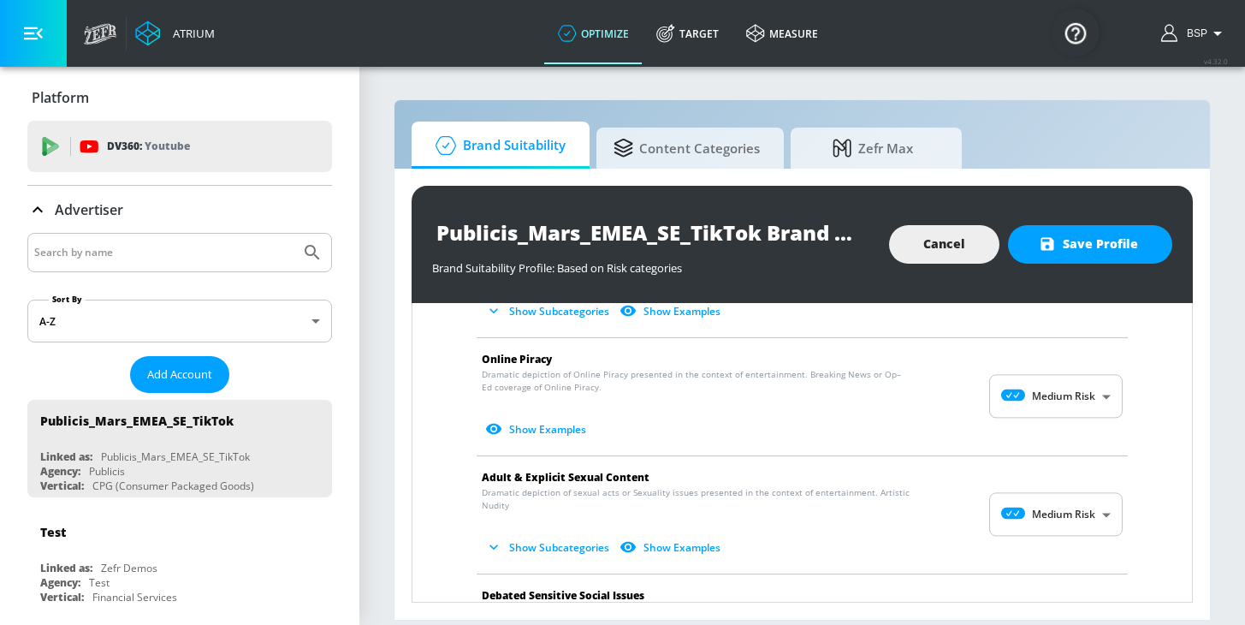
click at [1056, 397] on body "Atrium optimize Target measure optimize Target measure v 4.32.0 BSP Platform DV…" at bounding box center [622, 312] width 1245 height 625
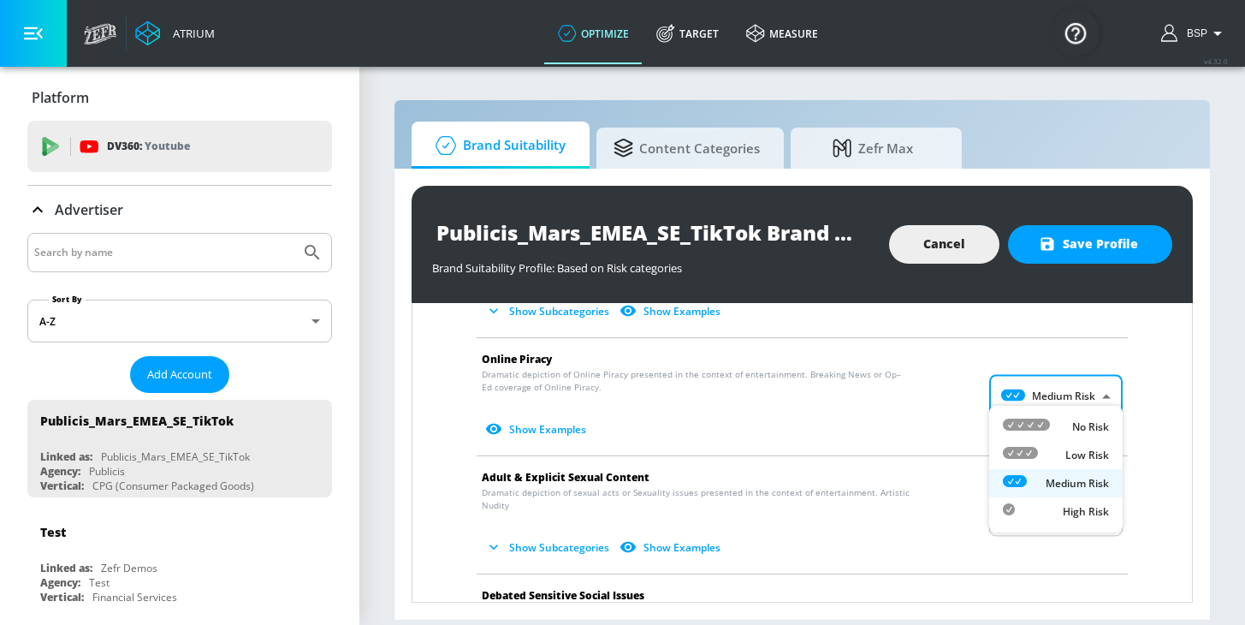
click at [1061, 426] on div "No Risk" at bounding box center [1056, 427] width 106 height 18
type input "MINIMAL"
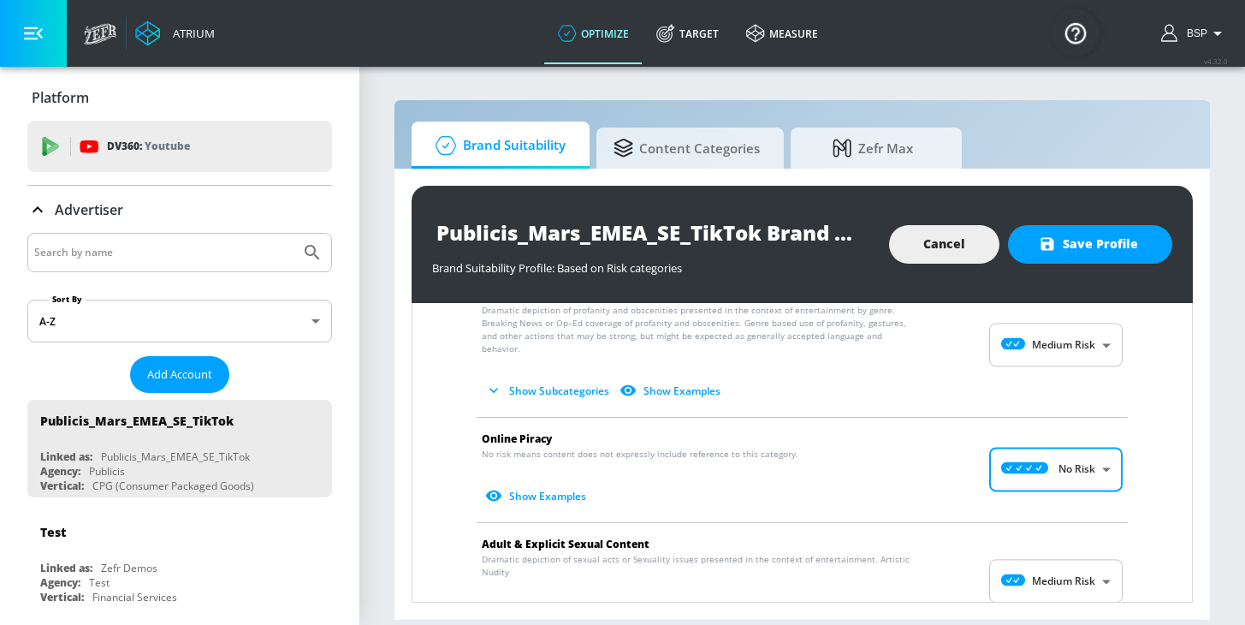
scroll to position [1753, 0]
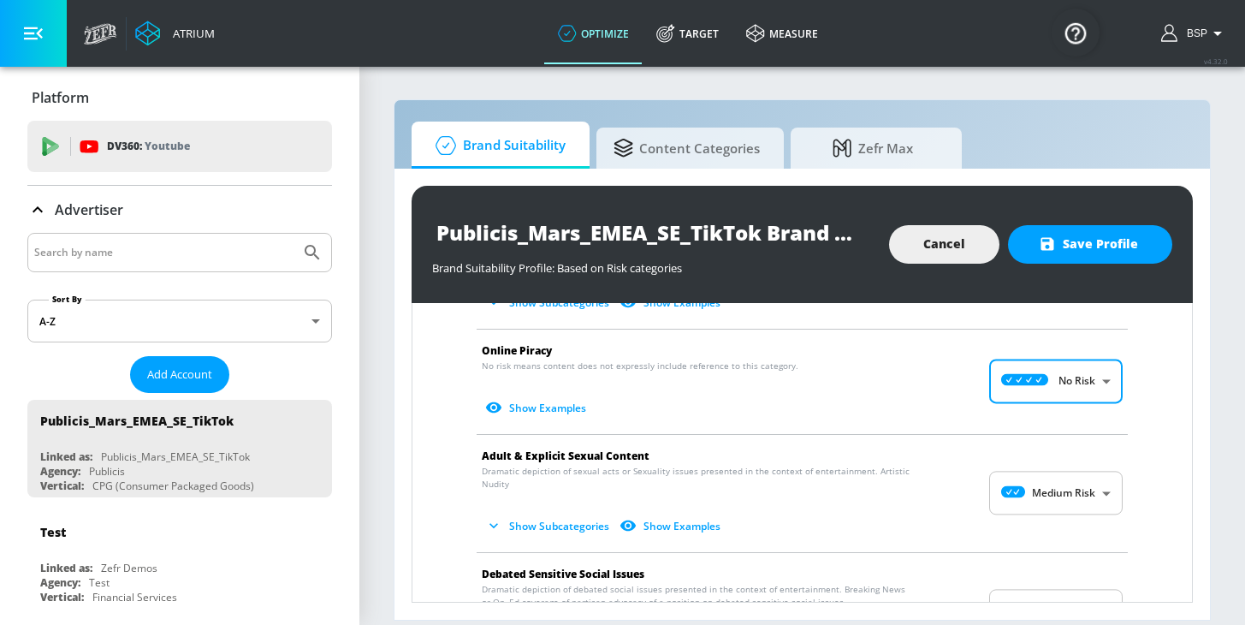
click at [1030, 485] on body "Atrium optimize Target measure optimize Target measure v 4.32.0 BSP Platform DV…" at bounding box center [622, 312] width 1245 height 625
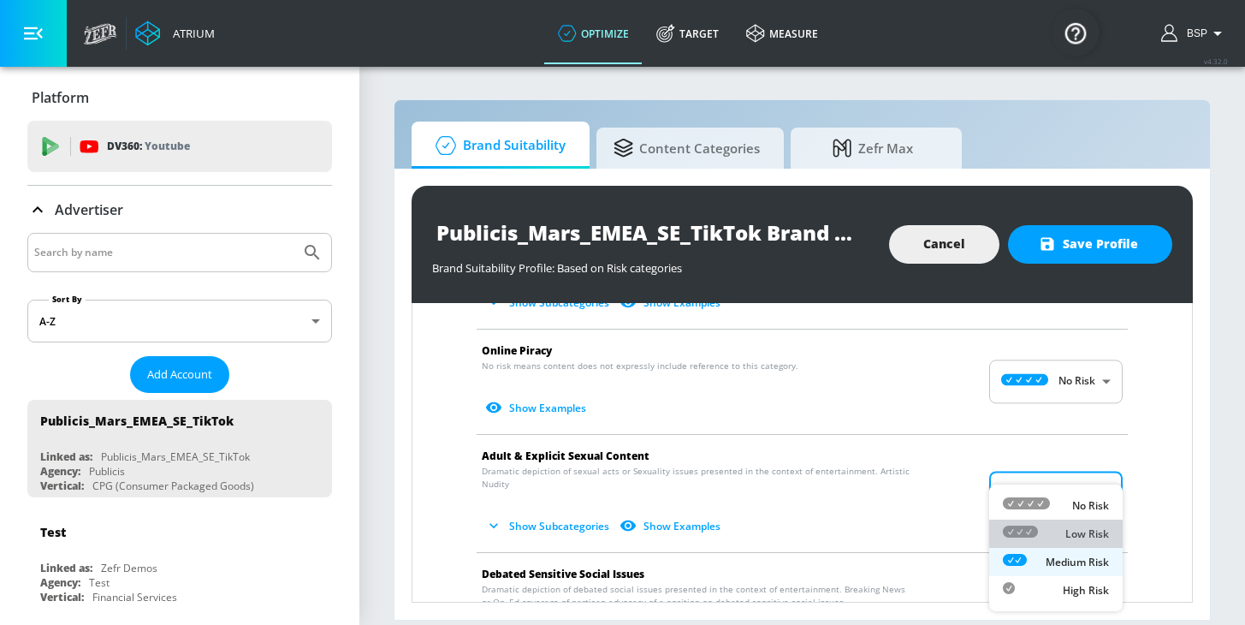
click at [1041, 524] on li "Low Risk" at bounding box center [1056, 533] width 134 height 28
type input "LOW"
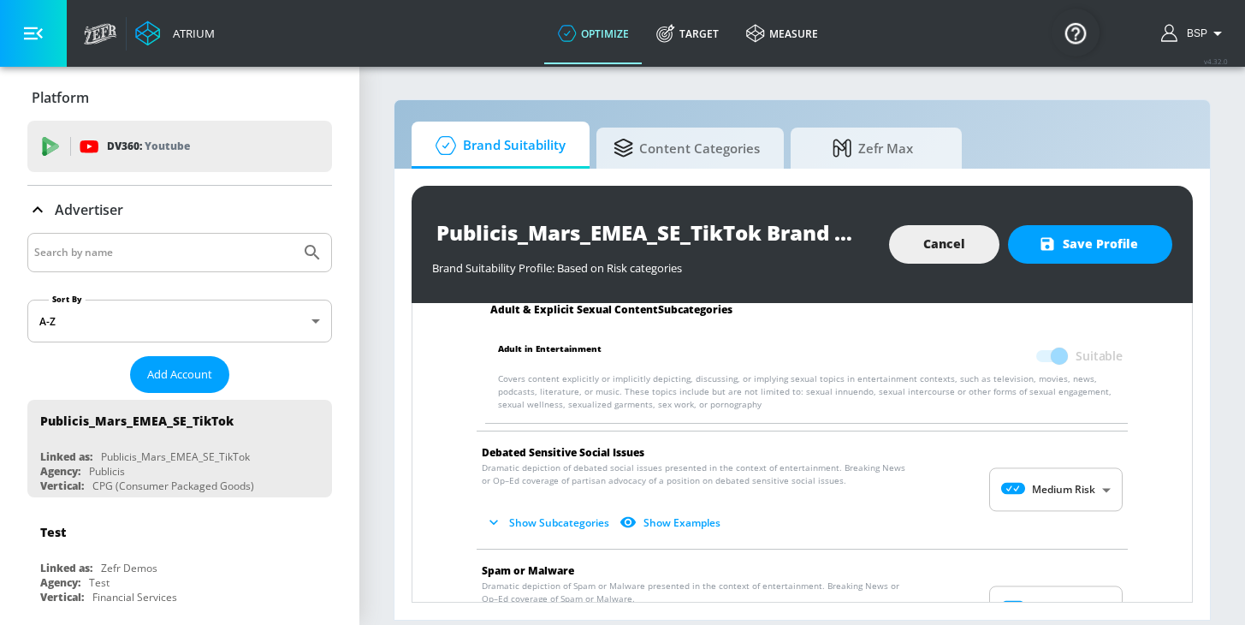
scroll to position [2010, 0]
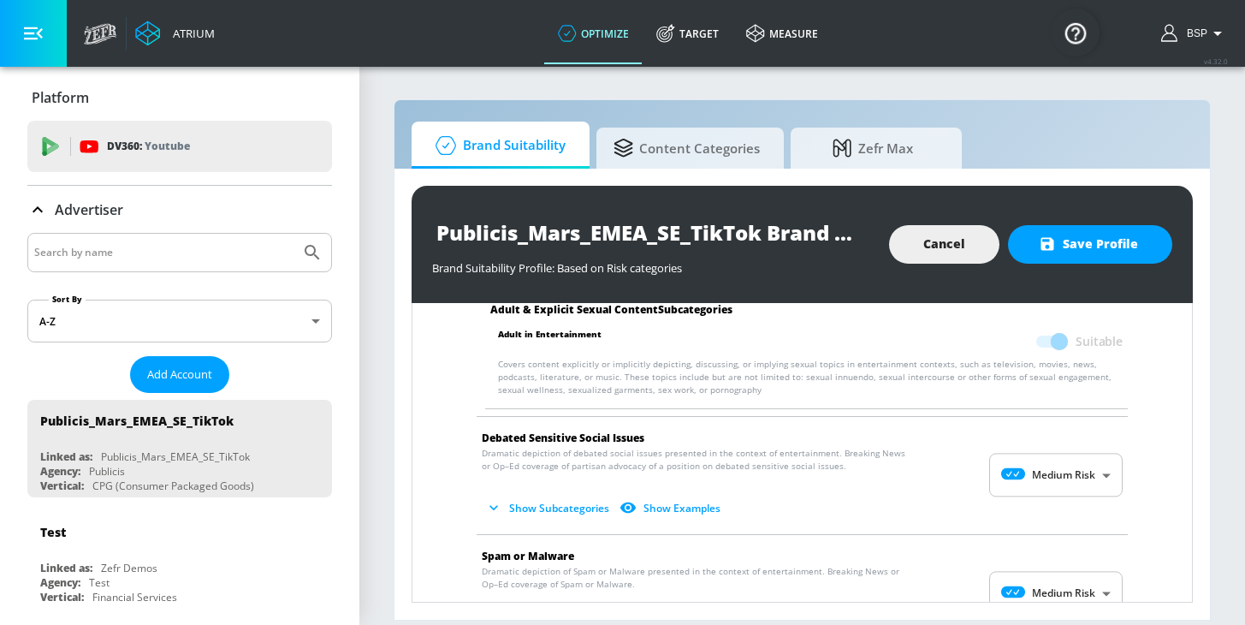
click at [1027, 456] on body "Atrium optimize Target measure optimize Target measure v 4.32.0 BSP Platform DV…" at bounding box center [622, 312] width 1245 height 625
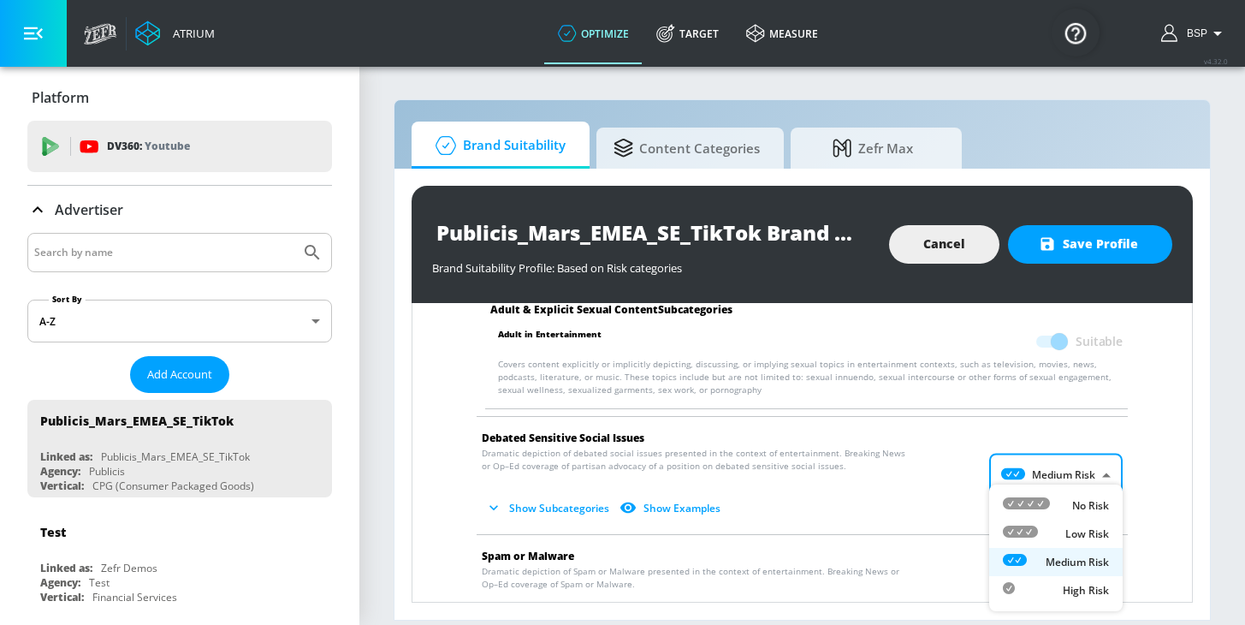
click at [1027, 507] on icon at bounding box center [1026, 503] width 47 height 12
type input "MINIMAL"
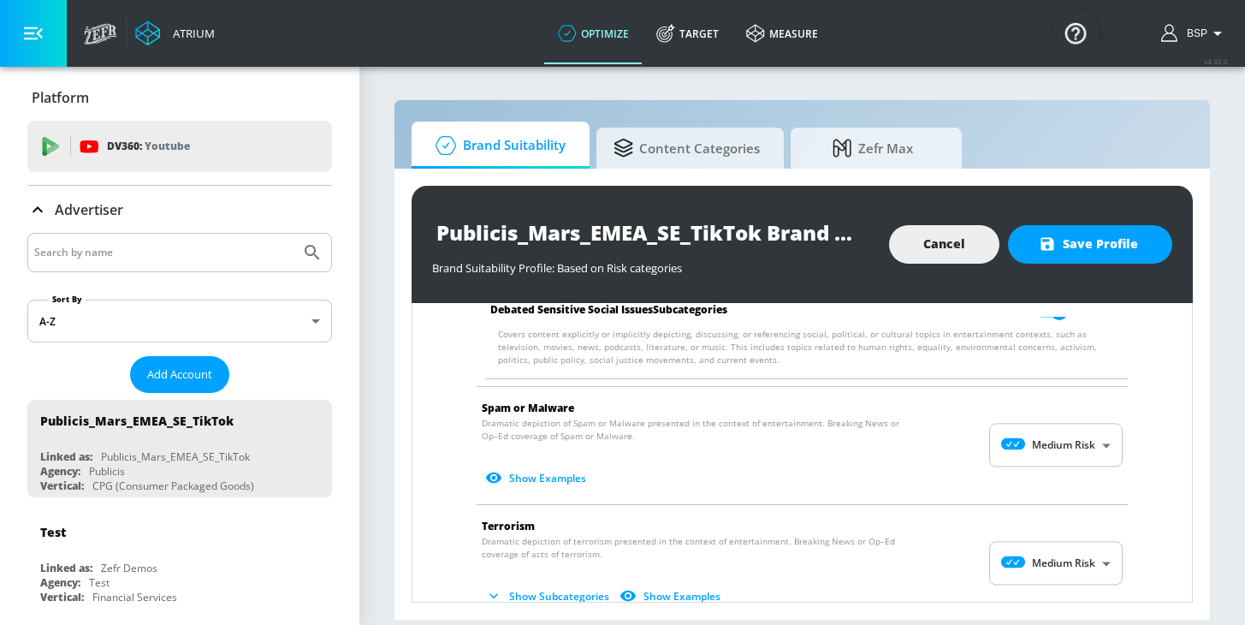
scroll to position [2292, 0]
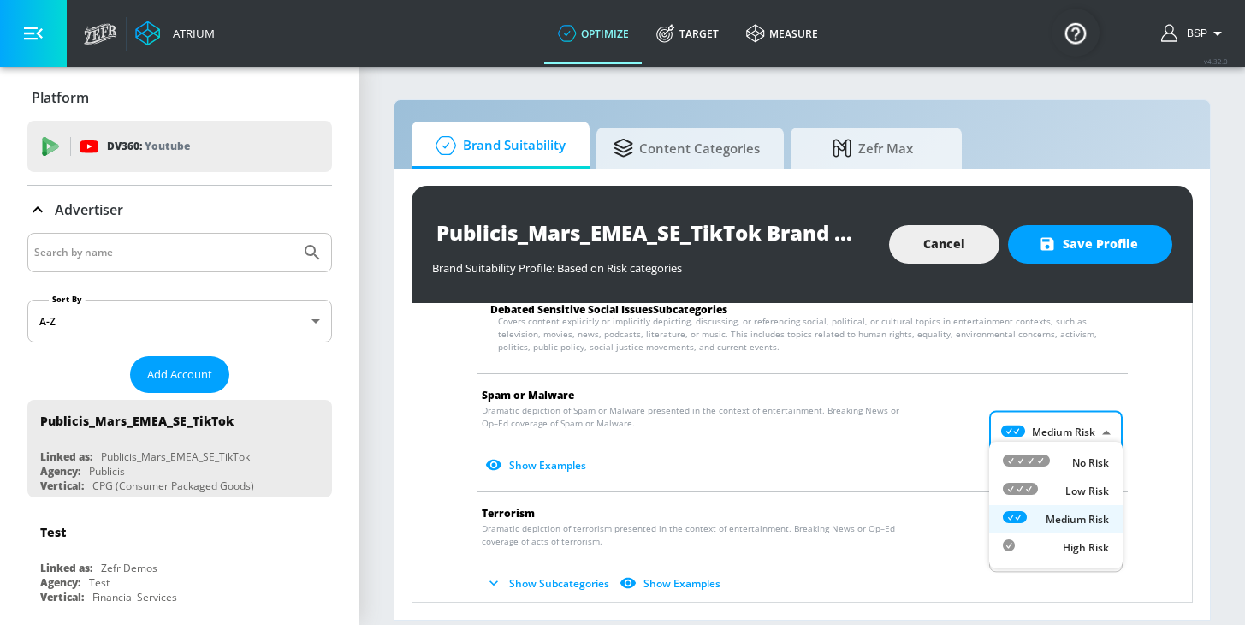
click at [1022, 430] on body "Atrium optimize Target measure optimize Target measure v 4.32.0 BSP Platform DV…" at bounding box center [622, 312] width 1245 height 625
click at [1034, 451] on li "No Risk" at bounding box center [1056, 462] width 134 height 28
type input "MINIMAL"
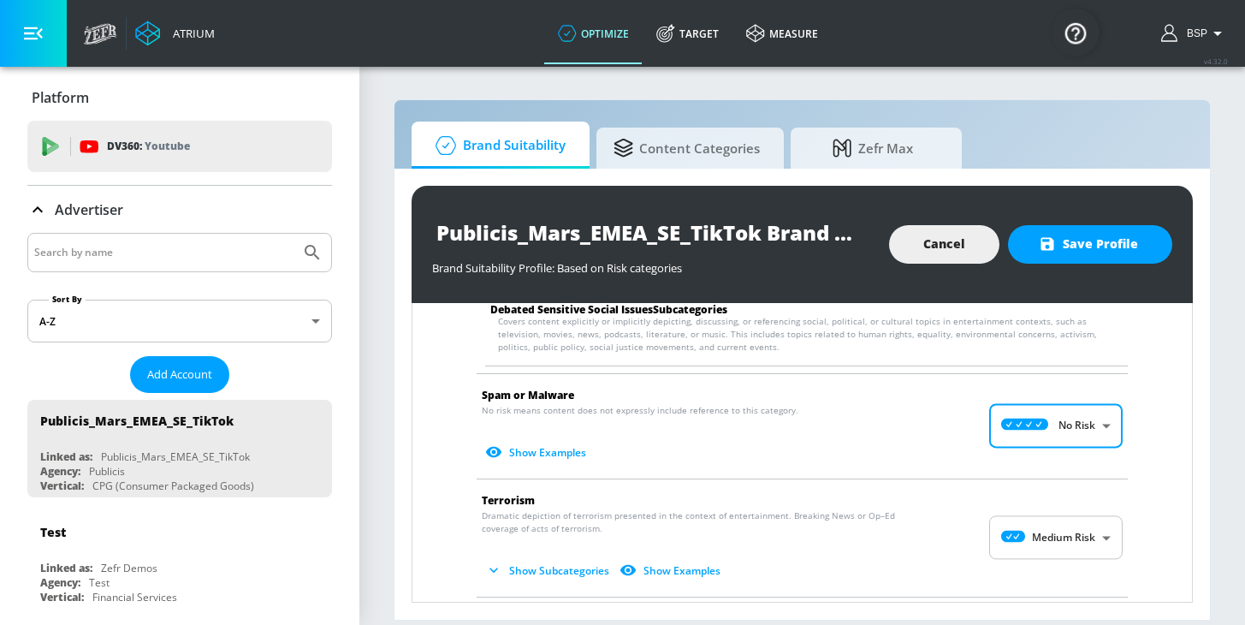
click at [1023, 556] on span "Show Subcategories Show Examples" at bounding box center [789, 570] width 614 height 28
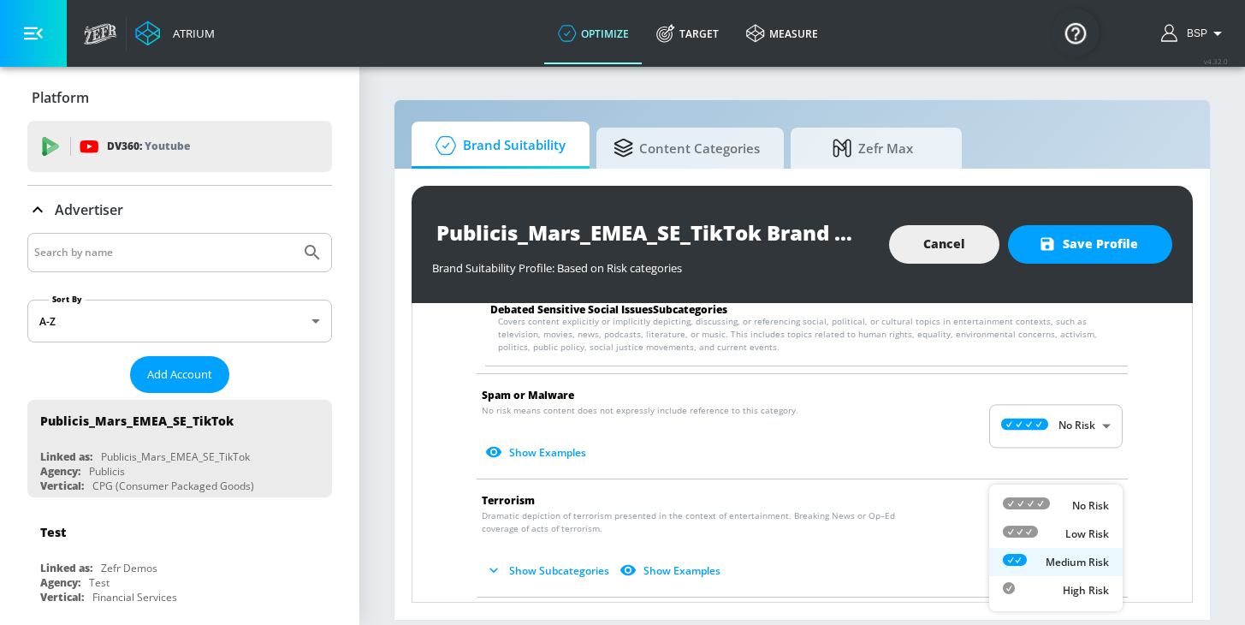
click at [1023, 536] on body "Atrium optimize Target measure optimize Target measure v 4.32.0 BSP Platform DV…" at bounding box center [622, 312] width 1245 height 625
click at [1029, 504] on icon at bounding box center [1026, 503] width 47 height 12
type input "MINIMAL"
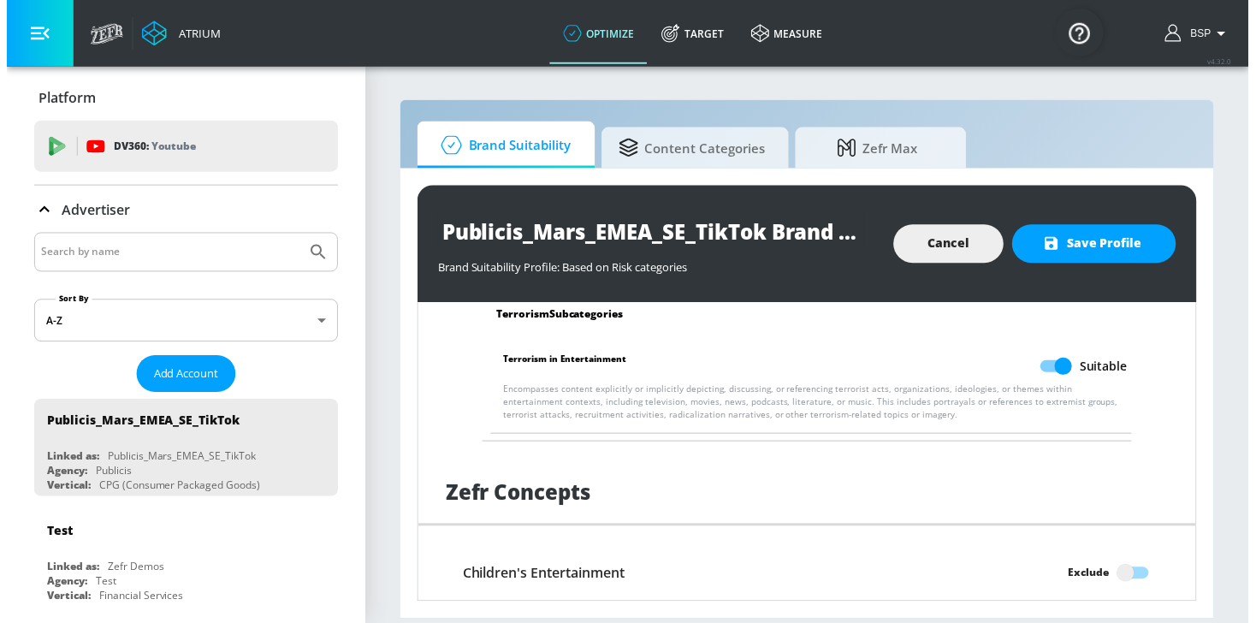
scroll to position [2566, 0]
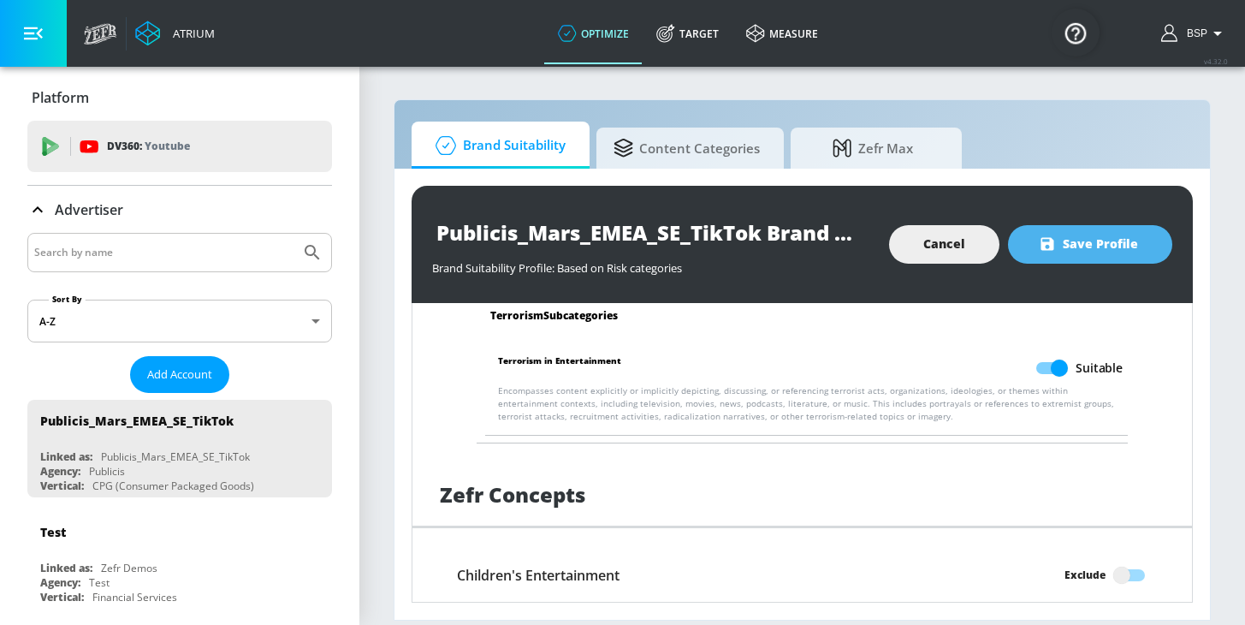
click at [1041, 251] on icon "button" at bounding box center [1047, 243] width 17 height 17
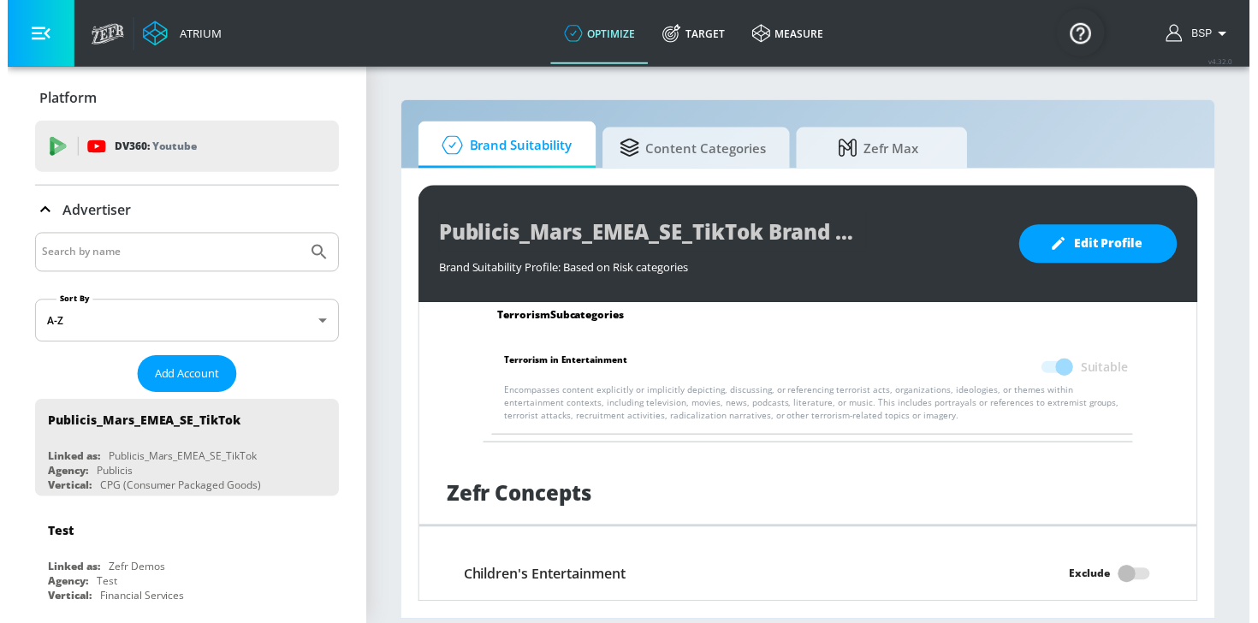
scroll to position [2554, 0]
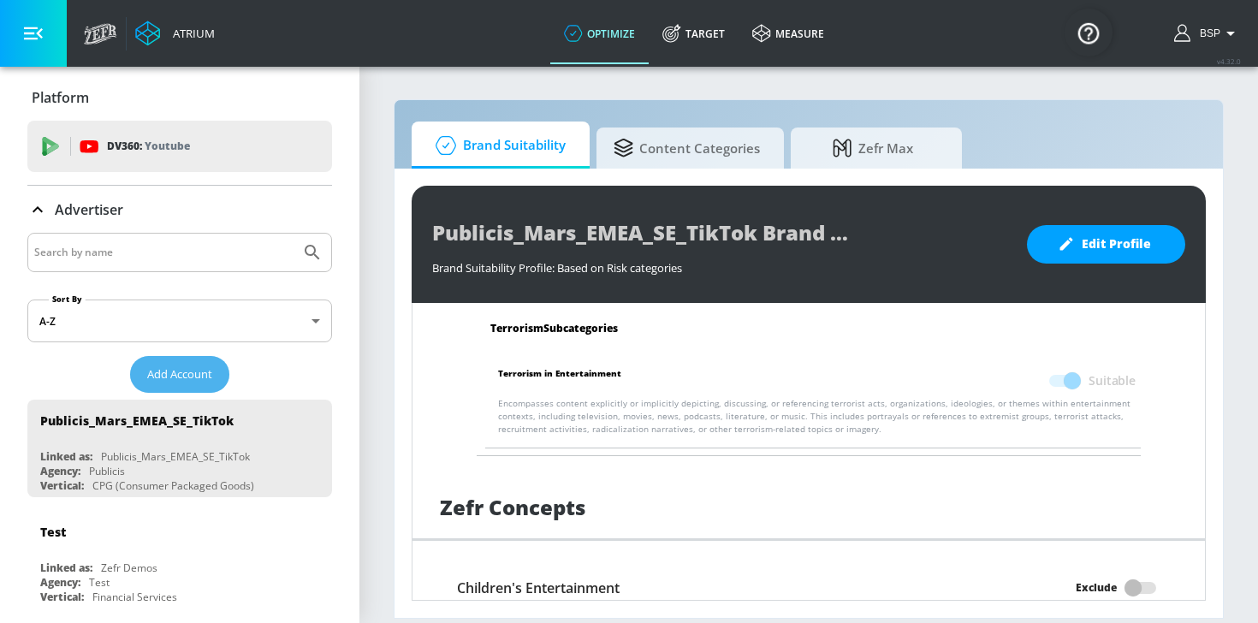
click at [201, 365] on span "Add Account" at bounding box center [179, 375] width 65 height 20
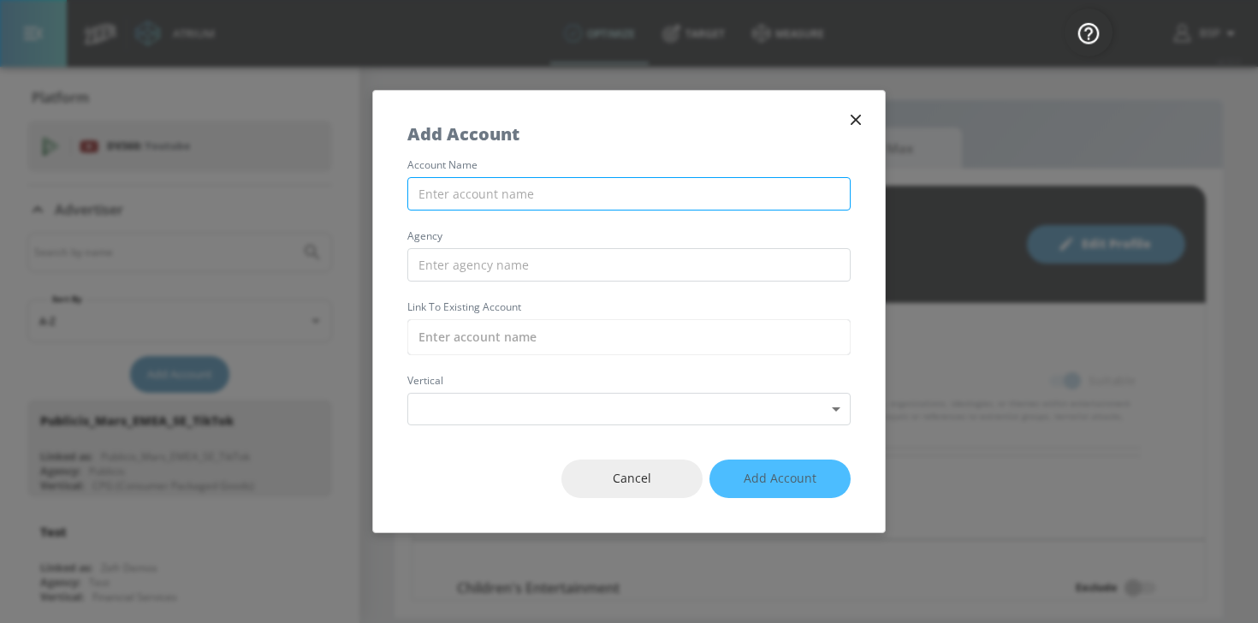
click at [421, 183] on input "text" at bounding box center [628, 193] width 443 height 33
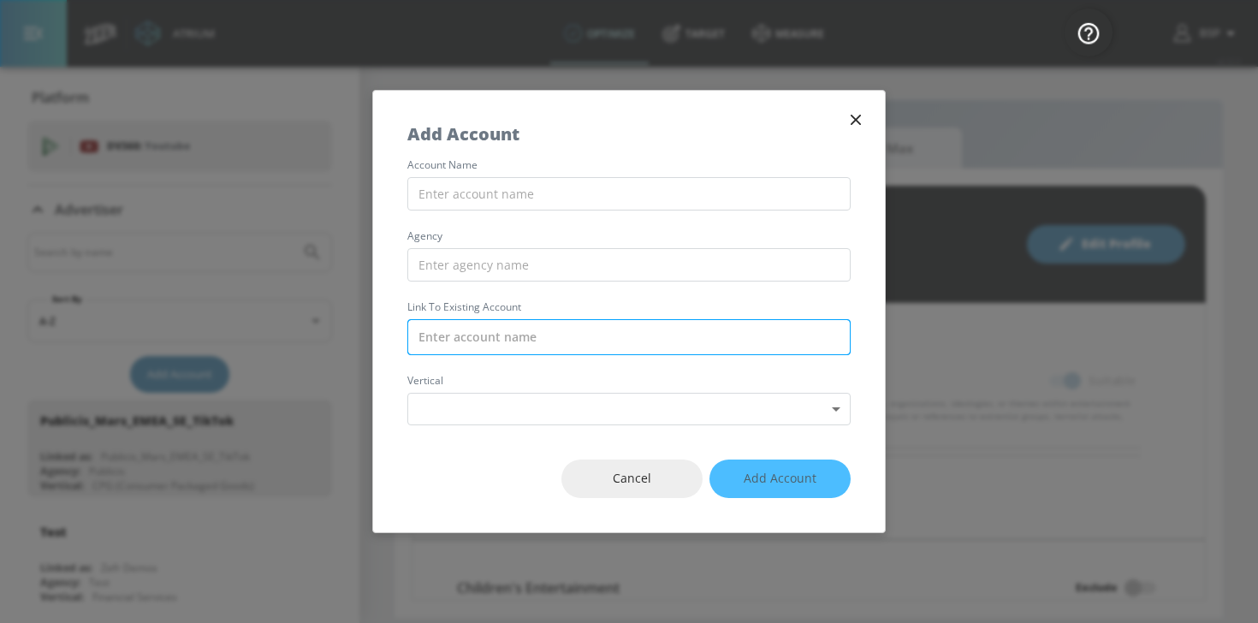
click at [439, 337] on input "text" at bounding box center [628, 337] width 443 height 36
paste input "Publicis_Mars_EMEA_BG_TikTok"
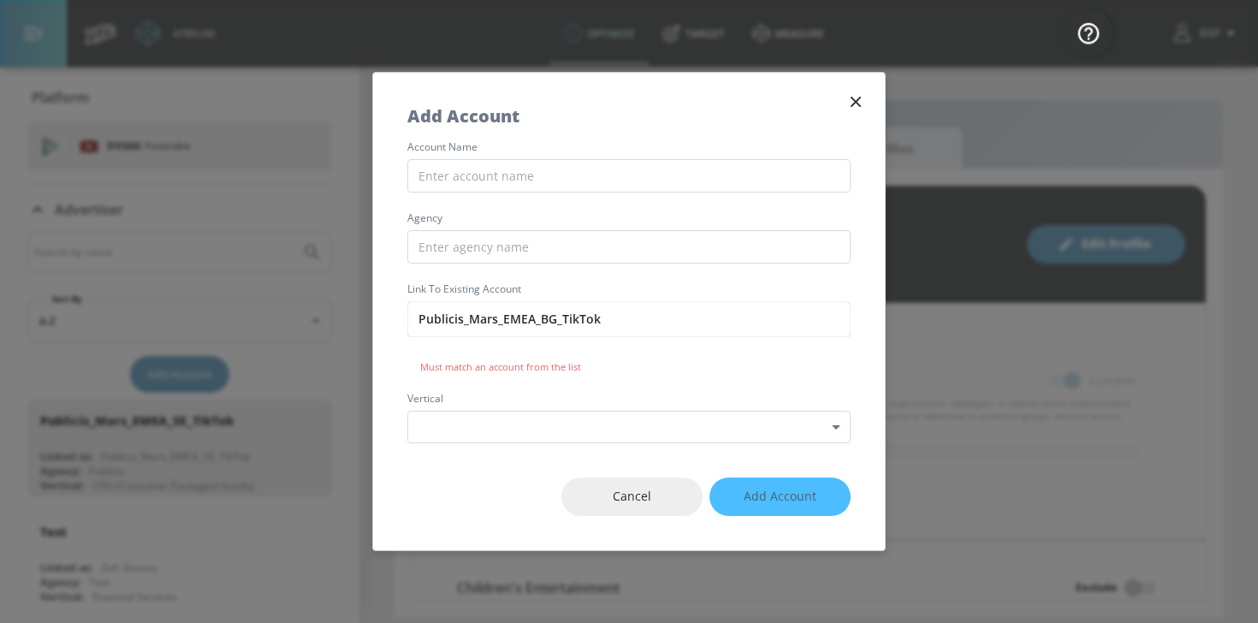
type input "Publicis_Mars_EMEA_BG_TikTok"
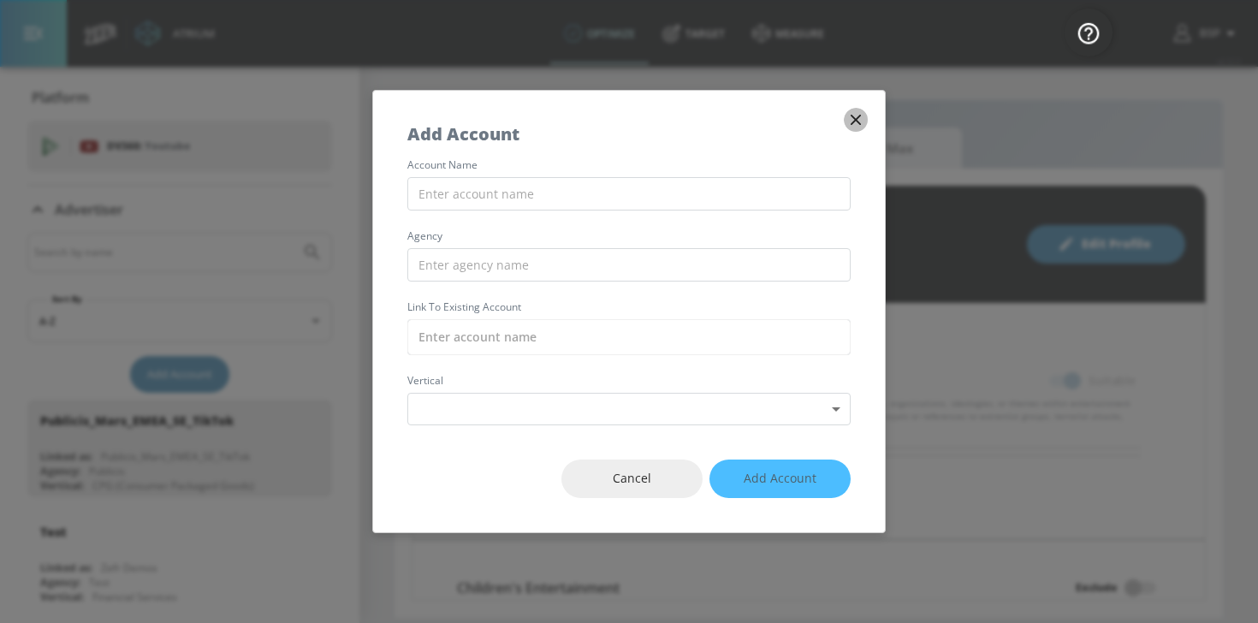
click at [857, 114] on icon "button" at bounding box center [855, 119] width 19 height 19
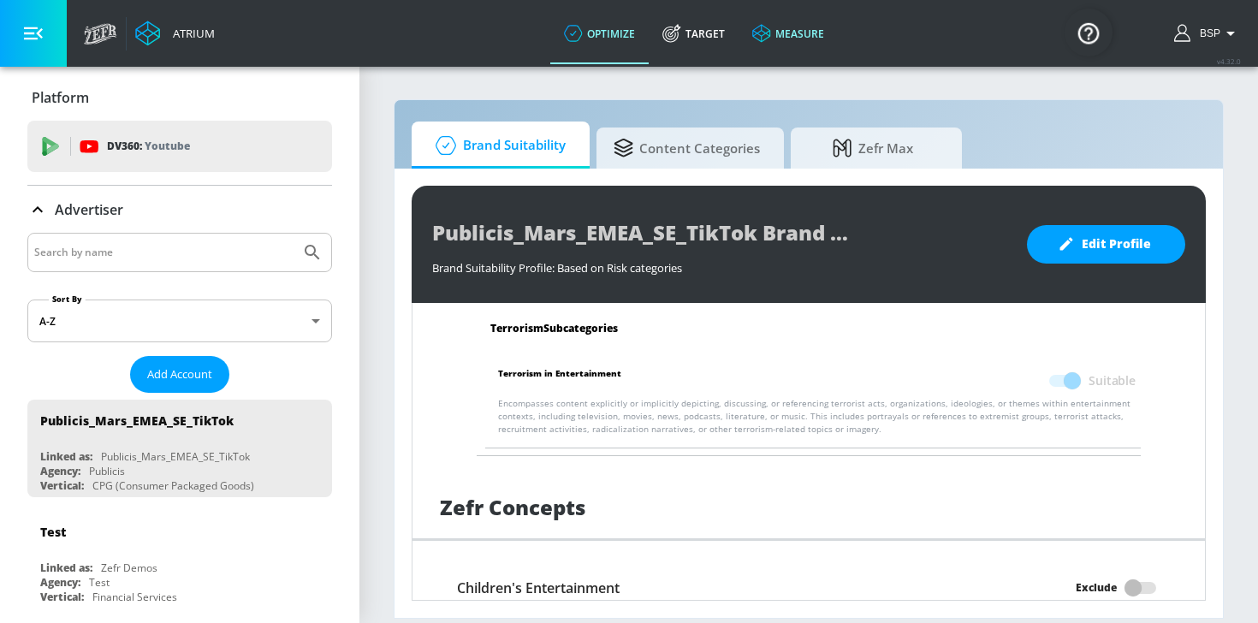
scroll to position [301, 0]
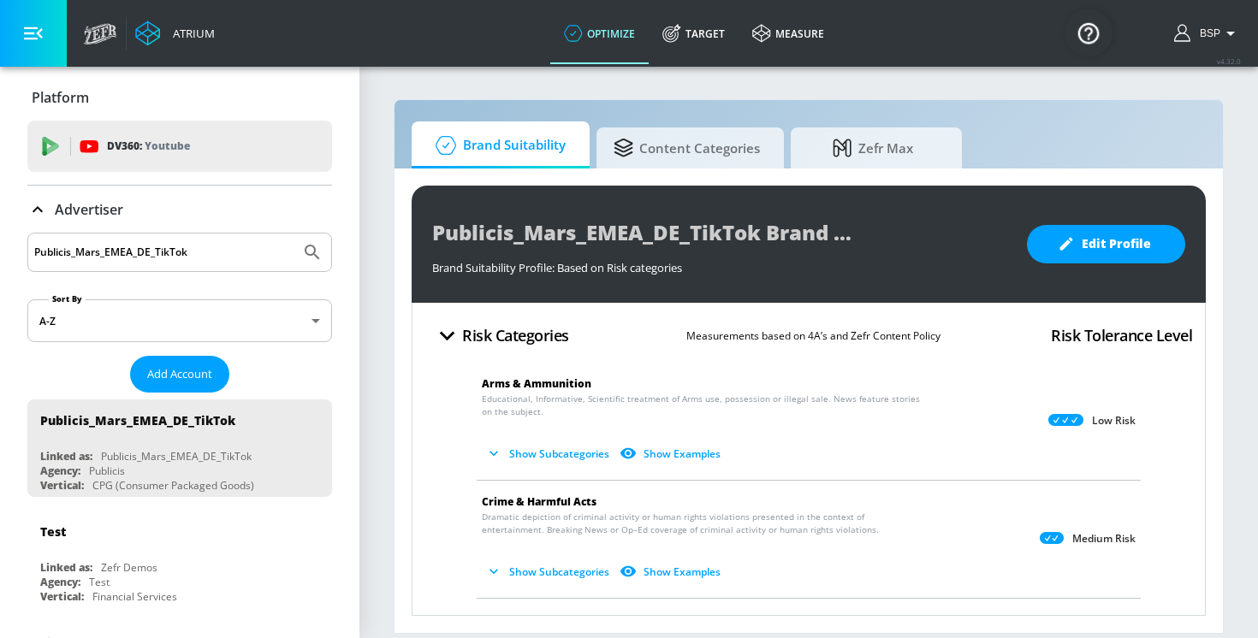
scroll to position [56, 0]
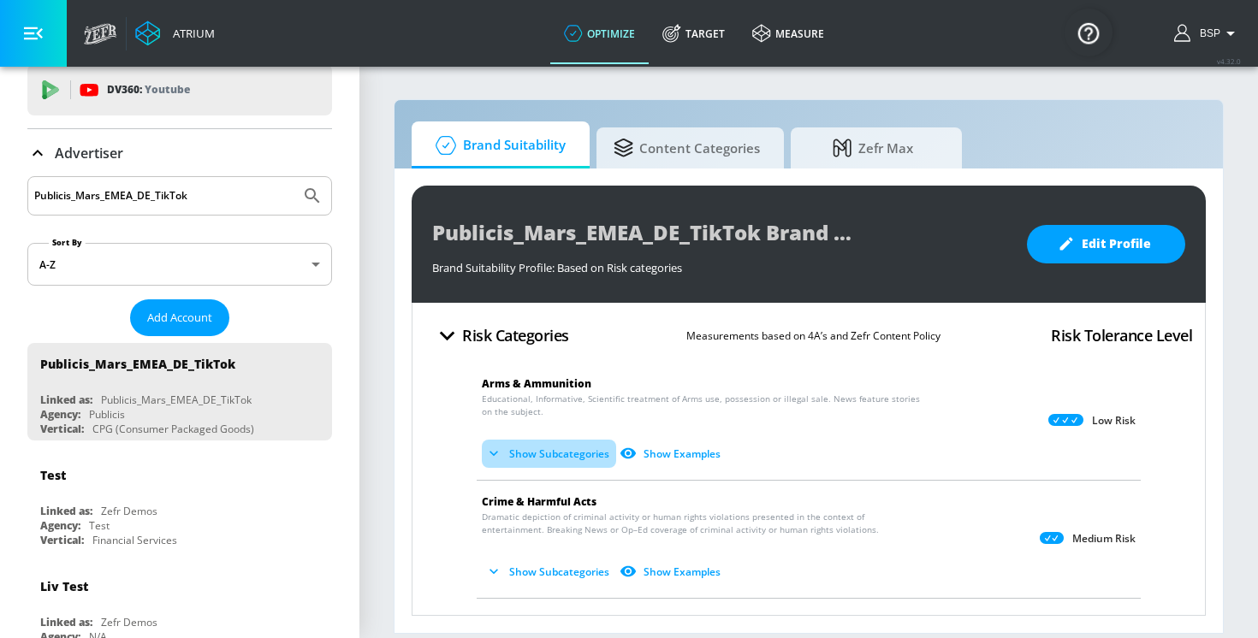
click at [575, 461] on button "Show Subcategories" at bounding box center [549, 454] width 134 height 28
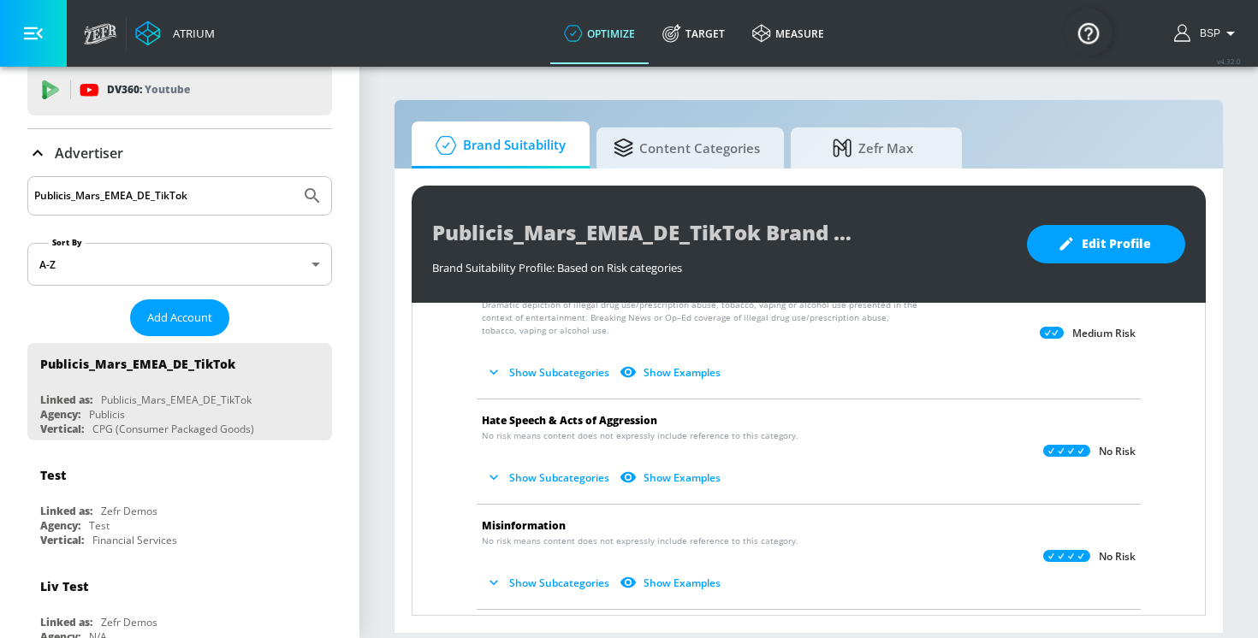
scroll to position [453, 0]
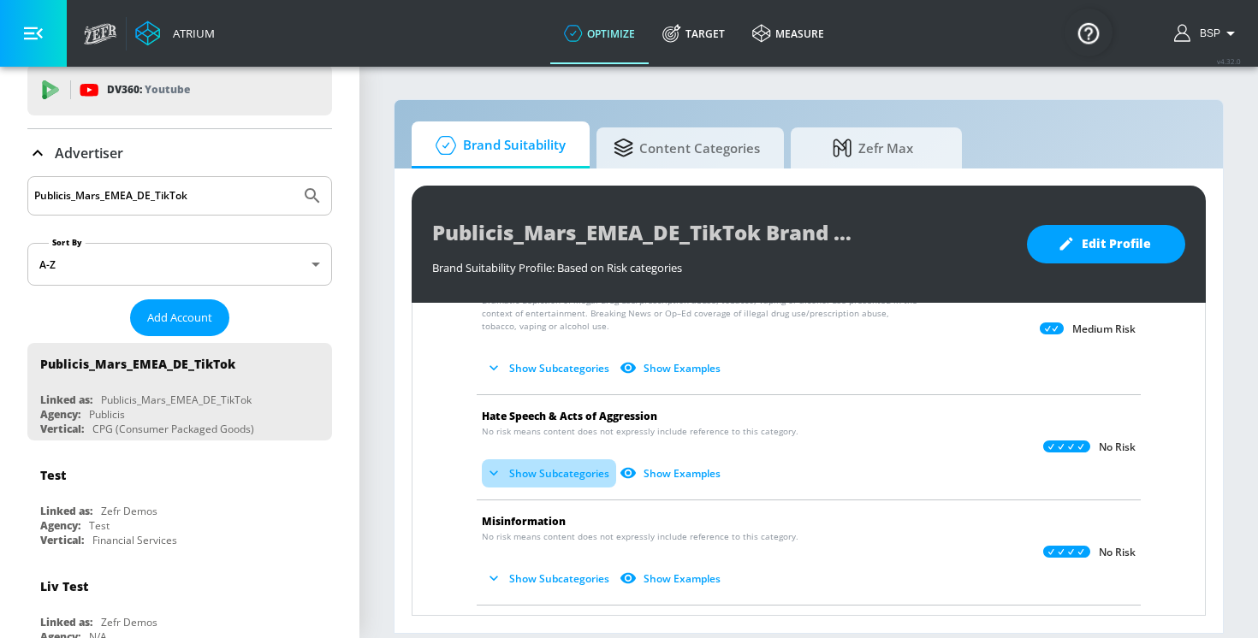
click at [507, 469] on button "Show Subcategories" at bounding box center [549, 474] width 134 height 28
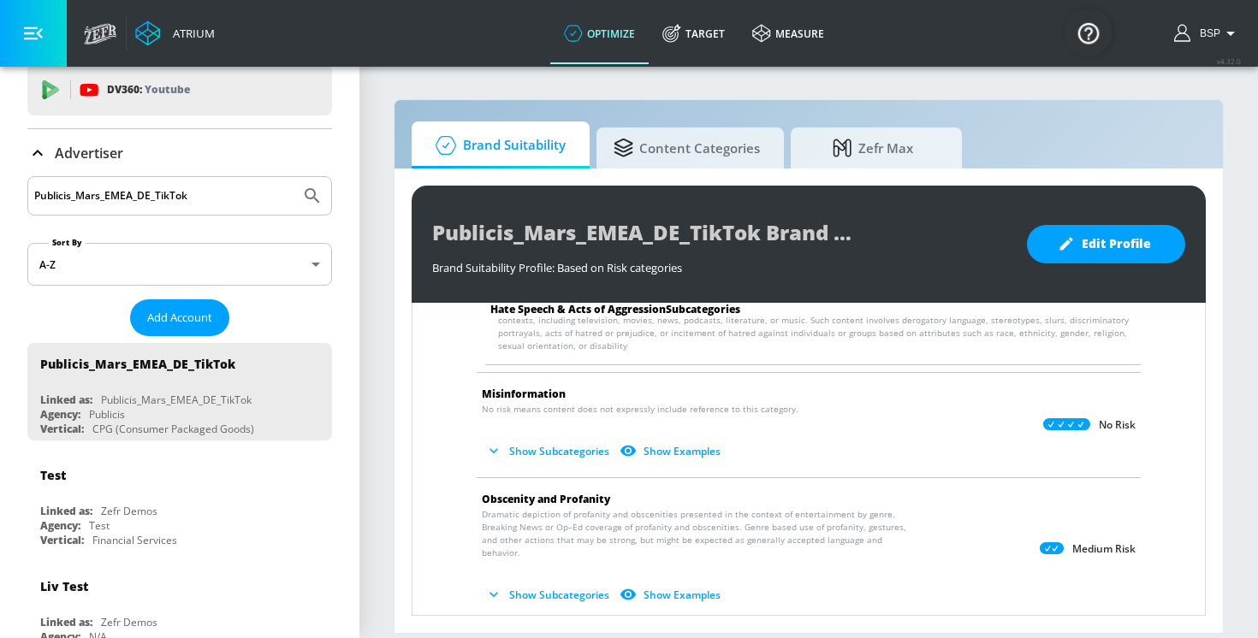
scroll to position [727, 0]
click at [512, 454] on button "Show Subcategories" at bounding box center [549, 450] width 134 height 28
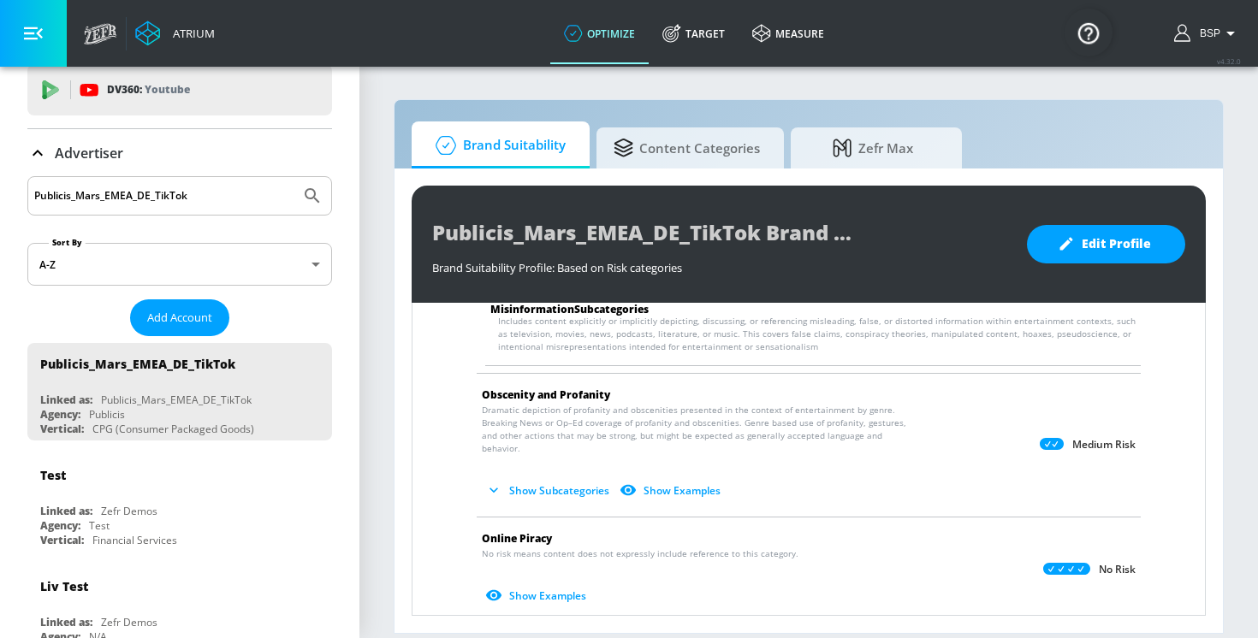
scroll to position [988, 0]
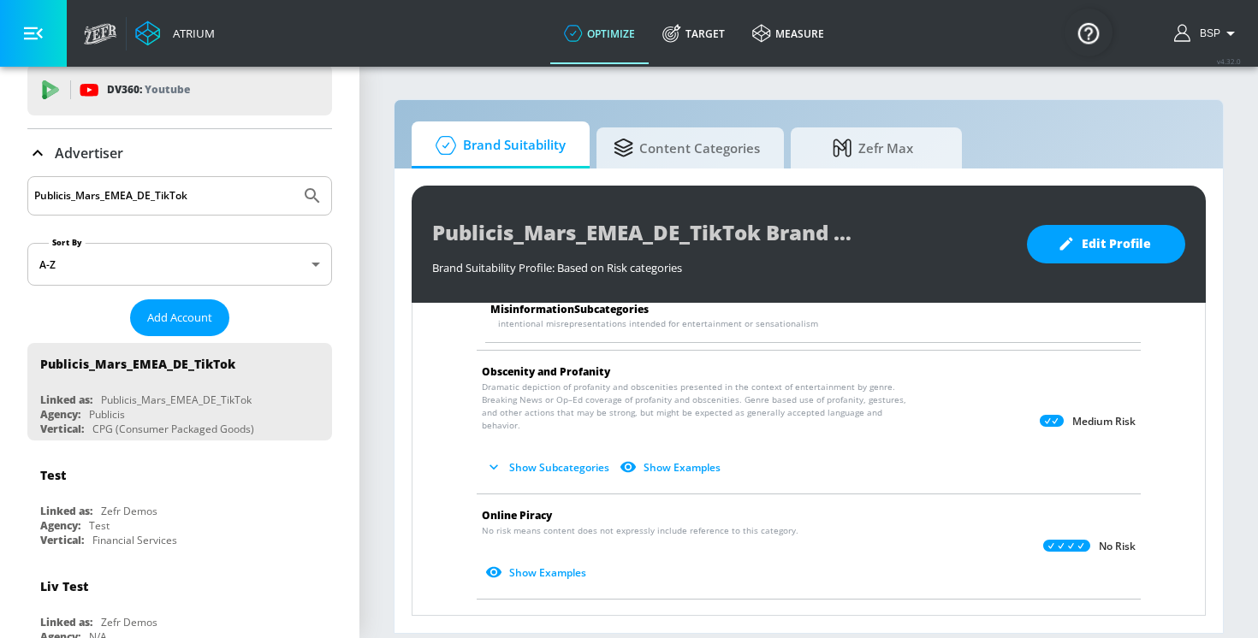
click at [532, 454] on button "Show Subcategories" at bounding box center [549, 468] width 134 height 28
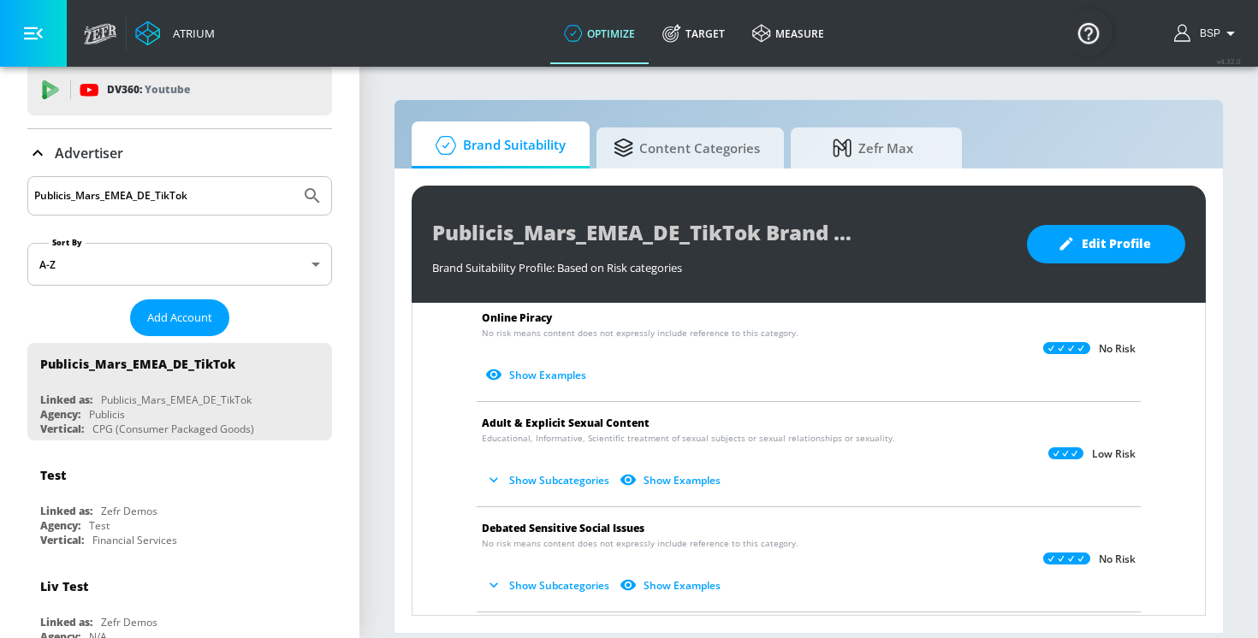
scroll to position [1318, 0]
click at [520, 467] on button "Show Subcategories" at bounding box center [549, 481] width 134 height 28
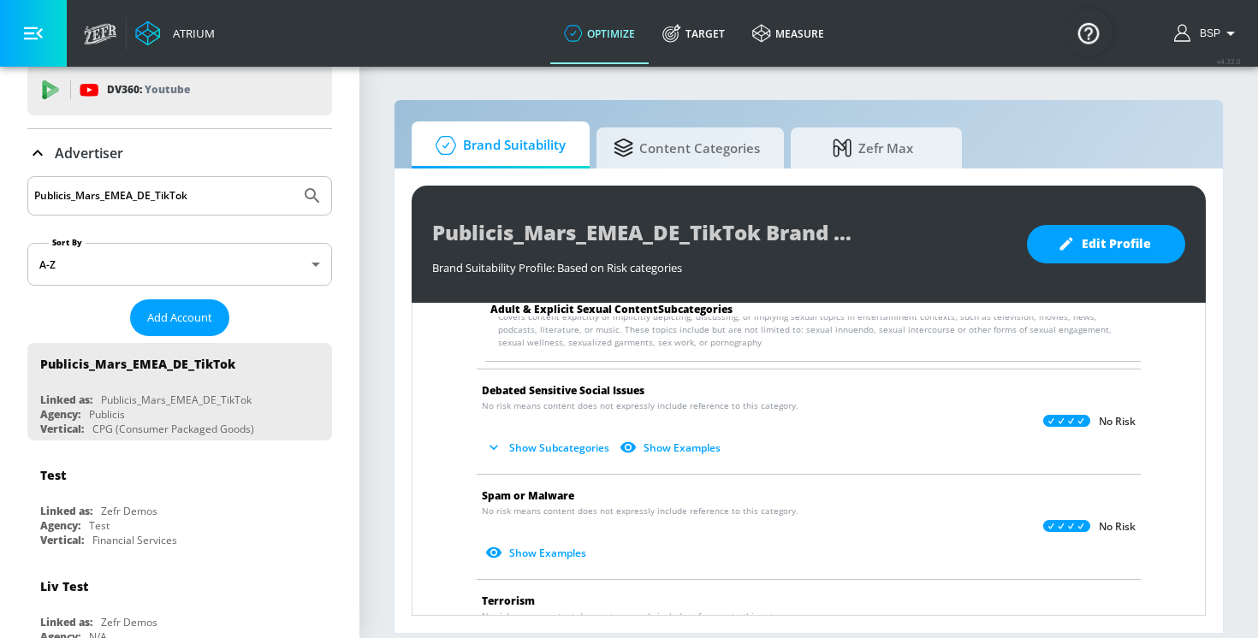
scroll to position [1603, 0]
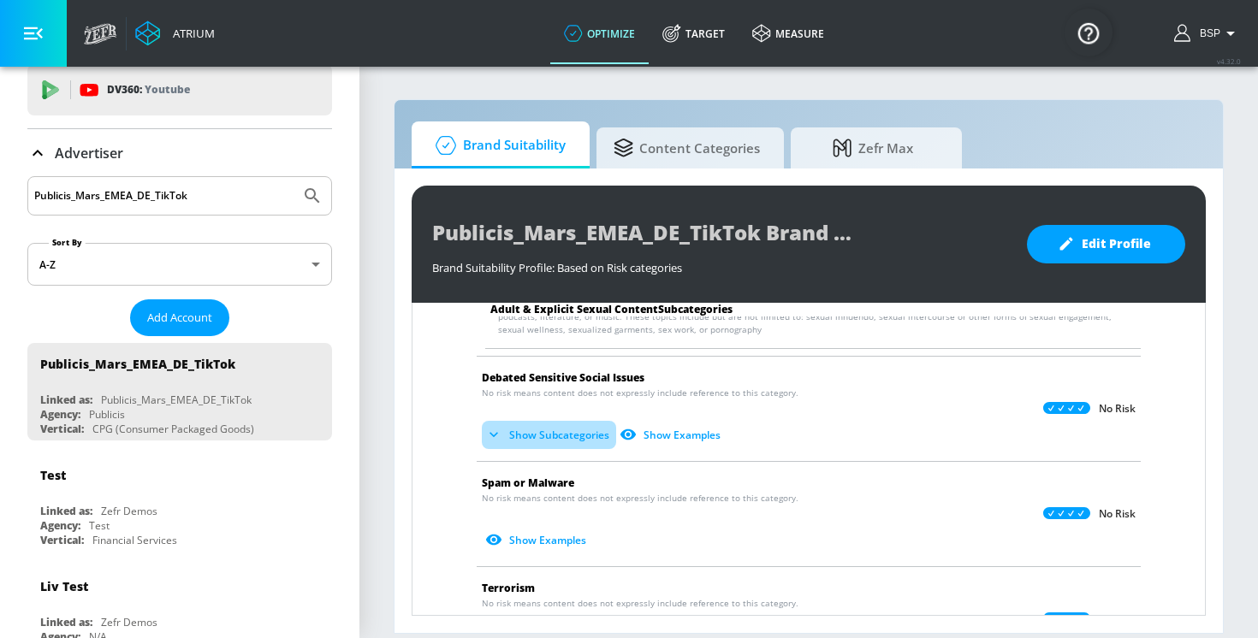
click at [508, 424] on button "Show Subcategories" at bounding box center [549, 435] width 134 height 28
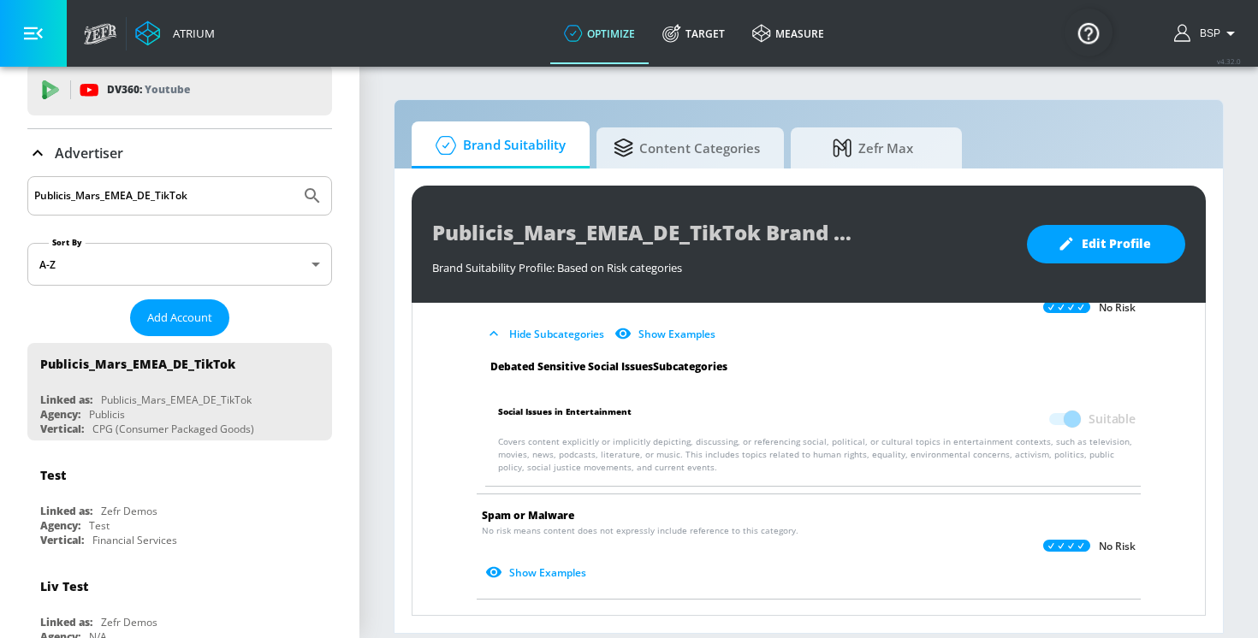
scroll to position [1836, 0]
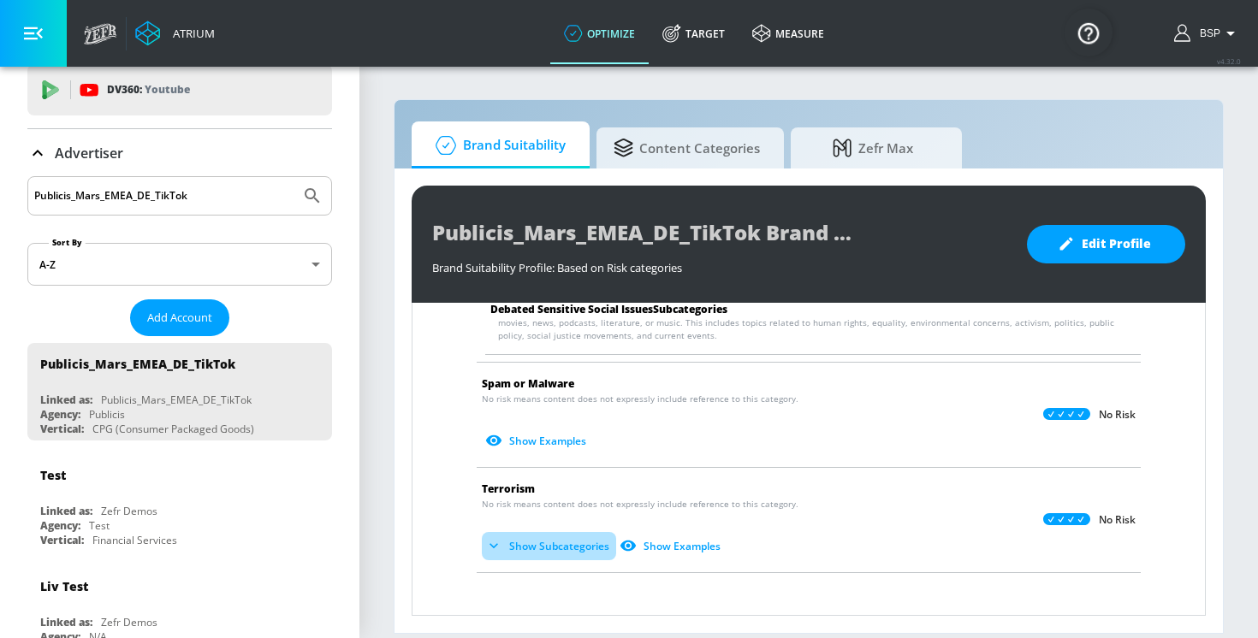
click at [525, 532] on button "Show Subcategories" at bounding box center [549, 546] width 134 height 28
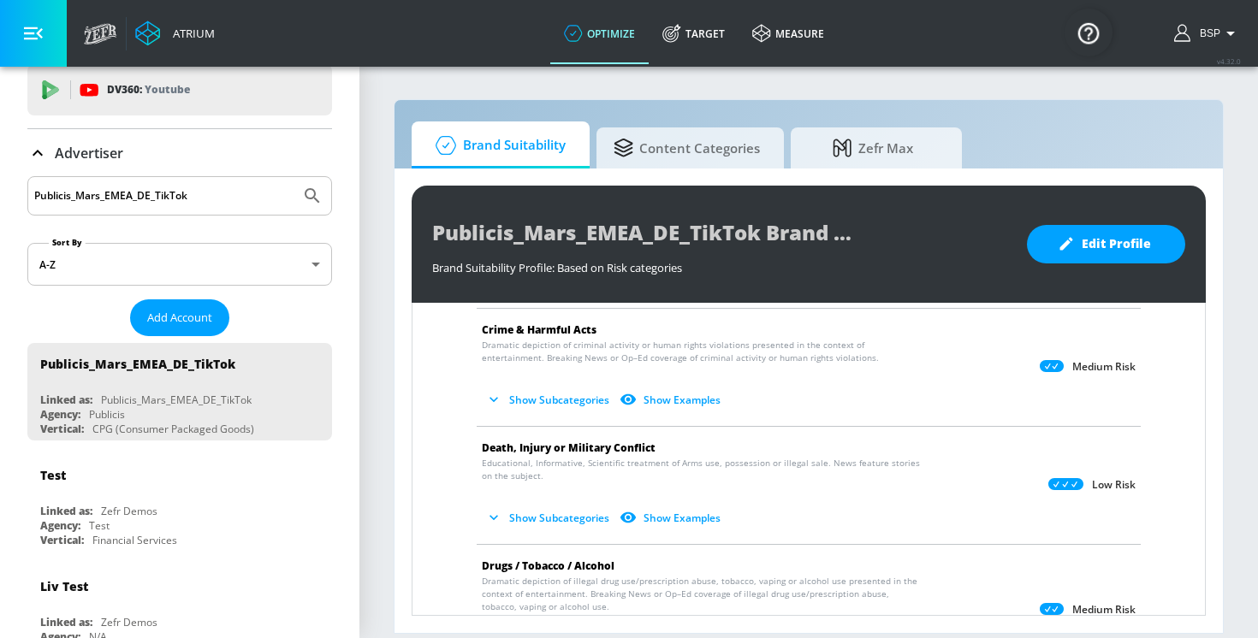
scroll to position [0, 0]
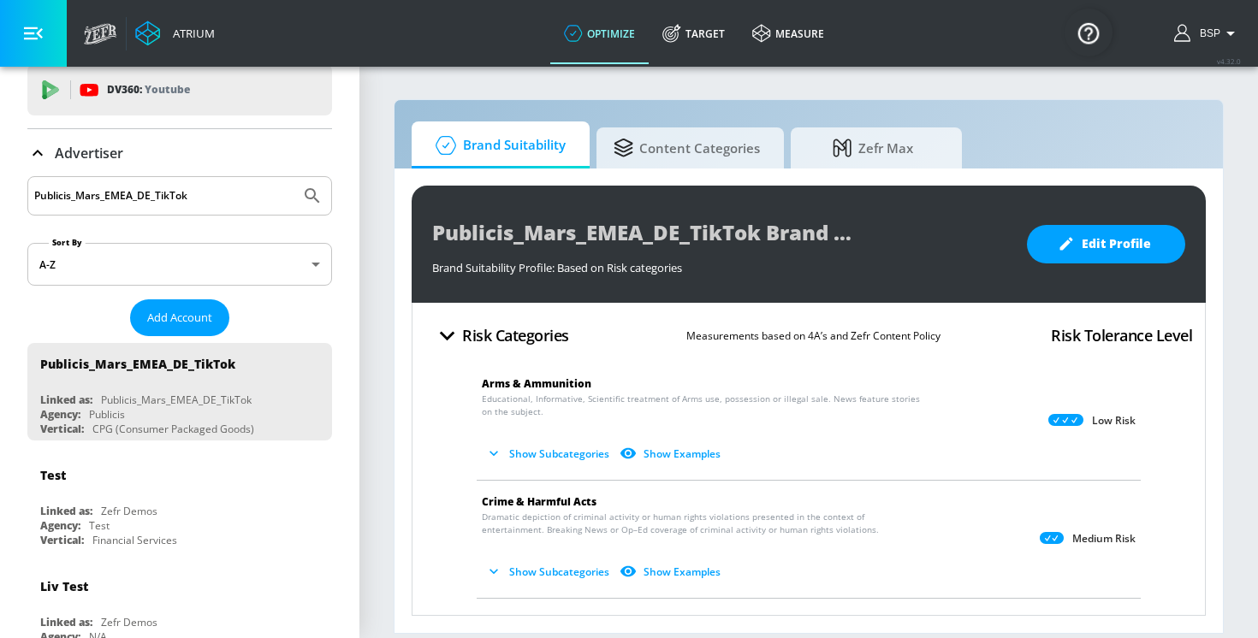
click at [550, 457] on button "Show Subcategories" at bounding box center [549, 454] width 134 height 28
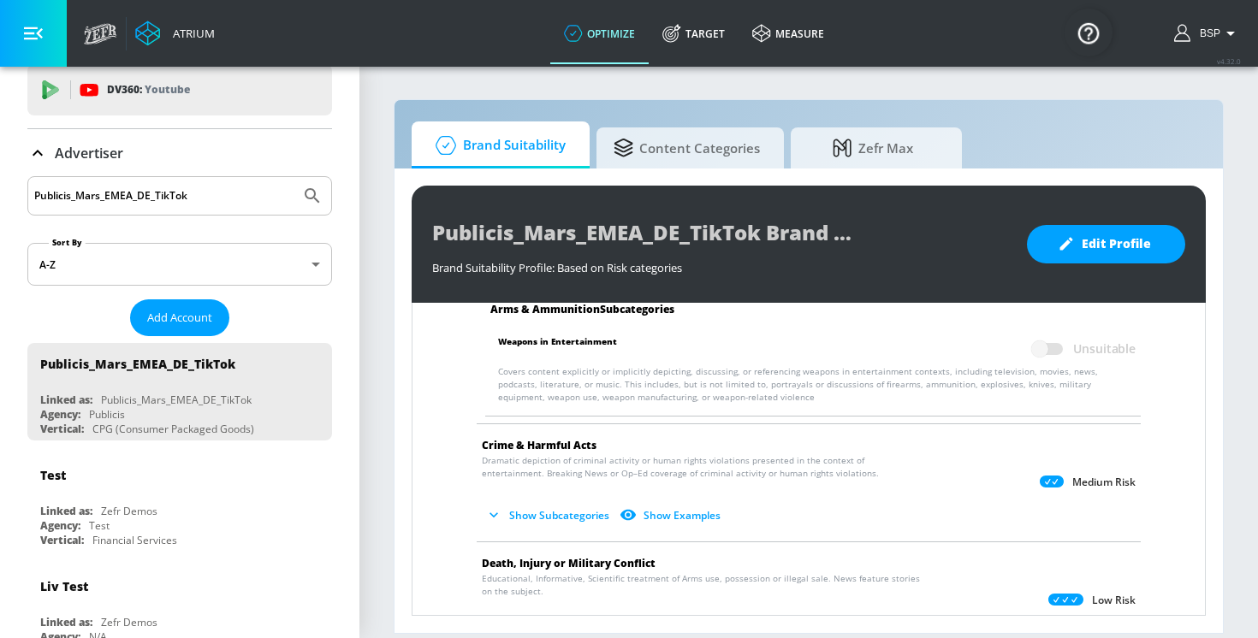
scroll to position [208, 0]
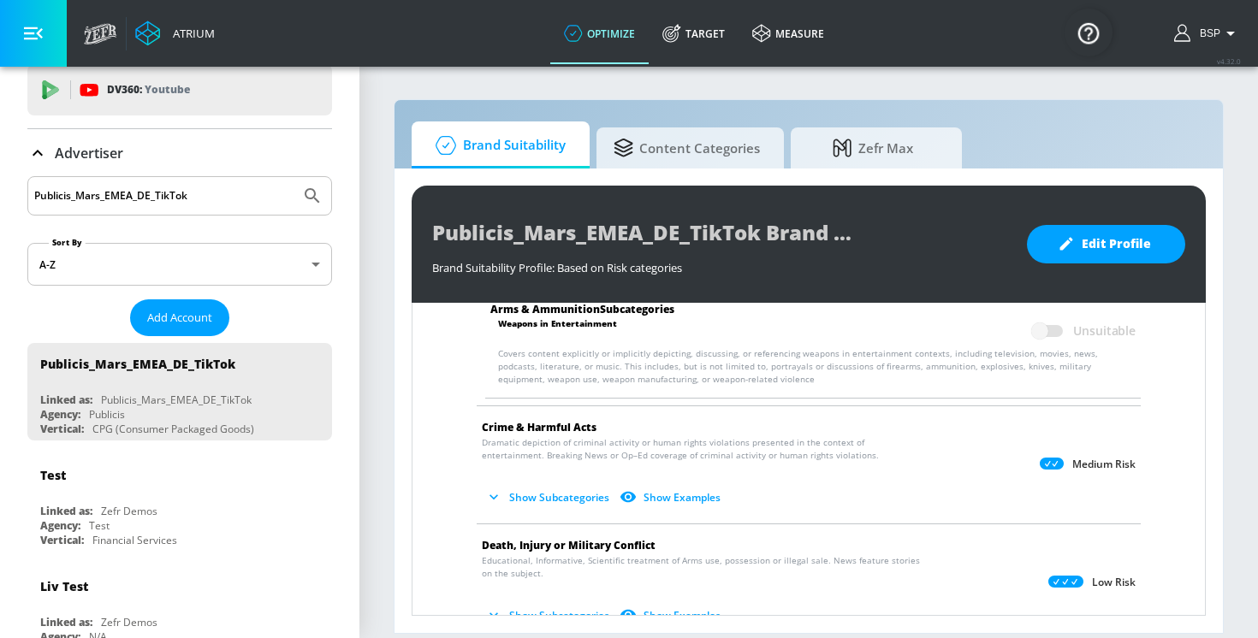
click at [548, 499] on button "Show Subcategories" at bounding box center [549, 498] width 134 height 28
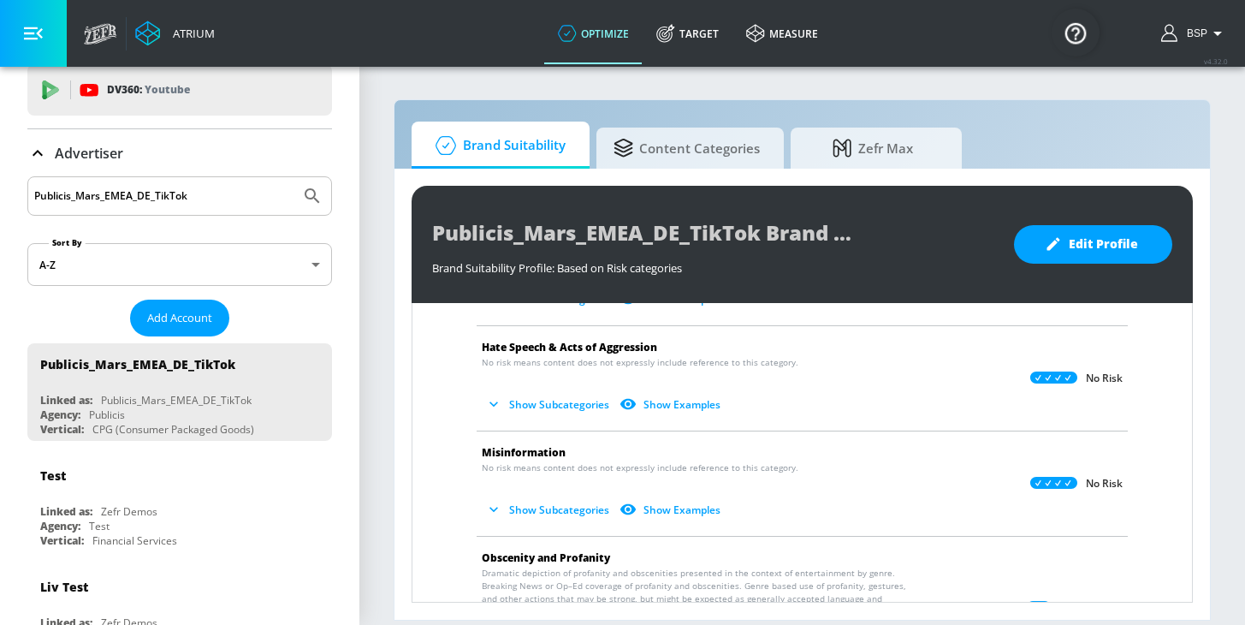
scroll to position [520, 0]
click at [513, 408] on button "Show Subcategories" at bounding box center [549, 406] width 134 height 28
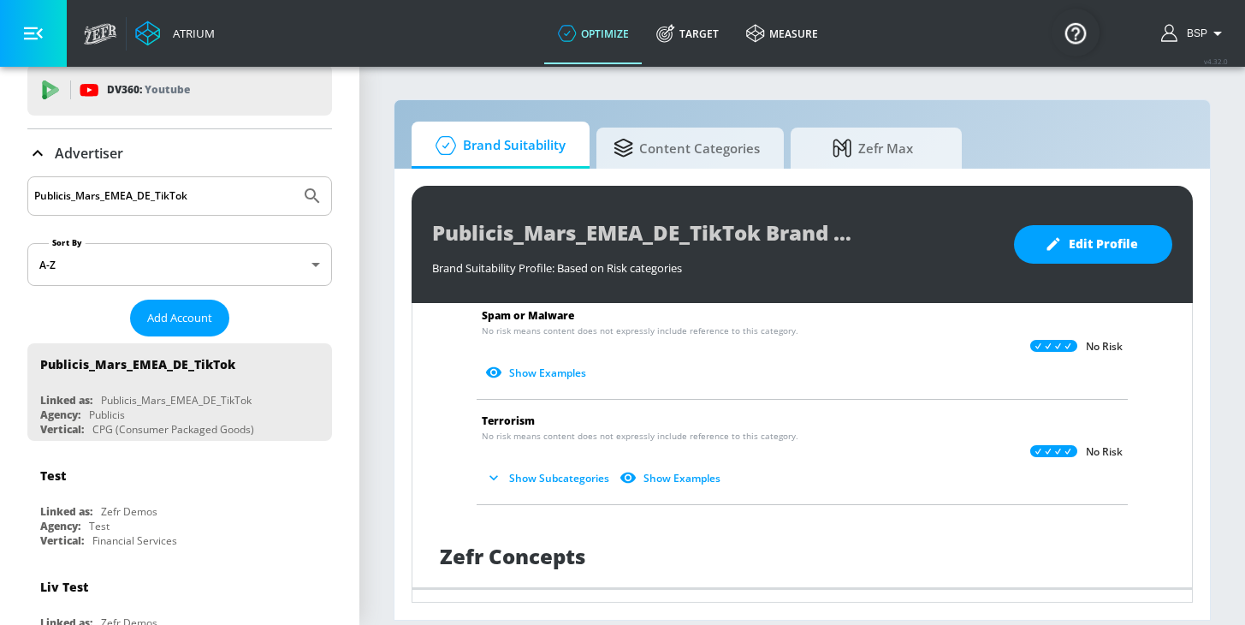
scroll to position [1373, 0]
